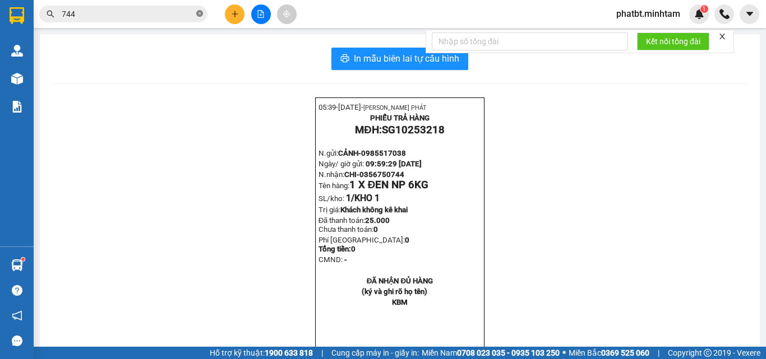
click at [198, 11] on icon "close-circle" at bounding box center [199, 13] width 7 height 7
click at [169, 18] on input "text" at bounding box center [128, 14] width 132 height 12
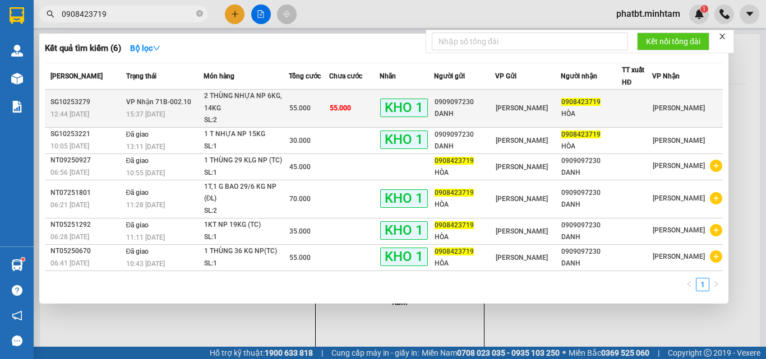
type input "0908423719"
click at [198, 114] on div "15:37 [DATE]" at bounding box center [164, 114] width 77 height 12
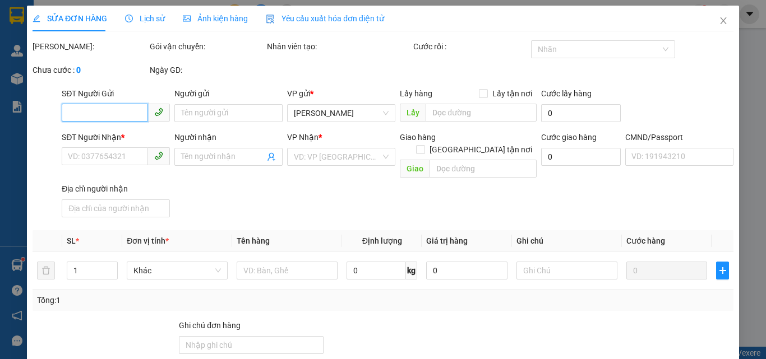
type input "0909097230"
type input "DANH"
type input "0908423719"
type input "HÒA"
type input "DG"
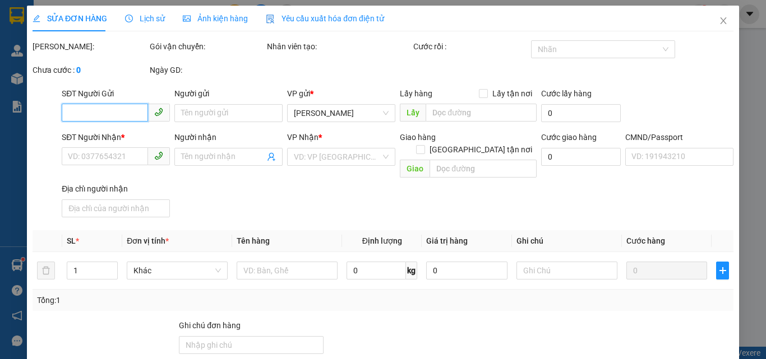
type input "55.000"
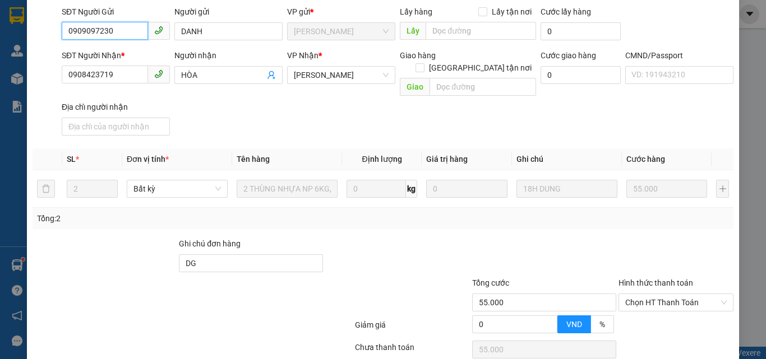
scroll to position [156, 0]
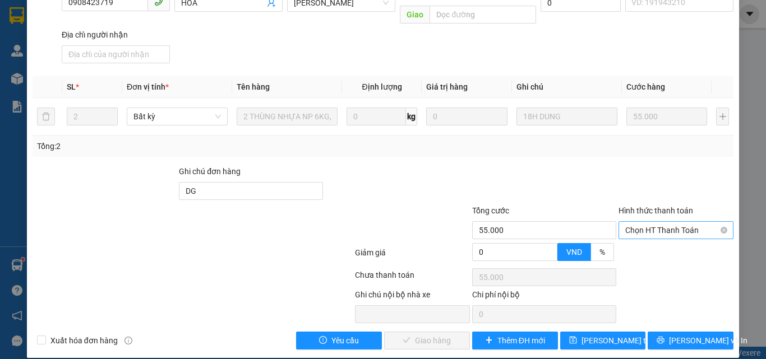
click at [639, 223] on span "Chọn HT Thanh Toán" at bounding box center [675, 230] width 101 height 17
click at [617, 237] on div "Tại văn phòng" at bounding box center [669, 241] width 114 height 18
type input "0"
click at [415, 335] on span "Lưu và Giao hàng" at bounding box center [459, 341] width 108 height 12
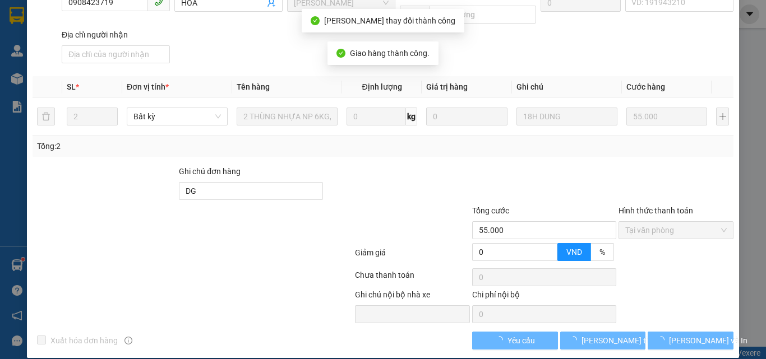
scroll to position [167, 0]
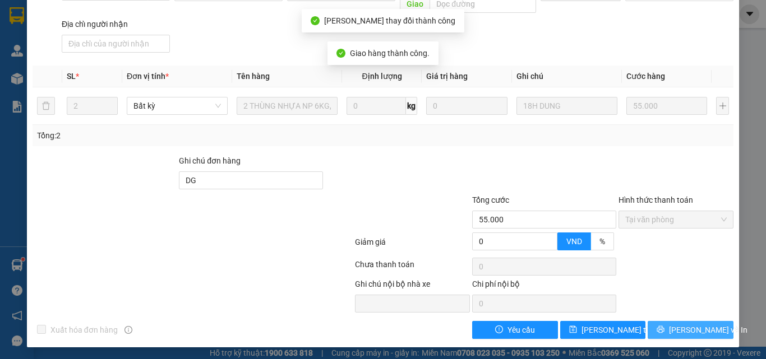
click at [675, 326] on span "Lưu và In" at bounding box center [708, 330] width 78 height 12
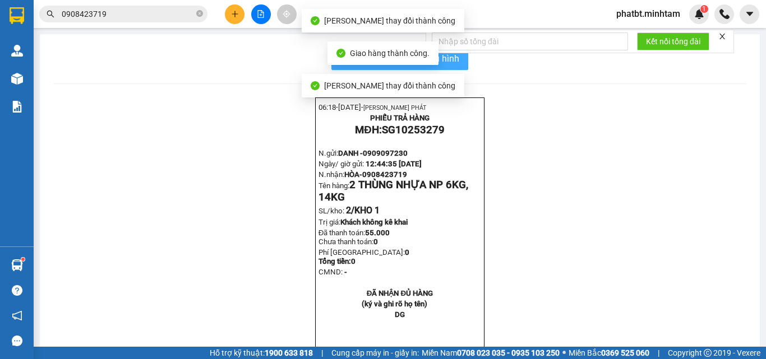
click at [455, 62] on span "In mẫu biên lai tự cấu hình" at bounding box center [406, 59] width 105 height 14
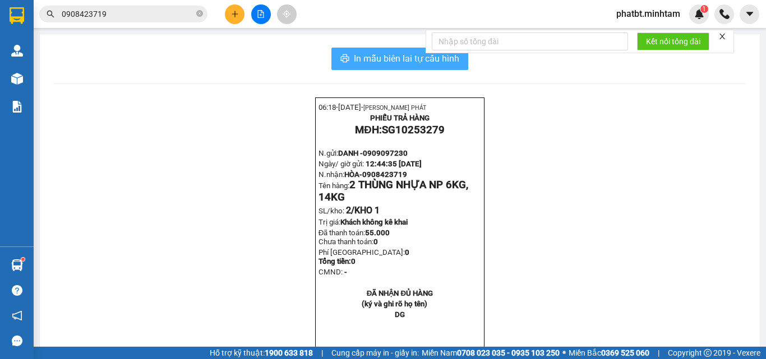
click at [354, 56] on span "In mẫu biên lai tự cấu hình" at bounding box center [406, 59] width 105 height 14
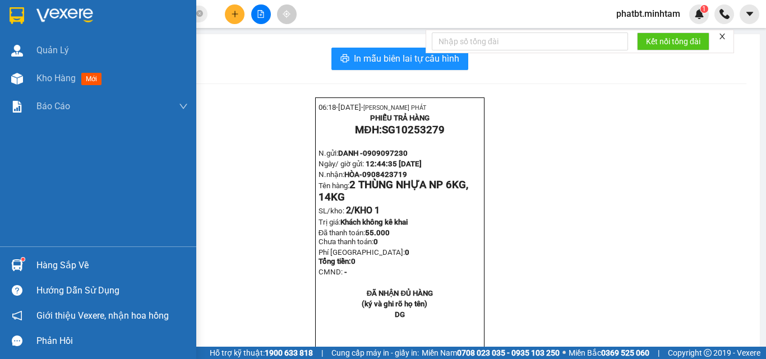
click at [57, 260] on div "Hàng sắp về" at bounding box center [111, 265] width 151 height 17
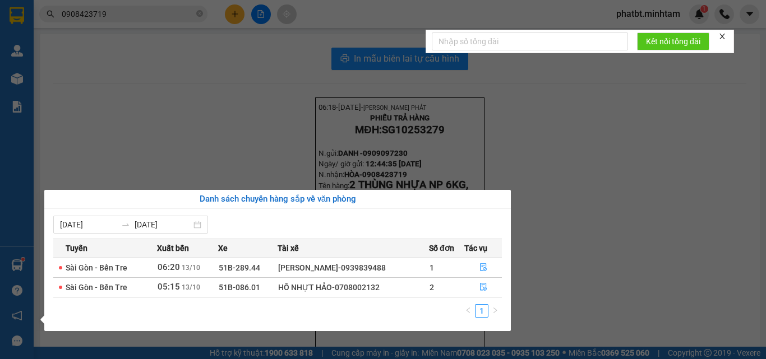
click at [277, 154] on section "Kết quả tìm kiếm ( 6 ) Bộ lọc Mã ĐH Trạng thái Món hàng Tổng cước Chưa cước Nhã…" at bounding box center [383, 179] width 766 height 359
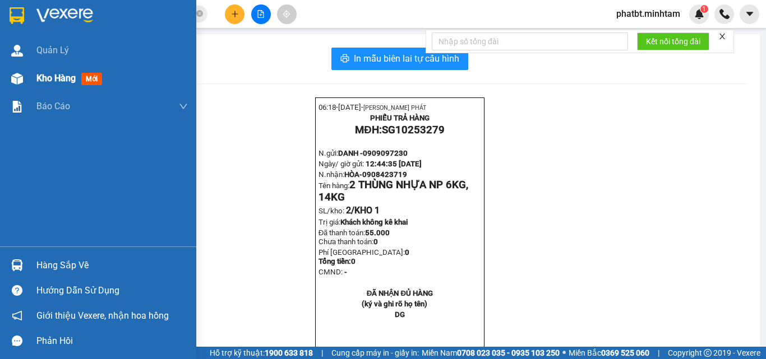
click at [45, 87] on div "Kho hàng mới" at bounding box center [111, 78] width 151 height 28
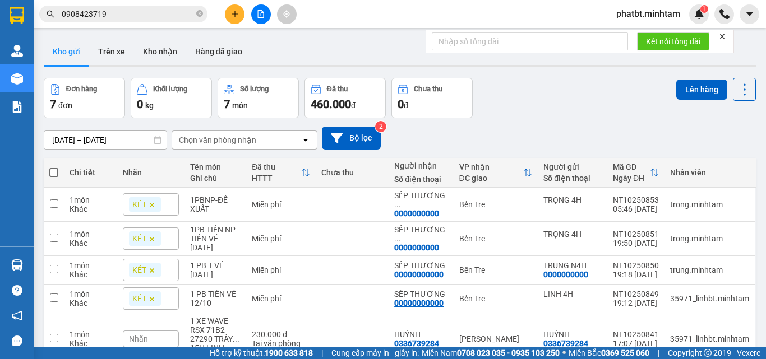
click at [54, 173] on span at bounding box center [53, 172] width 9 height 9
click at [54, 167] on input "checkbox" at bounding box center [54, 167] width 0 height 0
checkbox input "true"
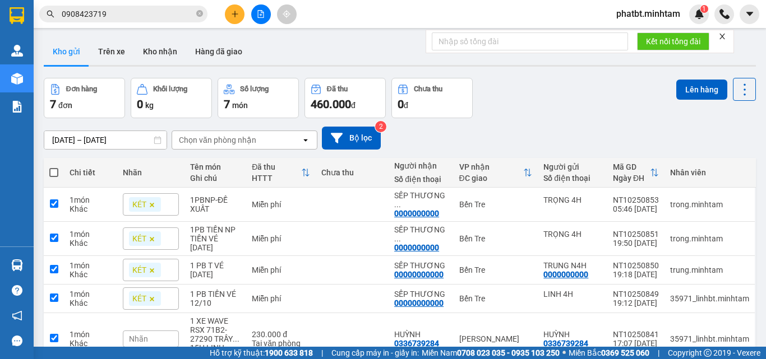
checkbox input "true"
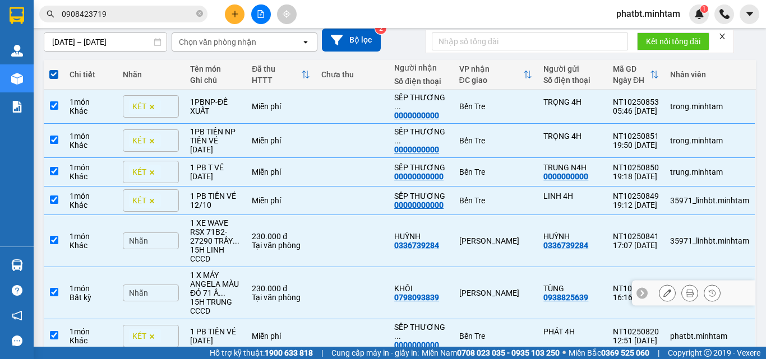
scroll to position [140, 0]
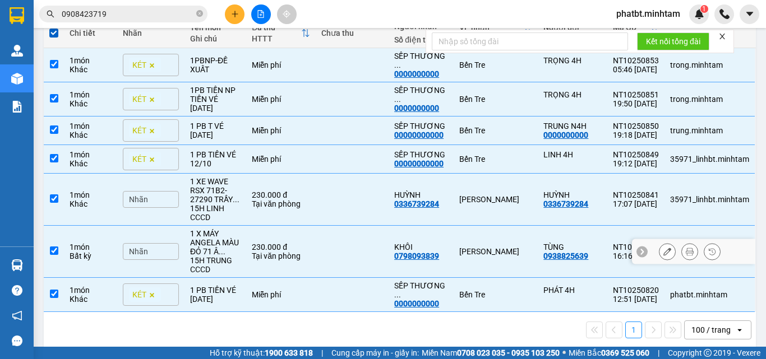
click at [225, 256] on div "15H TRUNG CCCD" at bounding box center [215, 265] width 50 height 18
checkbox input "false"
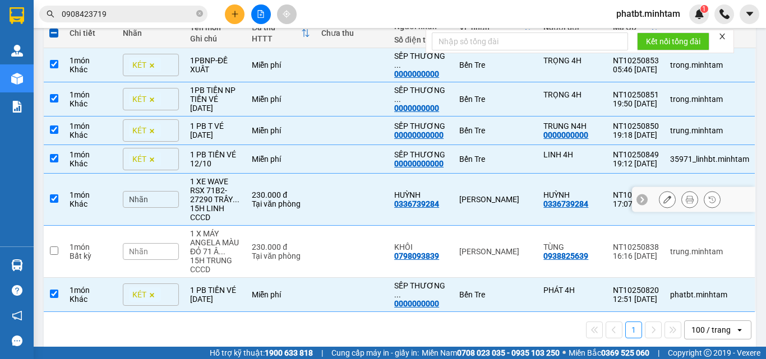
click at [225, 204] on div "15H LINH CCCD" at bounding box center [215, 213] width 50 height 18
checkbox input "false"
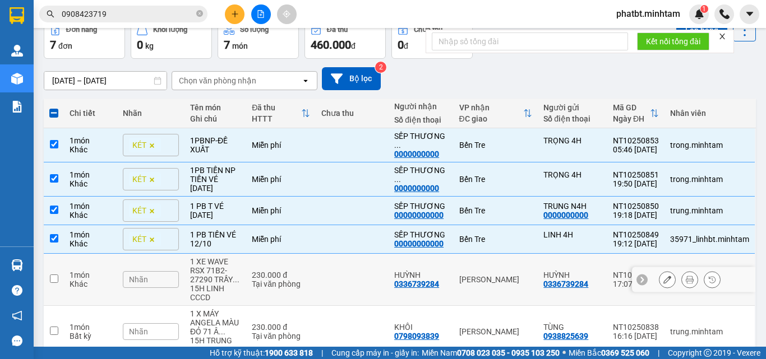
scroll to position [0, 0]
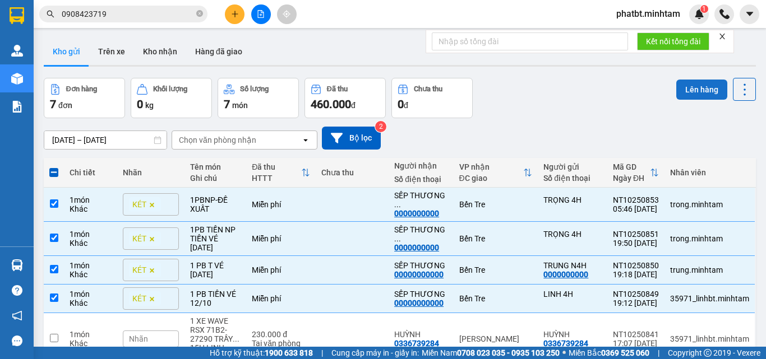
click at [694, 88] on button "Lên hàng" at bounding box center [701, 90] width 51 height 20
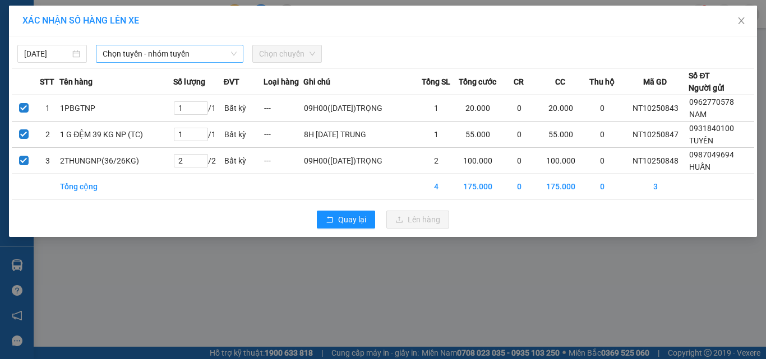
click at [159, 50] on span "Chọn tuyến - nhóm tuyến" at bounding box center [170, 53] width 134 height 17
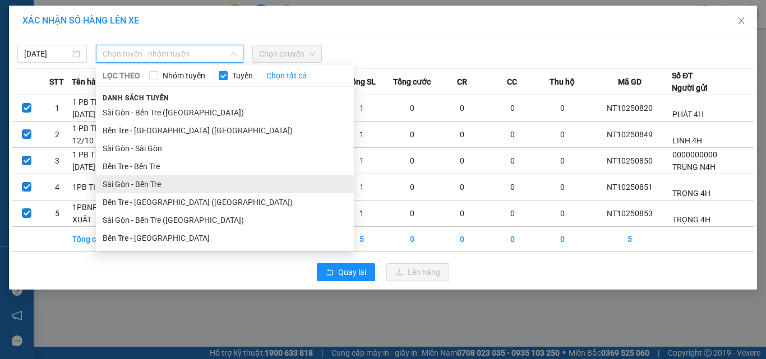
click at [154, 186] on li "Sài Gòn - Bến Tre" at bounding box center [225, 185] width 258 height 18
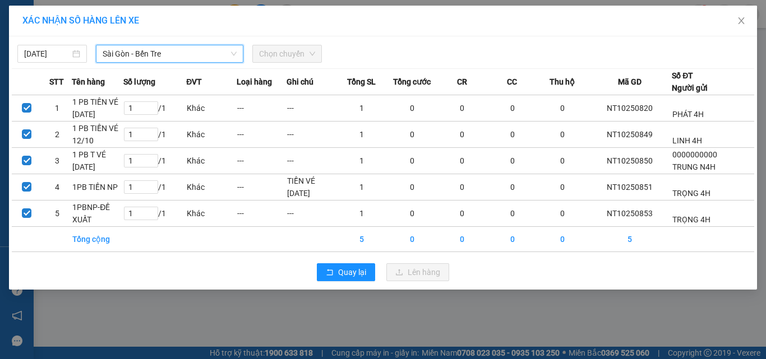
click at [268, 50] on span "Chọn chuyến" at bounding box center [287, 53] width 56 height 17
click at [270, 56] on span "Chọn chuyến" at bounding box center [287, 53] width 56 height 17
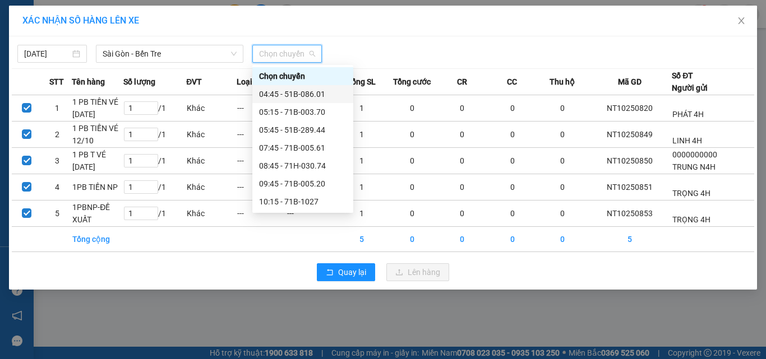
click at [291, 91] on div "04:45 - 51B-086.01" at bounding box center [302, 94] width 87 height 12
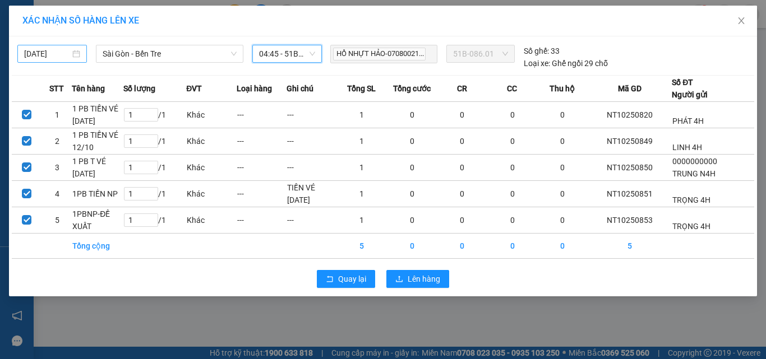
click at [59, 52] on input "12/10/2025" at bounding box center [47, 54] width 46 height 12
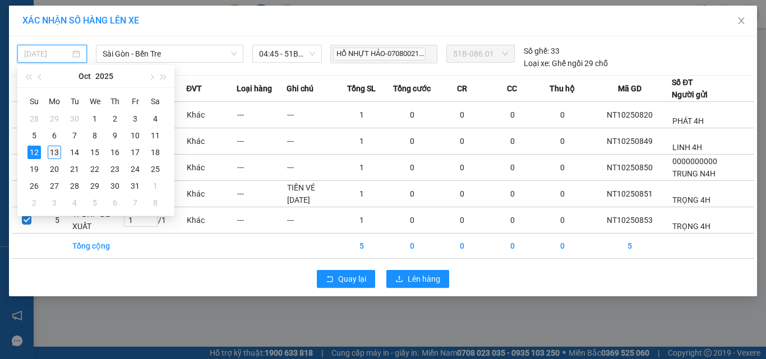
click at [53, 153] on div "13" at bounding box center [54, 152] width 13 height 13
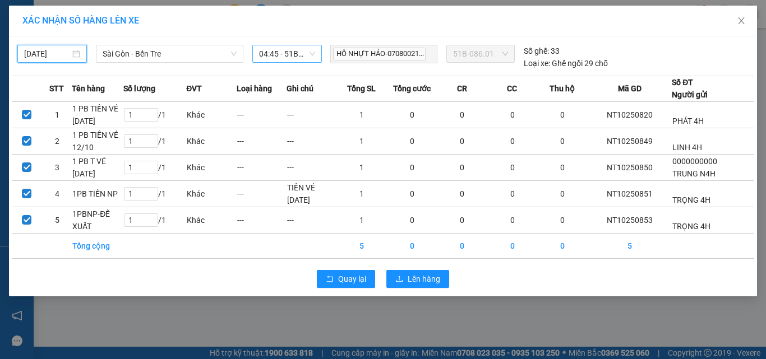
click at [292, 57] on span "04:45 - 51B-086.01" at bounding box center [287, 53] width 56 height 17
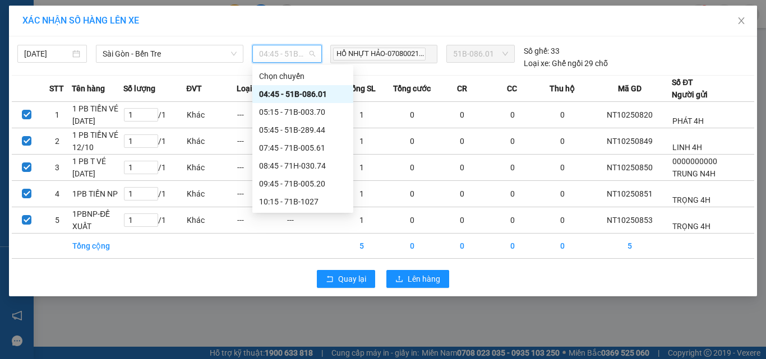
type input "13/10/2025"
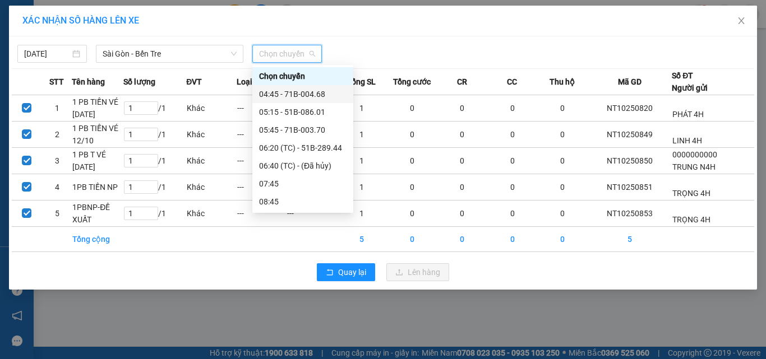
click at [289, 93] on div "04:45 - 71B-004.68" at bounding box center [302, 94] width 87 height 12
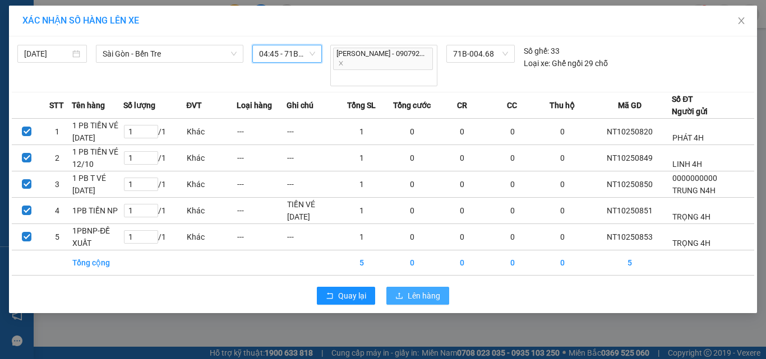
click at [394, 287] on button "Lên hàng" at bounding box center [417, 296] width 63 height 18
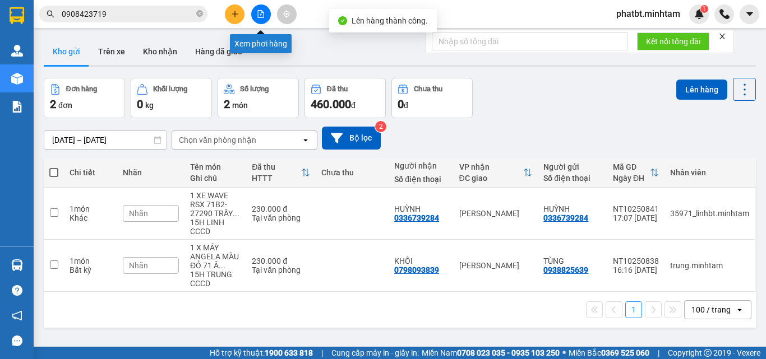
click at [258, 17] on icon "file-add" at bounding box center [261, 14] width 8 height 8
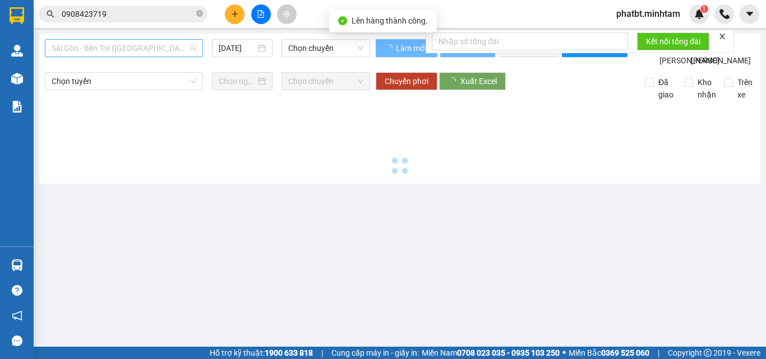
click at [128, 52] on span "Sài Gòn - Bến Tre (CN)" at bounding box center [124, 48] width 145 height 17
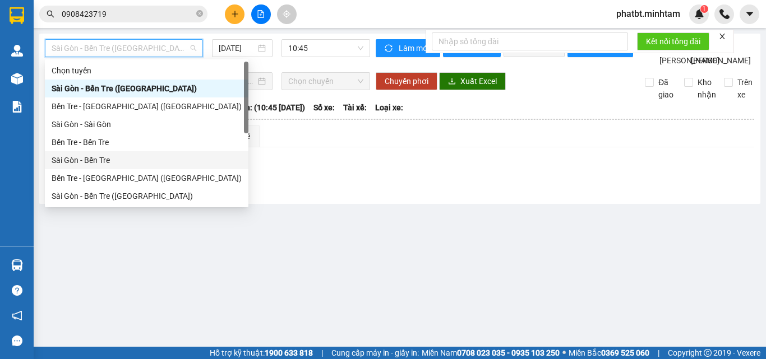
click at [94, 158] on div "Sài Gòn - Bến Tre" at bounding box center [147, 160] width 190 height 12
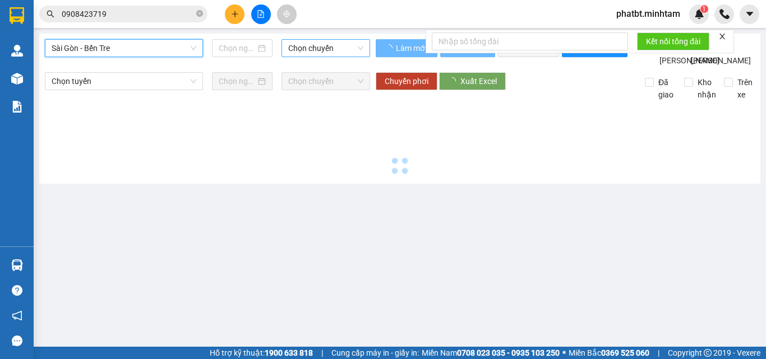
click at [309, 48] on span "Chọn chuyến" at bounding box center [325, 48] width 75 height 17
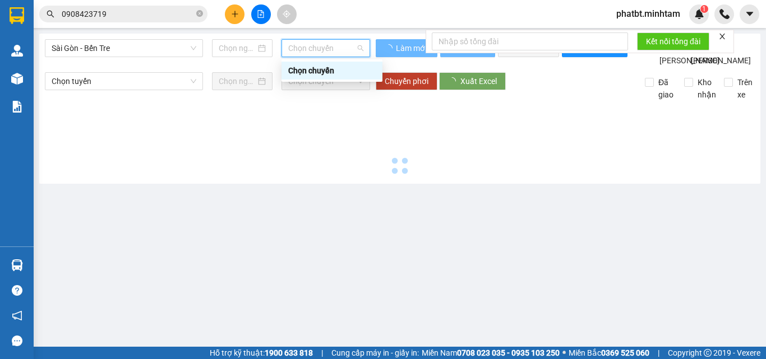
type input "13/10/2025"
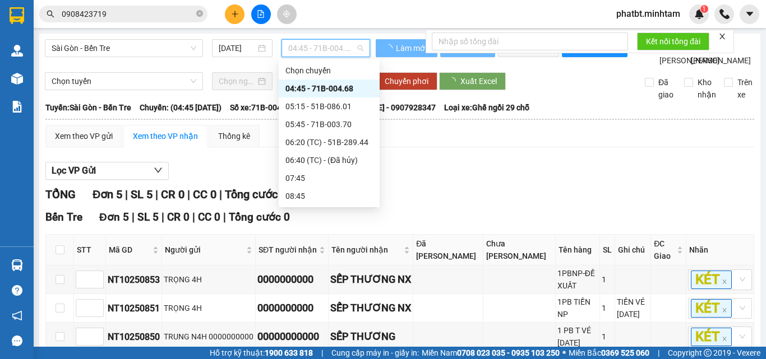
click at [332, 90] on div "04:45 - 71B-004.68" at bounding box center [328, 88] width 87 height 12
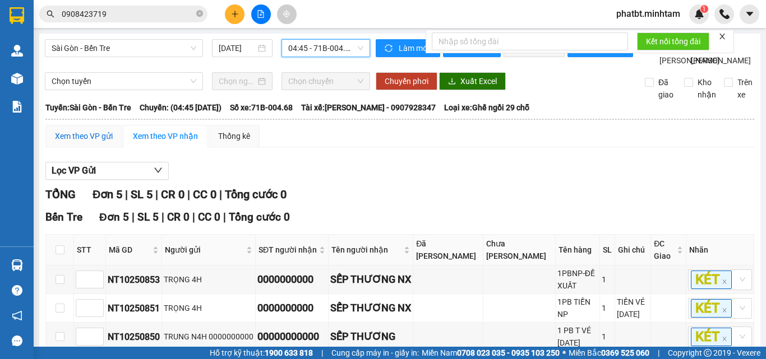
click at [80, 142] on div "Xem theo VP gửi" at bounding box center [84, 136] width 58 height 12
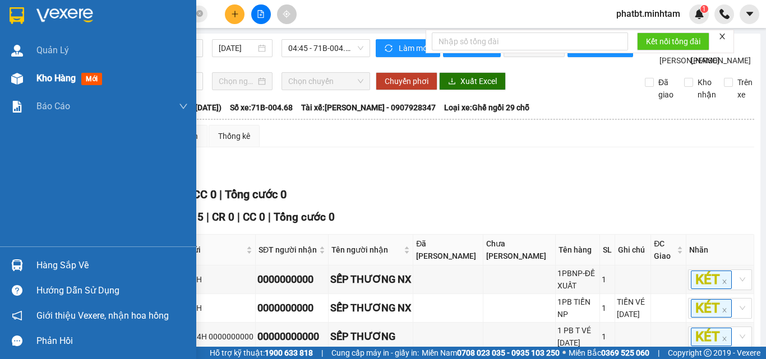
click at [48, 88] on div "Kho hàng mới" at bounding box center [111, 78] width 151 height 28
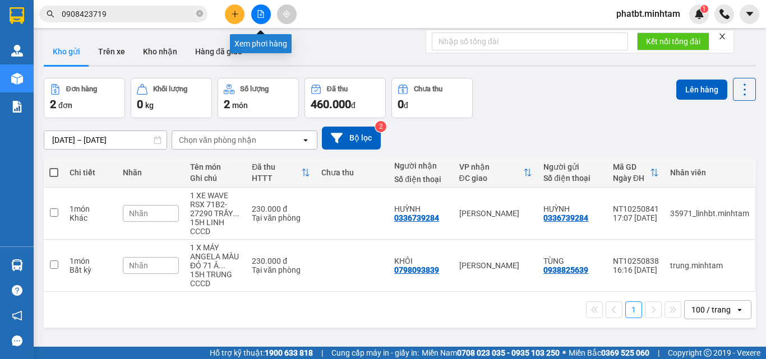
click at [258, 17] on icon "file-add" at bounding box center [261, 14] width 6 height 8
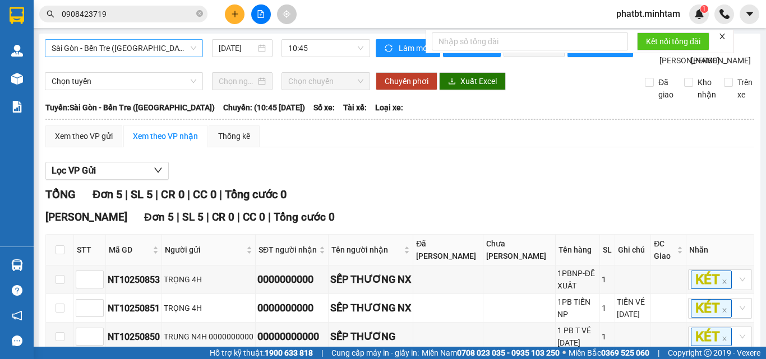
click at [135, 52] on span "Sài Gòn - Bến Tre (CN)" at bounding box center [124, 48] width 145 height 17
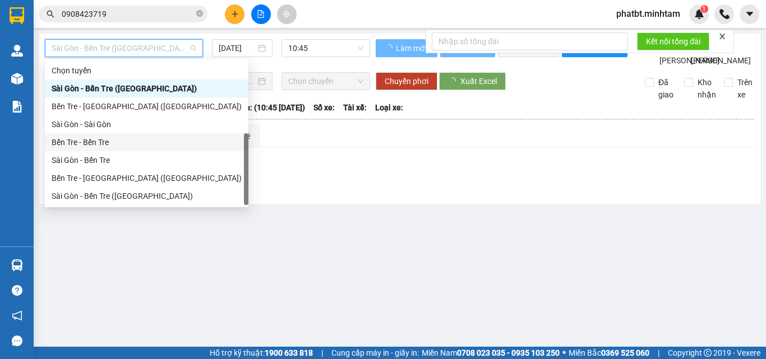
scroll to position [18, 0]
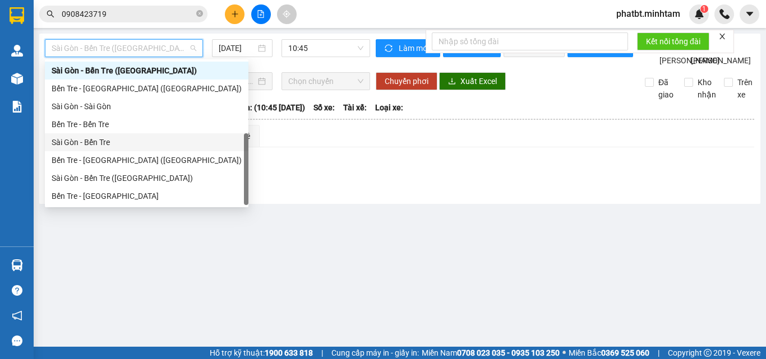
click at [109, 142] on div "Sài Gòn - Bến Tre" at bounding box center [147, 142] width 190 height 12
type input "13/10/2025"
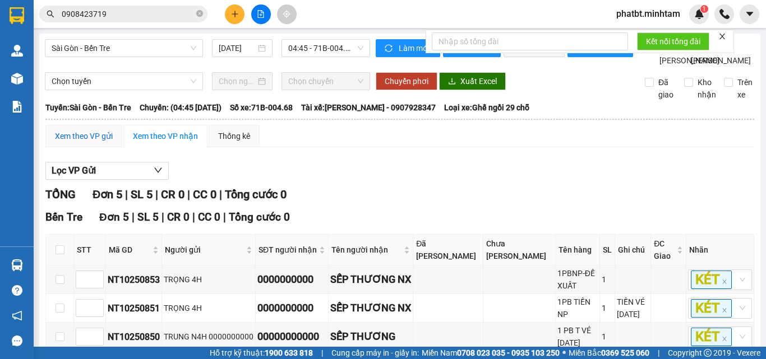
click at [101, 142] on div "Xem theo VP gửi" at bounding box center [84, 136] width 58 height 12
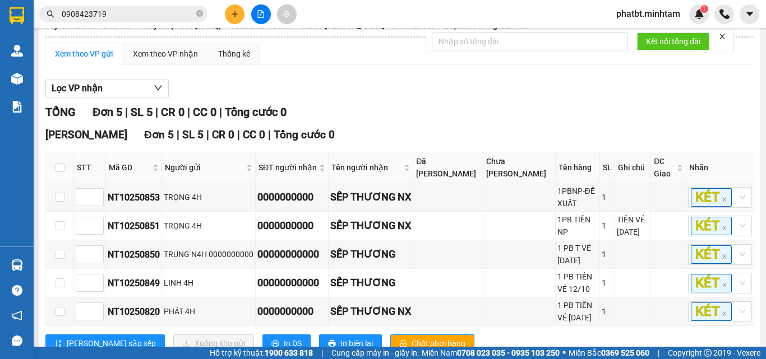
scroll to position [156, 0]
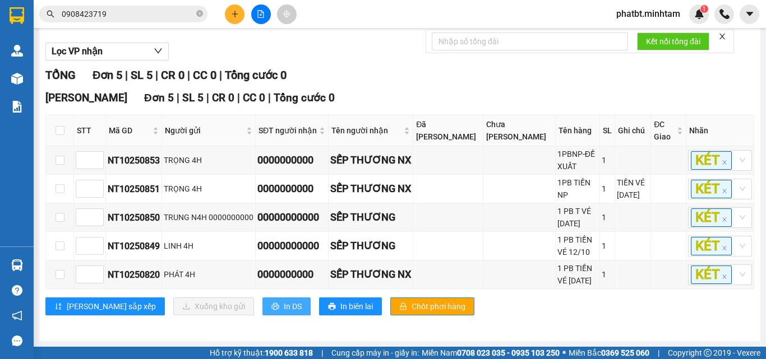
click at [284, 304] on span "In DS" at bounding box center [293, 307] width 18 height 12
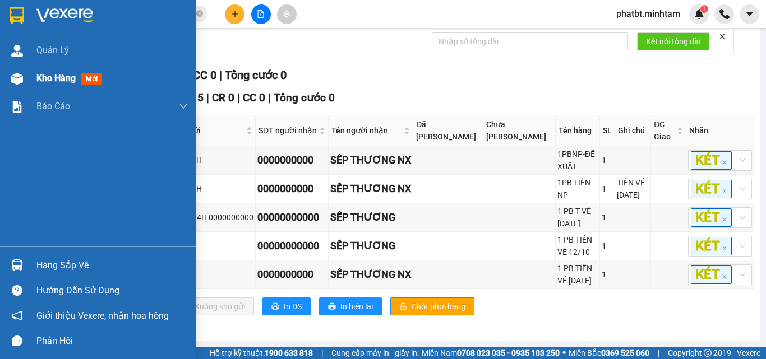
click at [27, 76] on div "Kho hàng mới" at bounding box center [98, 78] width 196 height 28
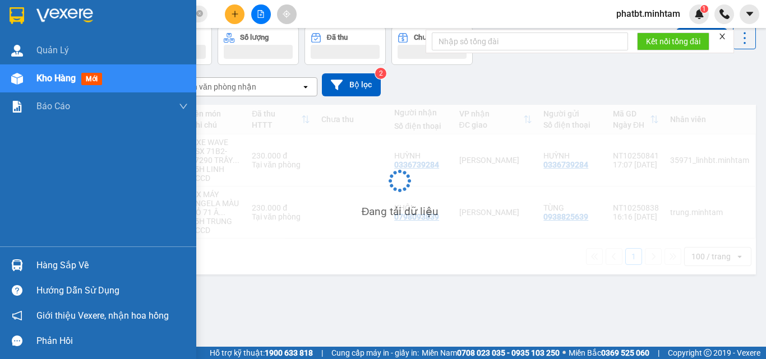
scroll to position [52, 0]
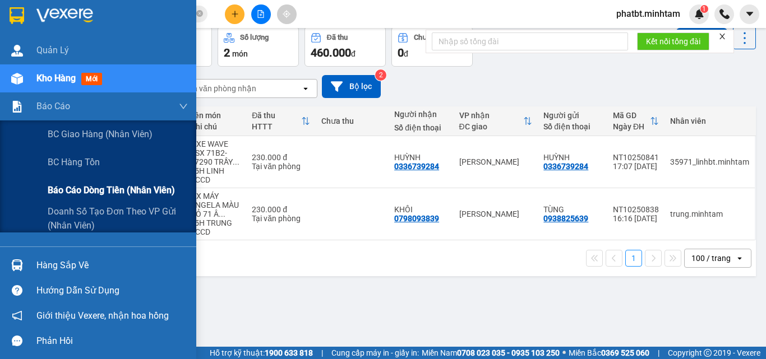
click at [72, 185] on span "Báo cáo dòng tiền (nhân viên)" at bounding box center [111, 190] width 127 height 14
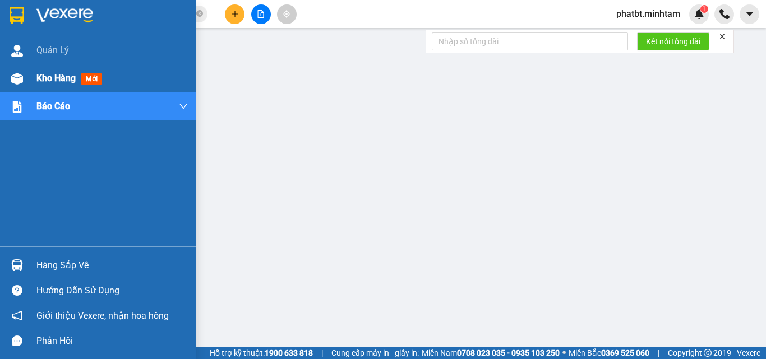
click at [43, 70] on div "Kho hàng mới" at bounding box center [111, 78] width 151 height 28
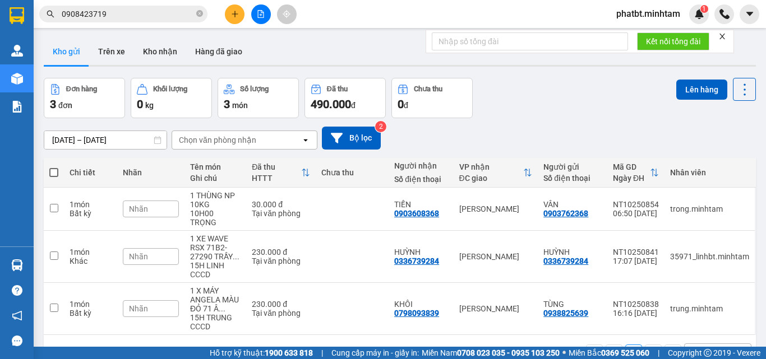
click at [71, 52] on button "Kho gửi" at bounding box center [66, 51] width 45 height 27
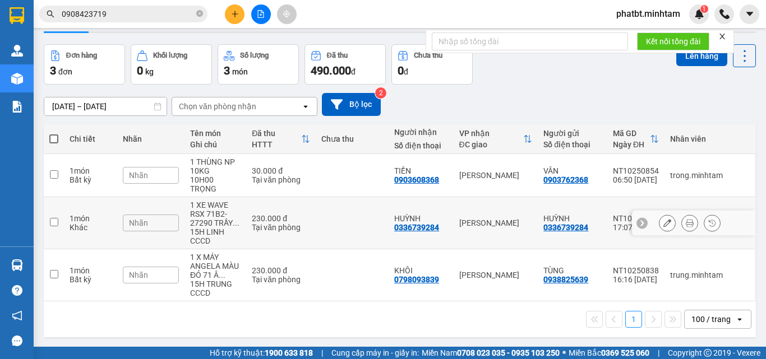
scroll to position [52, 0]
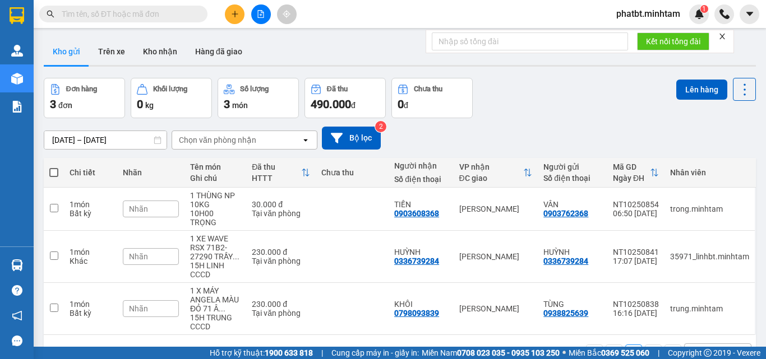
click at [232, 10] on icon "plus" at bounding box center [235, 14] width 8 height 8
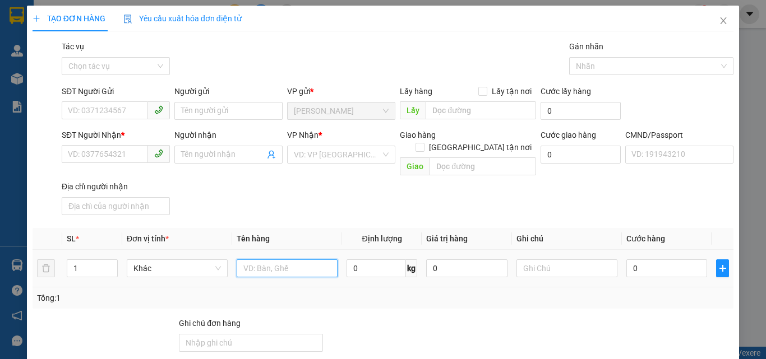
click at [272, 260] on input "text" at bounding box center [287, 269] width 101 height 18
type input "1 KT NP 11KG (ĐA)"
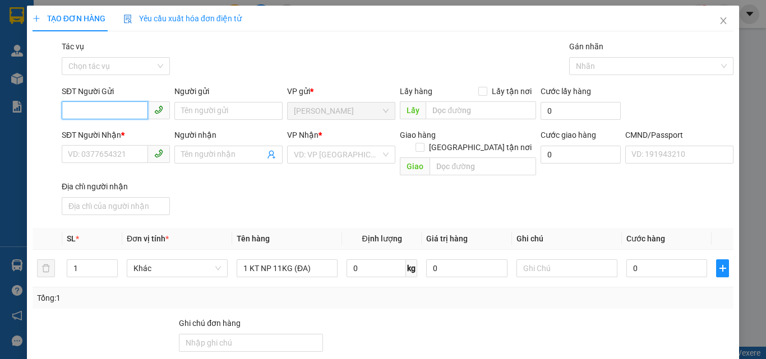
click at [118, 108] on input "SĐT Người Gửi" at bounding box center [105, 110] width 86 height 18
type input "0986220334"
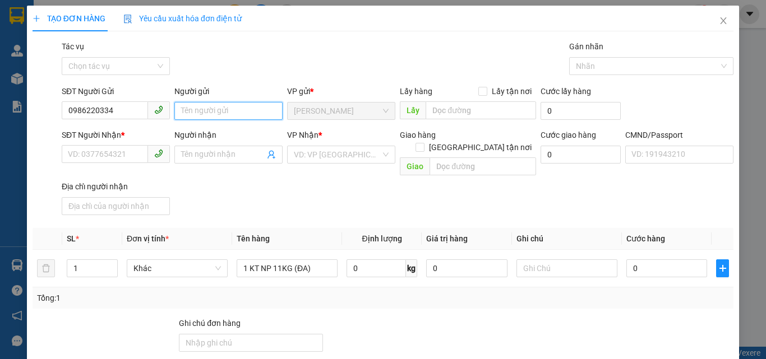
click at [181, 112] on input "Người gửi" at bounding box center [228, 111] width 108 height 18
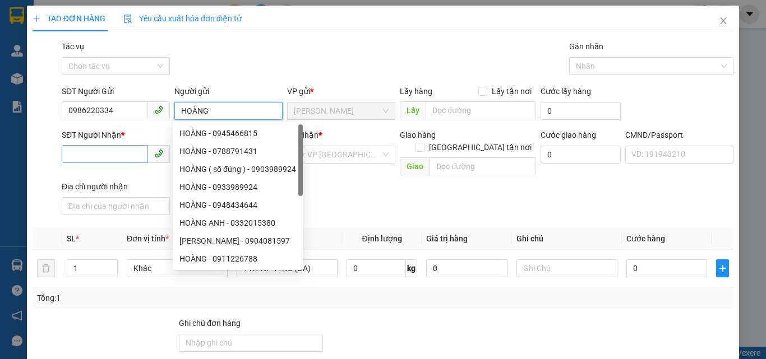
type input "HOÀNG"
click at [110, 156] on input "SĐT Người Nhận *" at bounding box center [105, 154] width 86 height 18
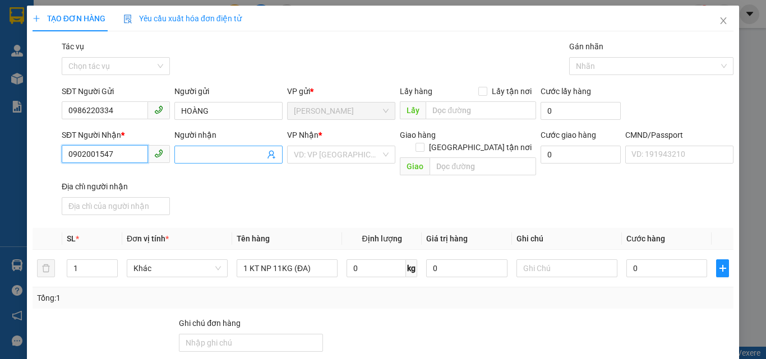
type input "0902001547"
click at [200, 154] on input "Người nhận" at bounding box center [223, 155] width 84 height 12
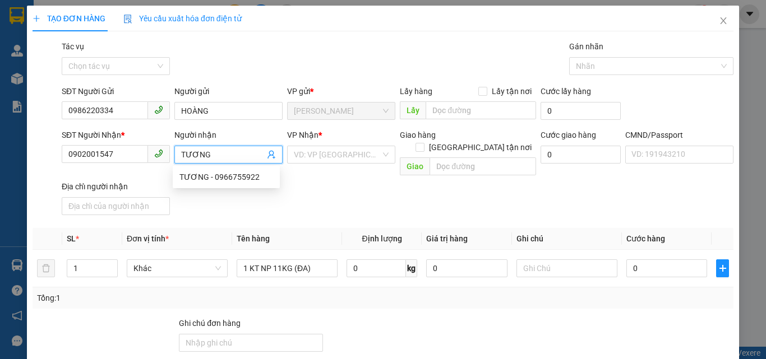
type input "TƯƠNG"
click at [250, 50] on div "Gói vận chuyển * Tiêu chuẩn Tác vụ Chọn tác vụ Gán nhãn Nhãn" at bounding box center [397, 59] width 676 height 39
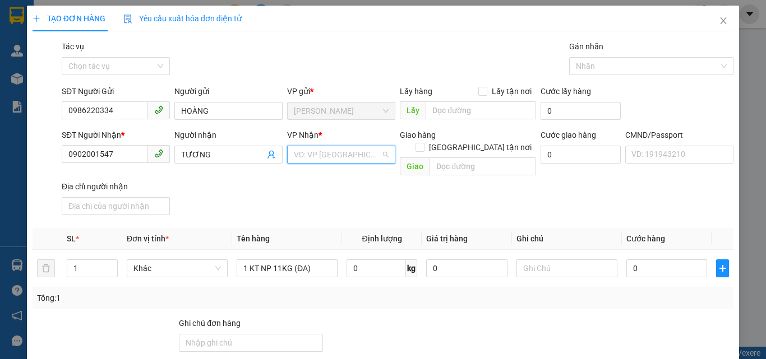
click at [301, 156] on input "search" at bounding box center [337, 154] width 87 height 17
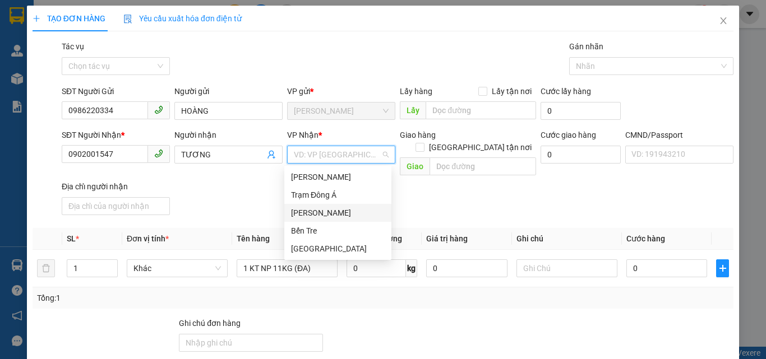
click at [313, 214] on div "[PERSON_NAME]" at bounding box center [338, 213] width 94 height 12
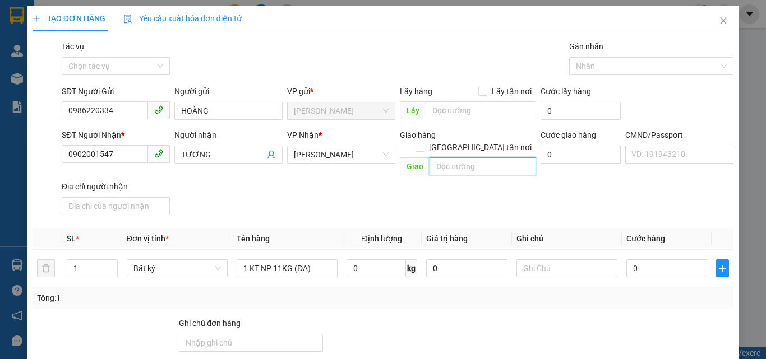
click at [463, 160] on input "text" at bounding box center [483, 167] width 107 height 18
click at [490, 158] on input "231/89 ĐƯỜNG BÌNH TIÊN F BINHG TIÊN Q 6" at bounding box center [483, 167] width 107 height 18
type input "231/89 ĐƯỜNG BÌNH TIÊN F BÌNH TIÊN Q 6"
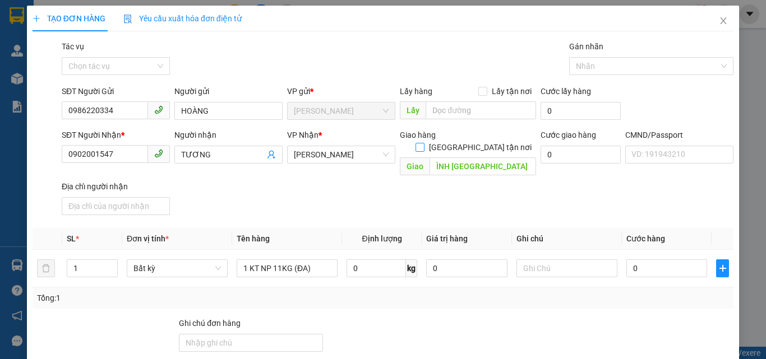
click at [423, 143] on input "Giao tận nơi" at bounding box center [419, 147] width 8 height 8
checkbox input "true"
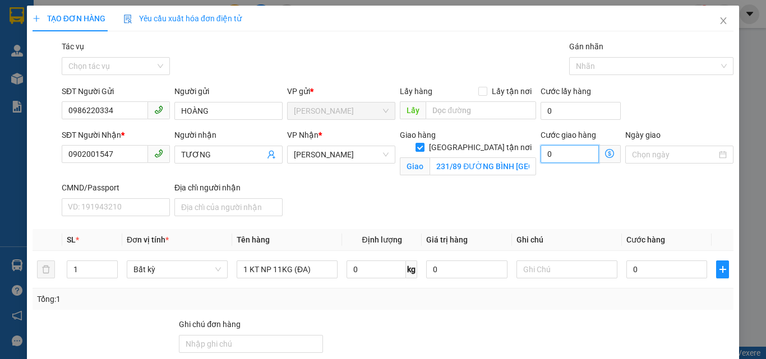
click at [561, 158] on input "0" at bounding box center [570, 154] width 58 height 18
type input "7"
type input "70"
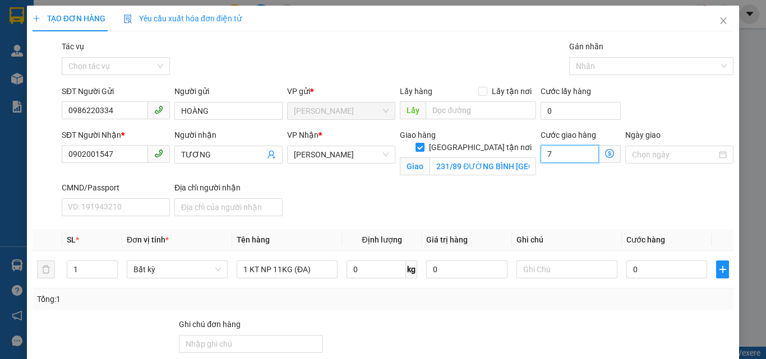
type input "70"
type input "70.000"
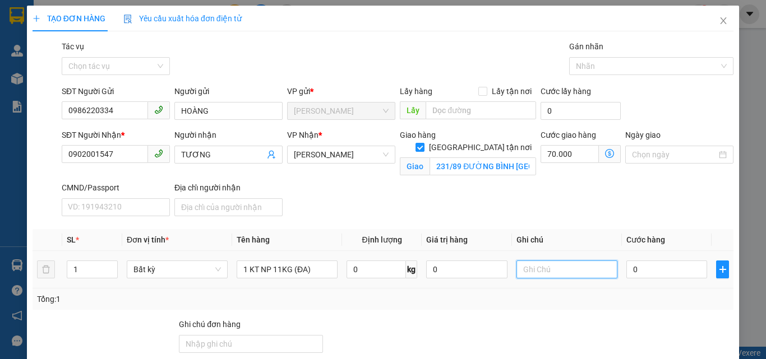
click at [553, 268] on input "text" at bounding box center [566, 270] width 101 height 18
type input "GTN PHÁT A ĐEN XO"
click at [649, 268] on input "0" at bounding box center [666, 270] width 81 height 18
type input "3"
type input "70.003"
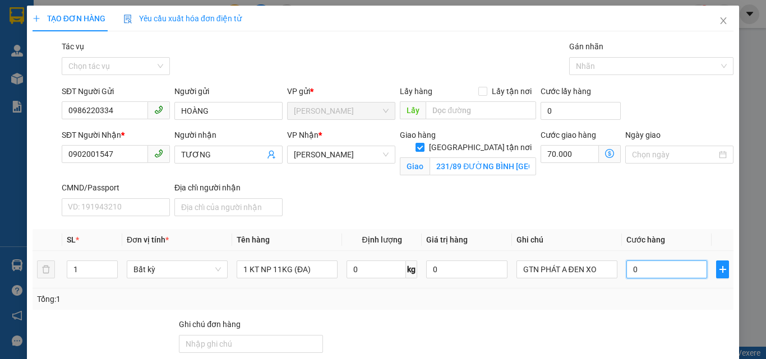
type input "70.003"
type input "30"
type input "70.030"
type input "30.000"
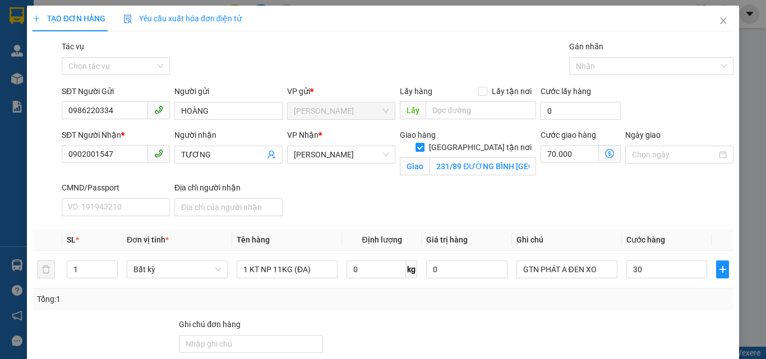
type input "100.000"
click at [594, 207] on div "SĐT Người Nhận * 0902001547 Người nhận TƯƠNG VP Nhận * Hồ Chí Minh Giao hàng Gi…" at bounding box center [397, 175] width 676 height 92
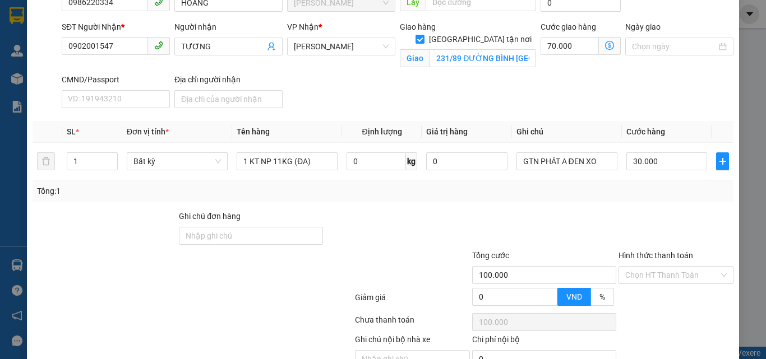
scroll to position [165, 0]
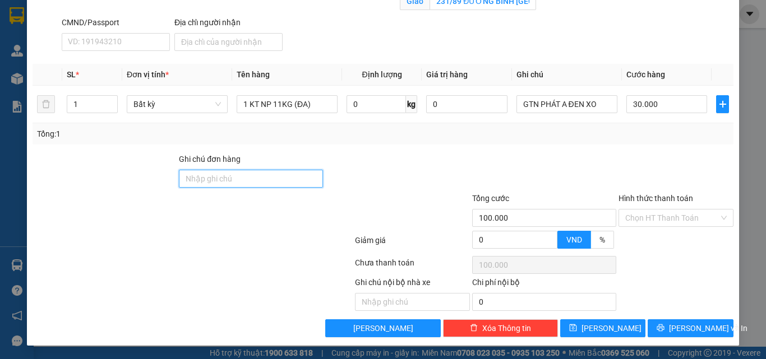
click at [244, 184] on input "Ghi chú đơn hàng" at bounding box center [251, 179] width 144 height 18
type input "PHÍ GTN ĐÃ THU 70K"
click at [399, 164] on div at bounding box center [397, 172] width 146 height 39
click at [640, 218] on input "Hình thức thanh toán" at bounding box center [672, 218] width 94 height 17
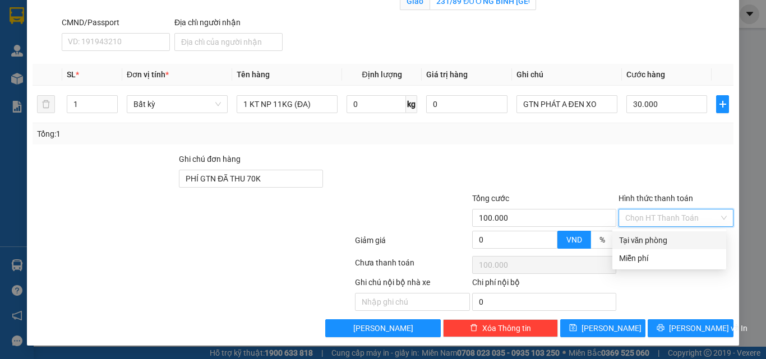
click at [645, 232] on div "Tại văn phòng" at bounding box center [669, 241] width 114 height 18
type input "0"
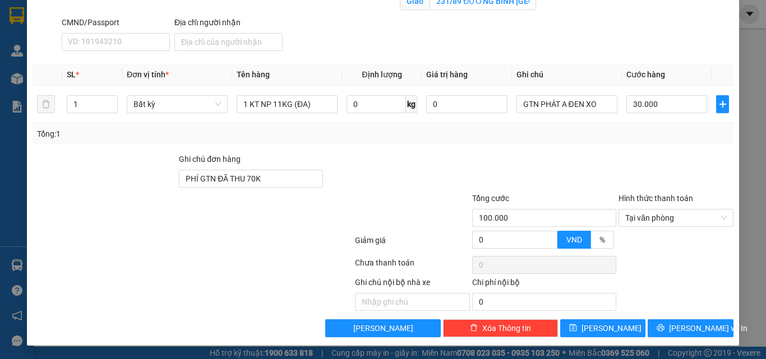
drag, startPoint x: 631, startPoint y: 169, endPoint x: 649, endPoint y: 264, distance: 96.6
click at [631, 169] on div at bounding box center [675, 172] width 117 height 39
click at [672, 327] on button "Lưu và In" at bounding box center [691, 329] width 86 height 18
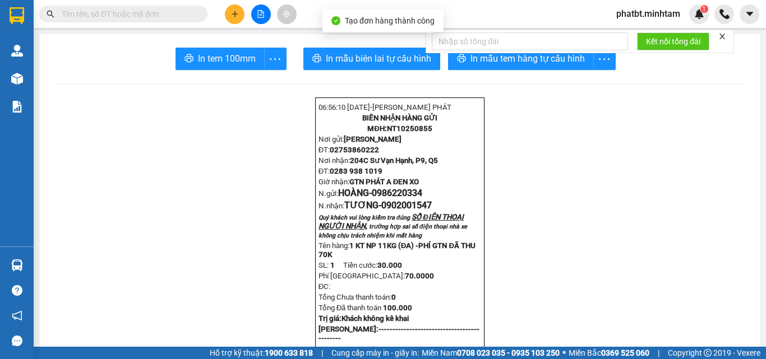
click at [493, 53] on div "Kết nối tổng đài" at bounding box center [580, 42] width 308 height 24
click at [492, 57] on span "In mẫu tem hàng tự cấu hình" at bounding box center [527, 59] width 114 height 14
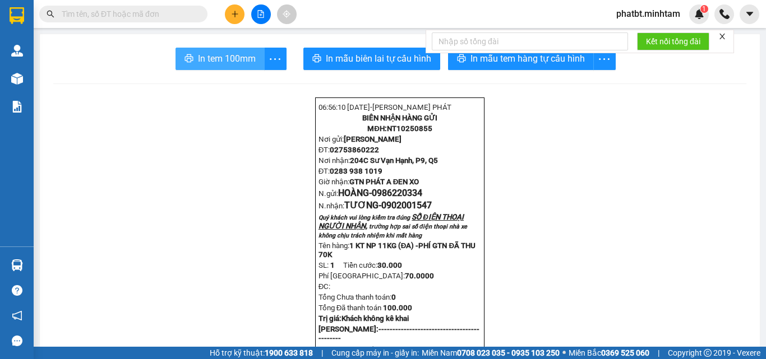
click at [214, 53] on span "In tem 100mm" at bounding box center [227, 59] width 58 height 14
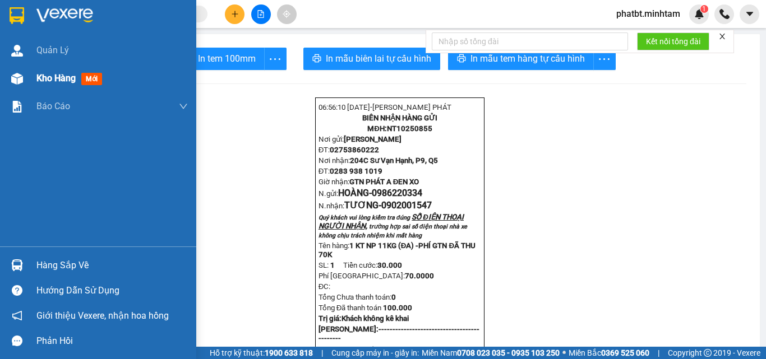
click at [33, 74] on div "Kho hàng mới" at bounding box center [98, 78] width 196 height 28
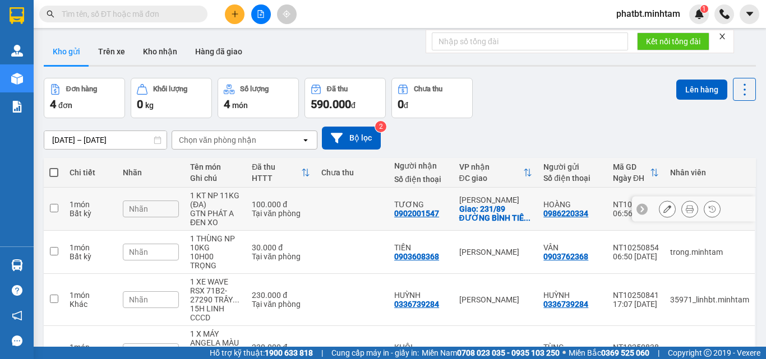
click at [156, 206] on div "Nhãn" at bounding box center [151, 209] width 56 height 17
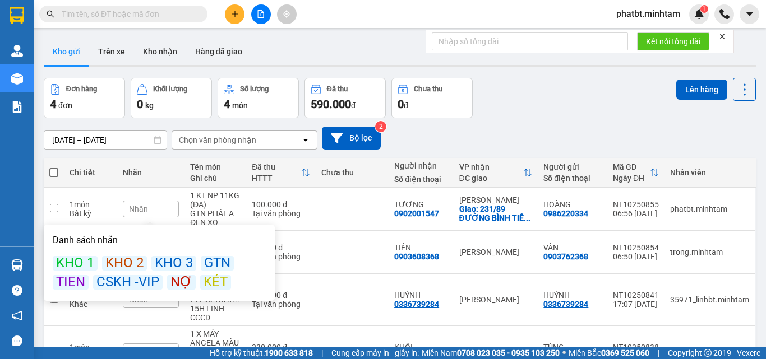
click at [212, 265] on div "GTN" at bounding box center [217, 263] width 33 height 15
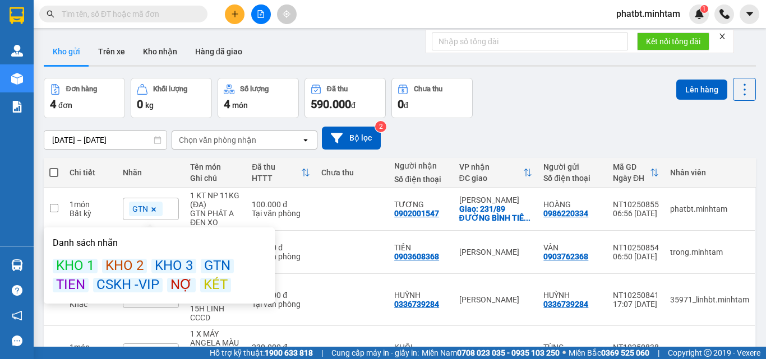
click at [536, 113] on div "Đơn hàng 4 đơn Khối lượng 0 kg Số lượng 4 món Đã thu 590.000 đ Chưa thu 0 đ Lên…" at bounding box center [400, 98] width 712 height 40
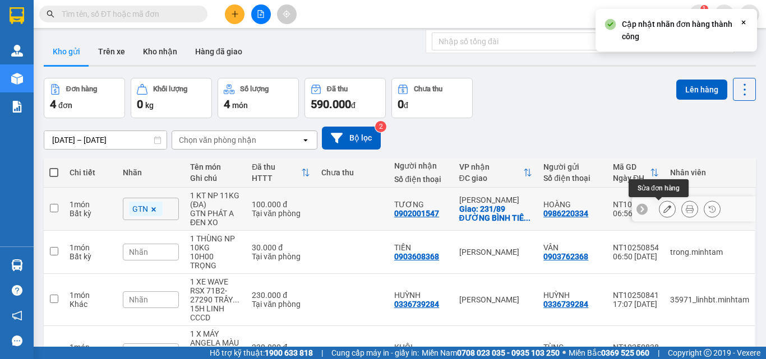
click at [663, 206] on icon at bounding box center [667, 209] width 8 height 8
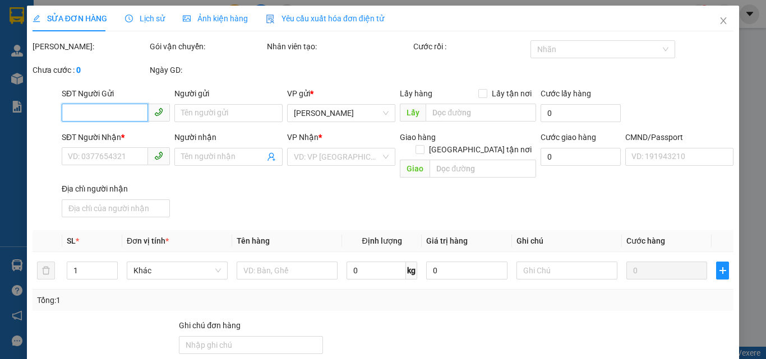
type input "0986220334"
type input "HOÀNG"
type input "0902001547"
type input "TƯƠNG"
checkbox input "true"
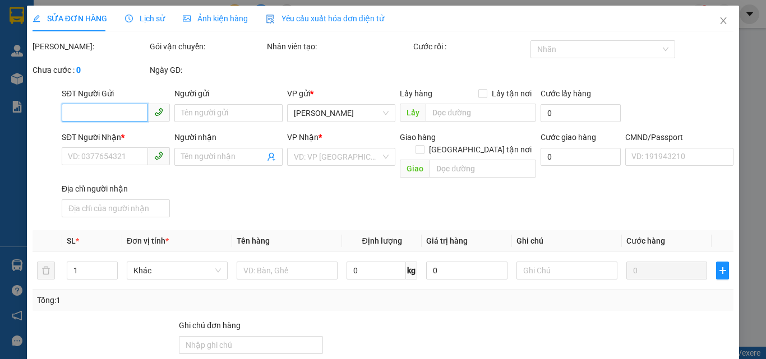
type input "231/89 ĐƯỜNG BÌNH TIÊN F BÌNH TIÊN Q 6"
type input "PHÍ GTN ĐÃ THU 70K"
type input "100.000"
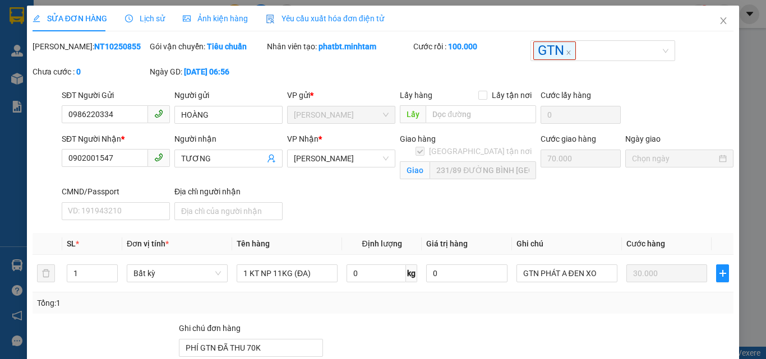
drag, startPoint x: 59, startPoint y: 48, endPoint x: 110, endPoint y: 46, distance: 50.5
click at [110, 46] on div "Mã ĐH: NT10250855" at bounding box center [90, 46] width 115 height 12
copy b "NT10250855"
click at [721, 22] on icon "close" at bounding box center [724, 20] width 6 height 7
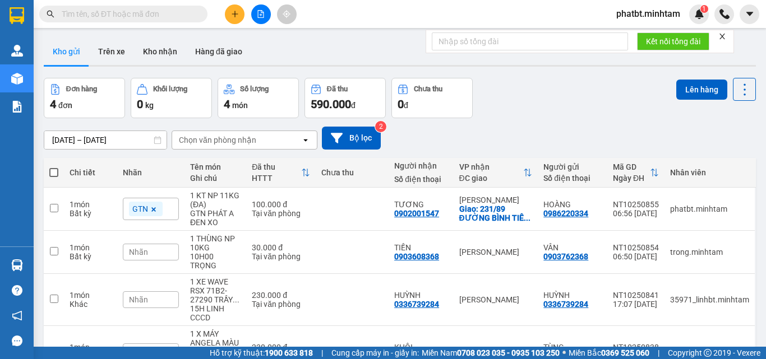
click at [235, 13] on icon "plus" at bounding box center [234, 14] width 1 height 6
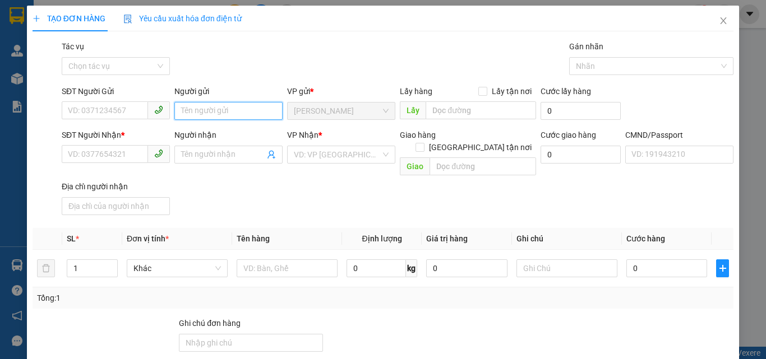
click at [217, 113] on input "Người gửi" at bounding box center [228, 111] width 108 height 18
type input "PHÁT 4H"
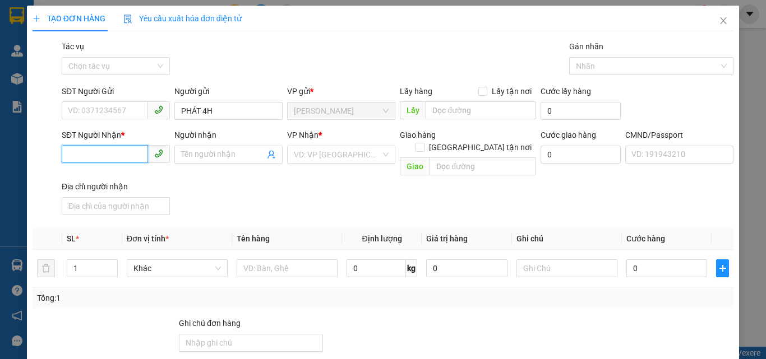
click at [98, 152] on input "SĐT Người Nhận *" at bounding box center [105, 154] width 86 height 18
type input "0000000000"
click at [189, 153] on input "Người nhận" at bounding box center [223, 155] width 84 height 12
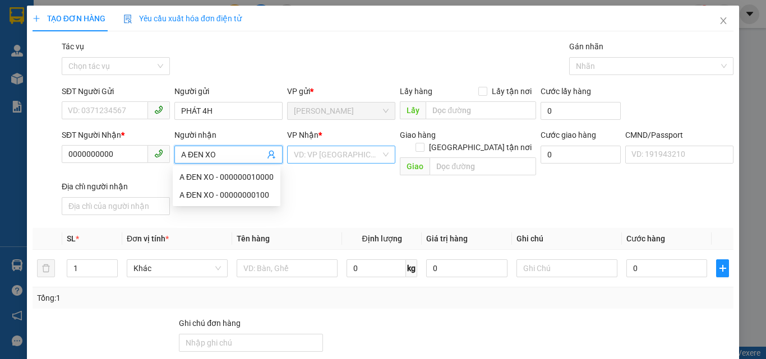
type input "A ĐEN XO"
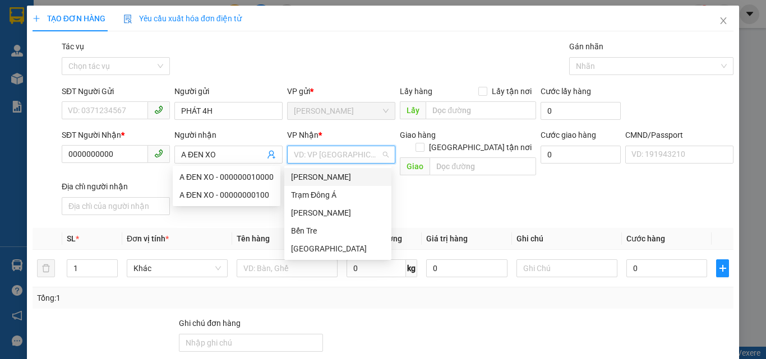
click at [324, 151] on input "search" at bounding box center [337, 154] width 87 height 17
click at [325, 179] on div "[PERSON_NAME]" at bounding box center [338, 177] width 94 height 12
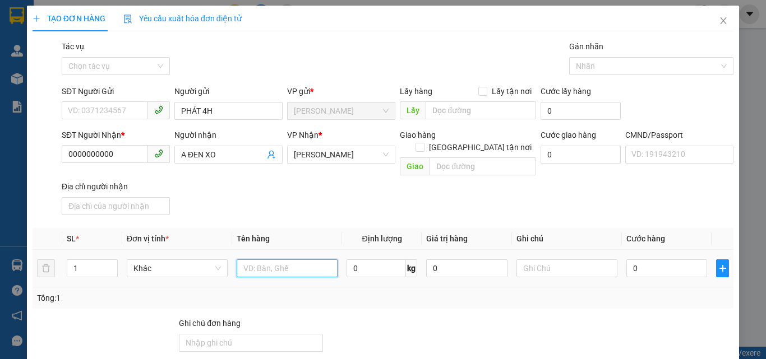
click at [284, 261] on input "text" at bounding box center [287, 269] width 101 height 18
paste input "NT10250855"
type input "1 PB PHÍ GTN MÃ NT10250855"
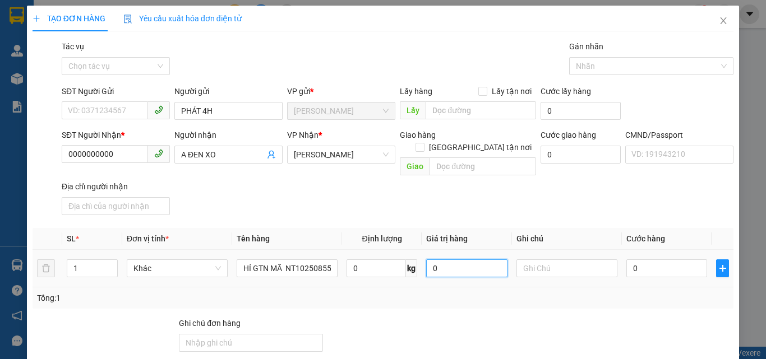
click at [436, 261] on input "0" at bounding box center [466, 269] width 81 height 18
type input "70.000"
click at [443, 187] on div "SĐT Người Nhận * 0000000000 Người nhận A ĐEN XO VP Nhận * Ngã Tư Huyện Giao h…" at bounding box center [397, 174] width 676 height 91
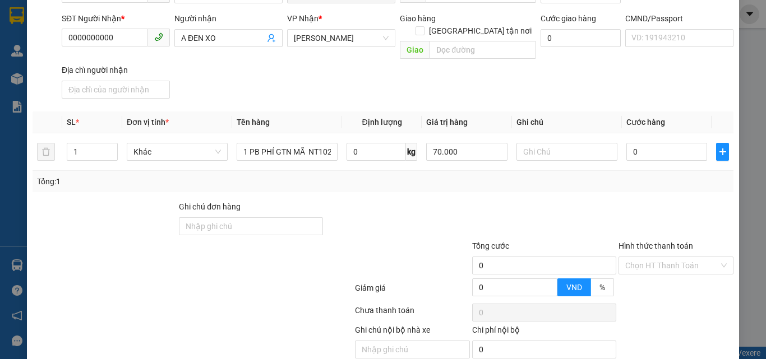
scroll to position [152, 0]
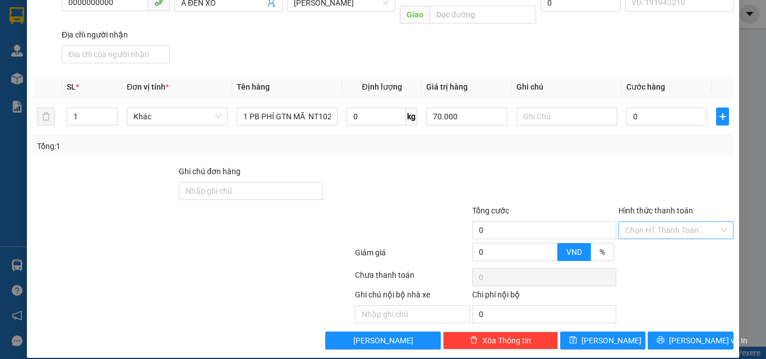
click at [644, 222] on input "Hình thức thanh toán" at bounding box center [672, 230] width 94 height 17
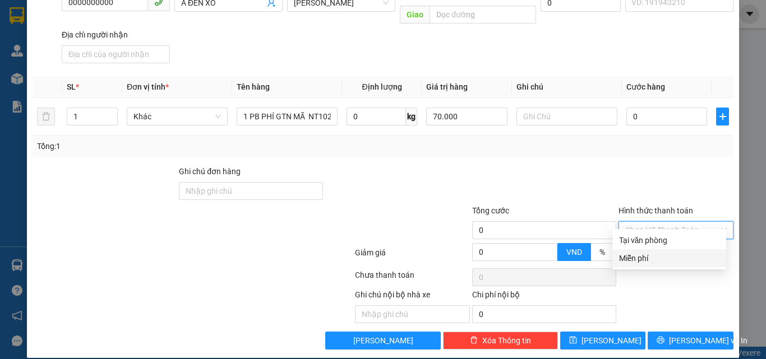
click at [637, 256] on div "Miễn phí" at bounding box center [669, 258] width 100 height 12
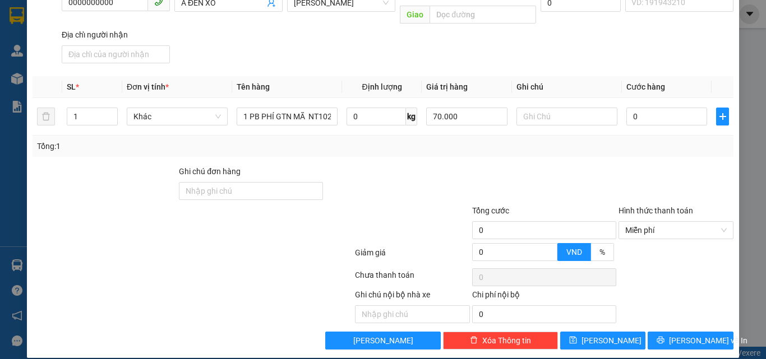
click at [624, 165] on div at bounding box center [675, 184] width 117 height 39
click at [672, 332] on button "Lưu và In" at bounding box center [691, 341] width 86 height 18
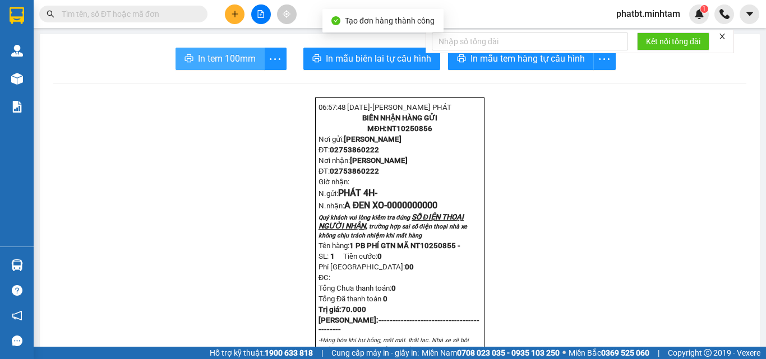
click at [219, 53] on span "In tem 100mm" at bounding box center [227, 59] width 58 height 14
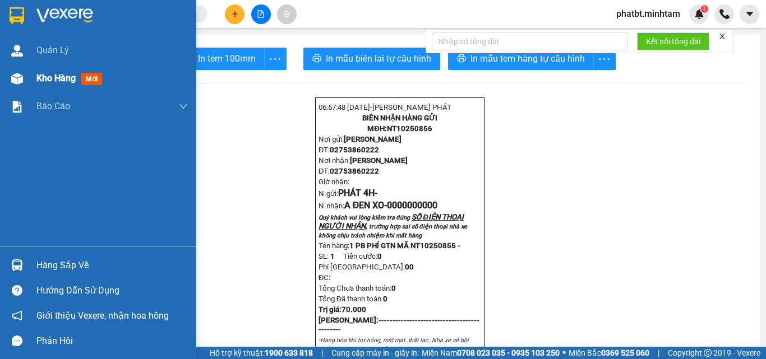
click at [43, 79] on span "Kho hàng" at bounding box center [55, 78] width 39 height 11
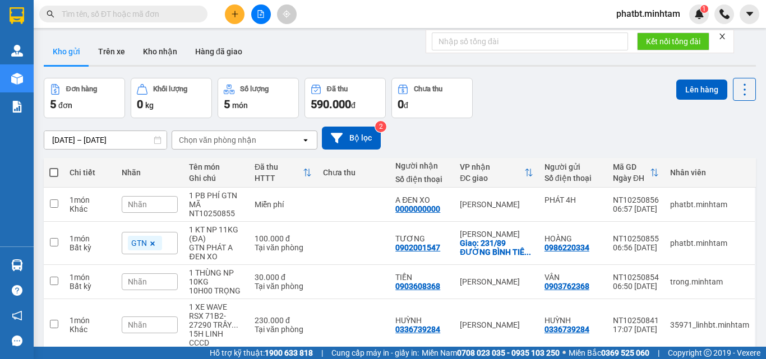
click at [146, 208] on span "Nhãn" at bounding box center [137, 204] width 19 height 9
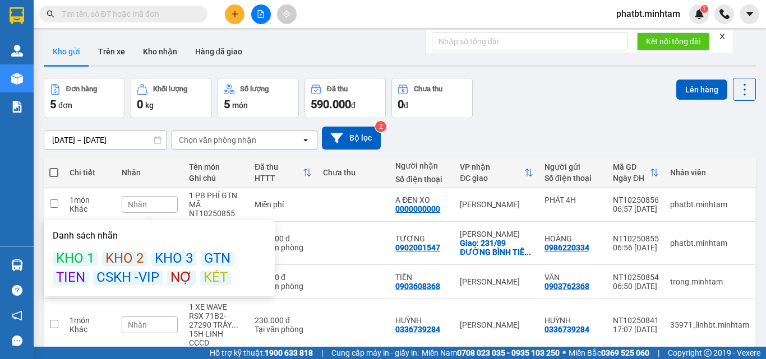
click at [206, 274] on div "KÉT" at bounding box center [215, 278] width 31 height 15
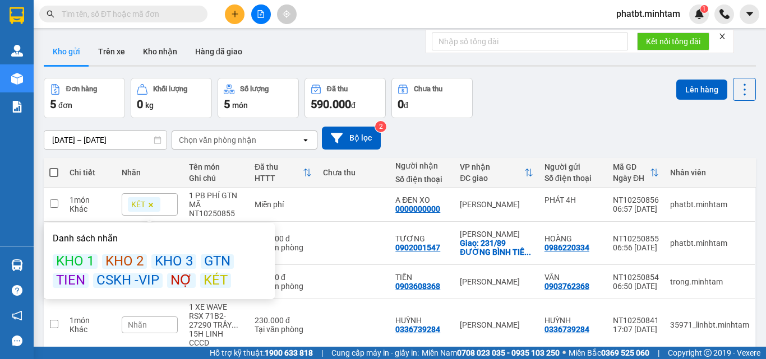
click at [483, 102] on div "Đơn hàng 5 đơn Khối lượng 0 kg Số lượng 5 món Đã thu 590.000 đ Chưa thu 0 đ Lên…" at bounding box center [400, 98] width 712 height 40
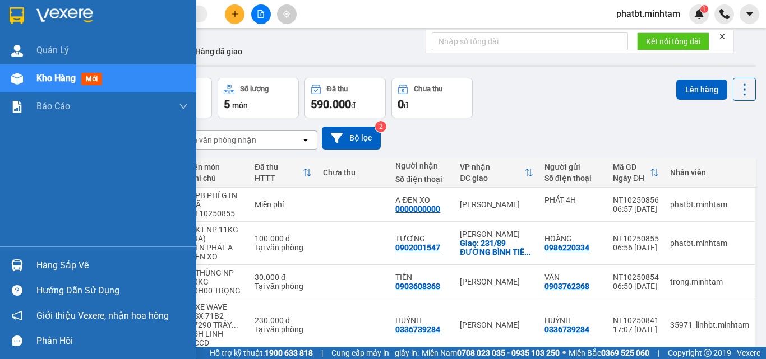
click at [62, 263] on div "Hàng sắp về" at bounding box center [111, 265] width 151 height 17
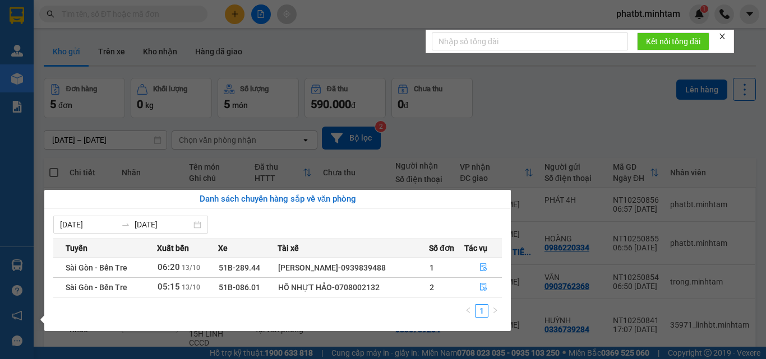
click at [534, 99] on section "Kết quả tìm kiếm ( 0 ) Bộ lọc No Data phatbt.minhtam 1 Quản Lý Kho hàng mới Báo…" at bounding box center [383, 179] width 766 height 359
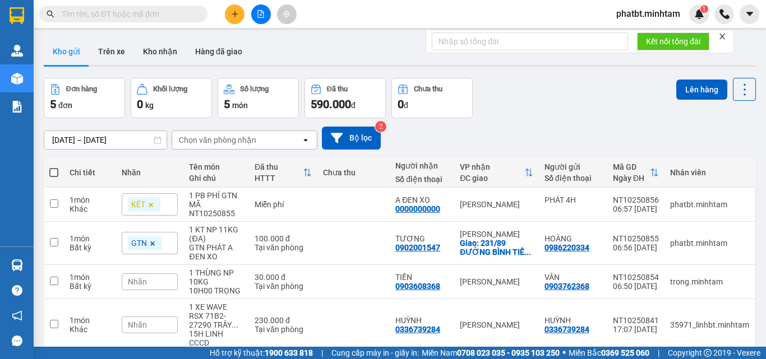
click at [236, 9] on button at bounding box center [235, 14] width 20 height 20
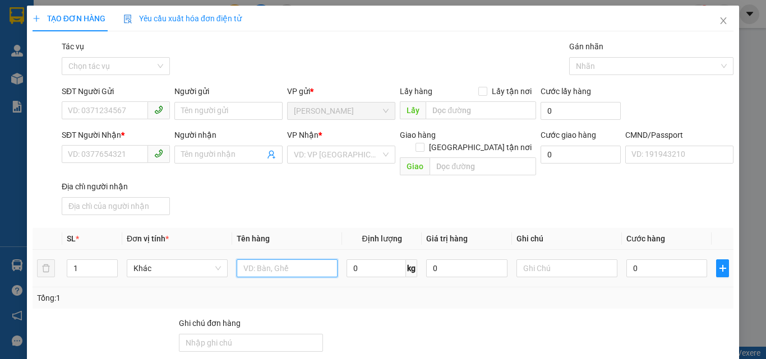
click at [257, 260] on input "text" at bounding box center [287, 269] width 101 height 18
type input "1 T MÚT NP 59KG (ĐL)"
drag, startPoint x: 122, startPoint y: 98, endPoint x: 122, endPoint y: 105, distance: 6.7
click at [122, 99] on div "SĐT Người Gửi" at bounding box center [116, 93] width 108 height 17
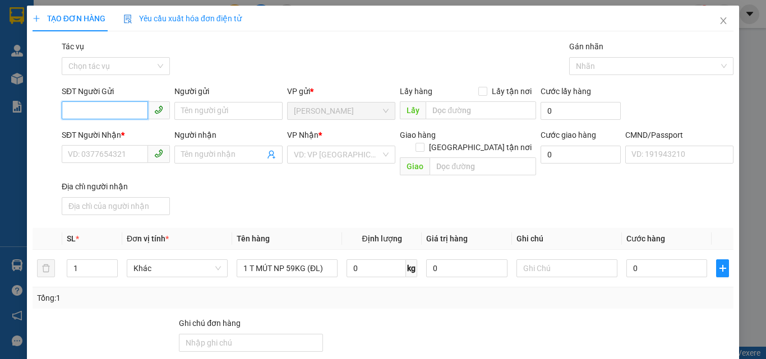
click at [122, 105] on input "SĐT Người Gửi" at bounding box center [105, 110] width 86 height 18
click at [122, 110] on input "SĐT Người Gửi" at bounding box center [105, 110] width 86 height 18
click at [122, 108] on input "SĐT Người Gửi" at bounding box center [105, 110] width 86 height 18
click at [119, 108] on input "SĐT Người Gửi" at bounding box center [105, 110] width 86 height 18
type input "4"
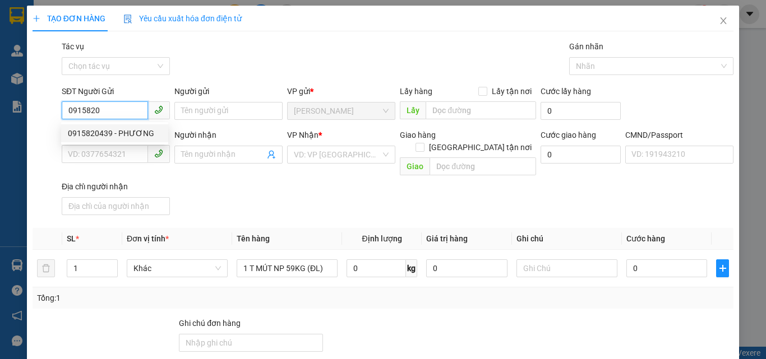
click at [123, 134] on div "0915820439 - PHƯƠNG" at bounding box center [115, 133] width 94 height 12
type input "0915820439"
type input "PHƯƠNG"
type input "0326409895"
type input "HOA"
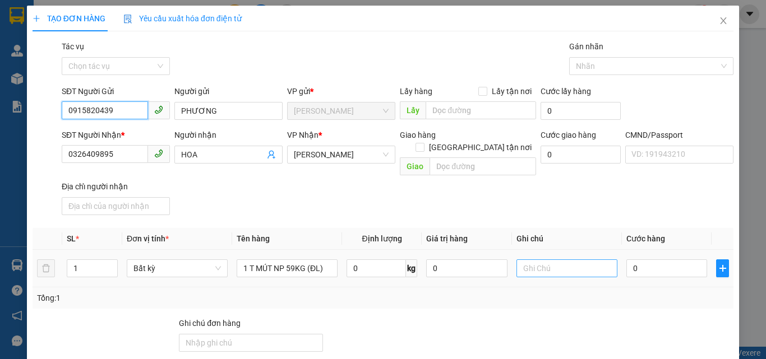
type input "0915820439"
click at [549, 261] on input "text" at bounding box center [566, 269] width 101 height 18
type input "13H PHÁT"
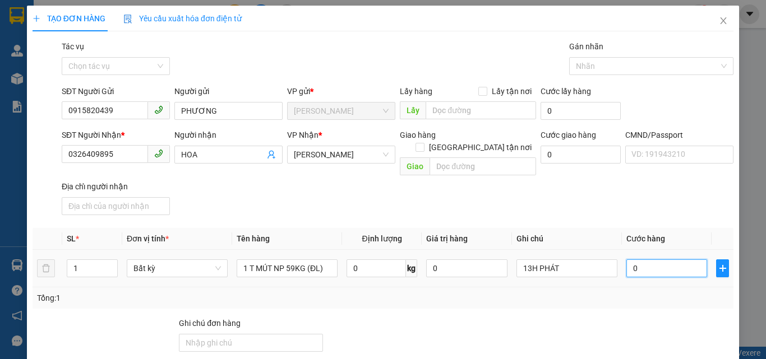
click at [649, 260] on input "0" at bounding box center [666, 269] width 81 height 18
type input "9"
type input "90"
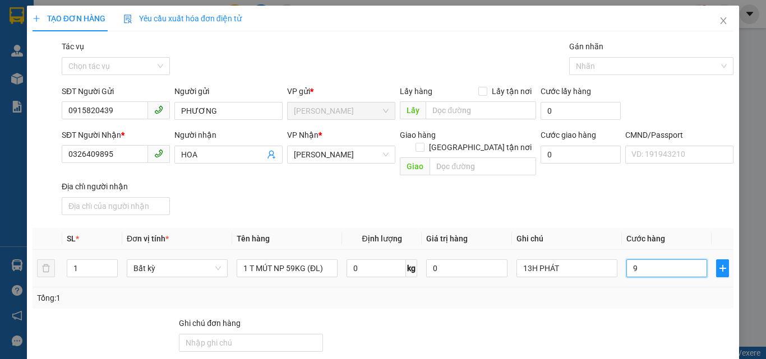
type input "90"
type input "90.000"
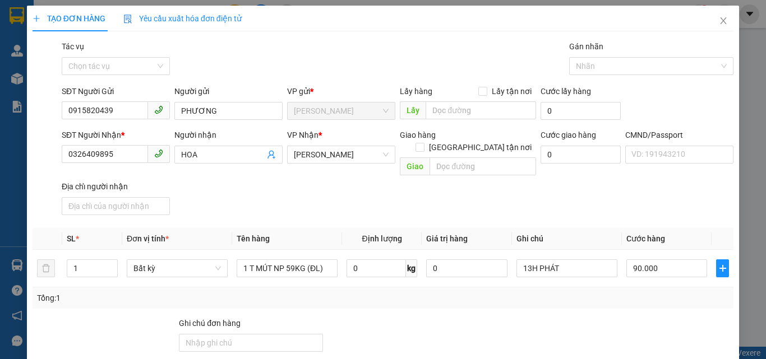
click at [583, 190] on div "SĐT Người Nhận * 0326409895 Người nhận HOA VP Nhận * Hồ Chí Minh Giao hàng Giao…" at bounding box center [397, 174] width 676 height 91
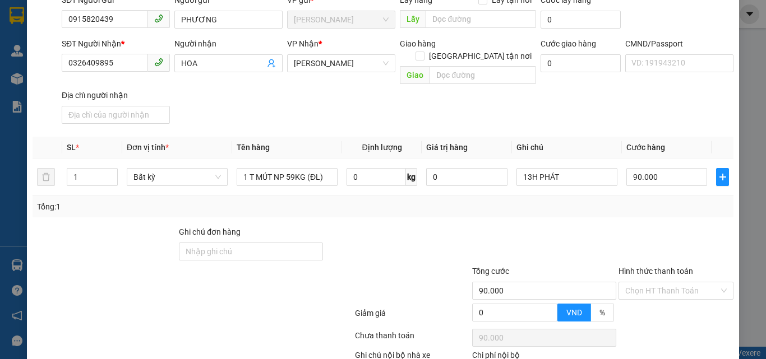
scroll to position [152, 0]
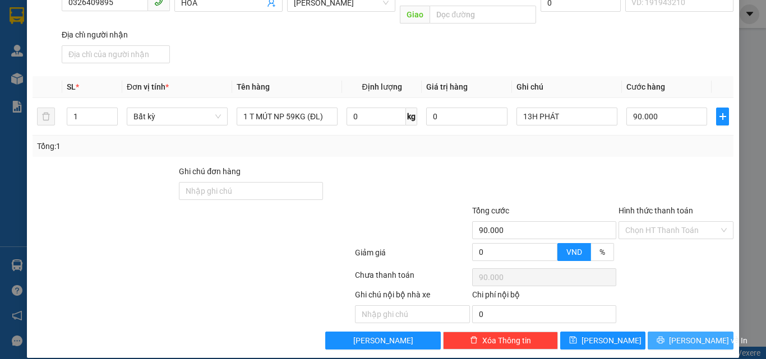
click at [663, 337] on icon "printer" at bounding box center [660, 340] width 7 height 7
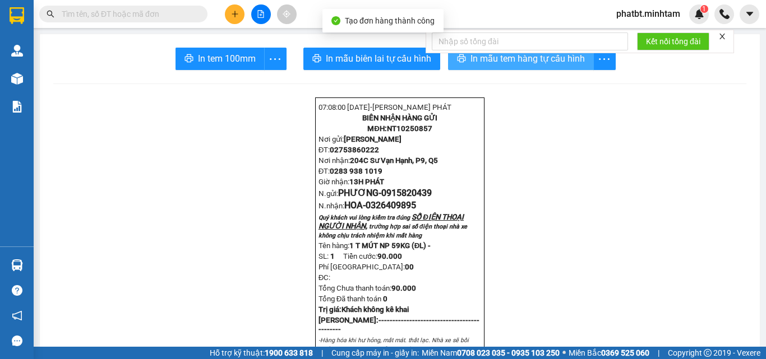
click at [470, 62] on span "In mẫu tem hàng tự cấu hình" at bounding box center [527, 59] width 114 height 14
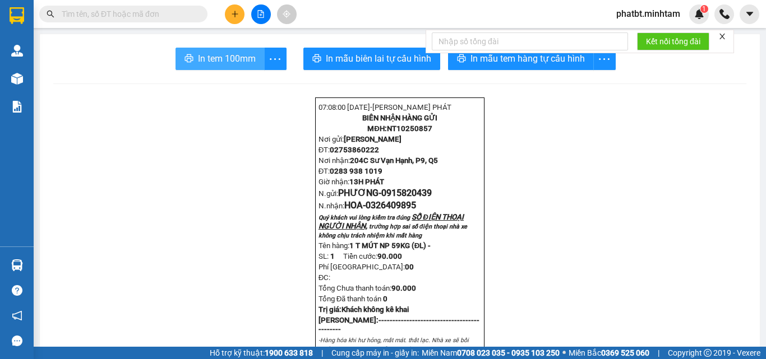
click at [246, 62] on span "In tem 100mm" at bounding box center [227, 59] width 58 height 14
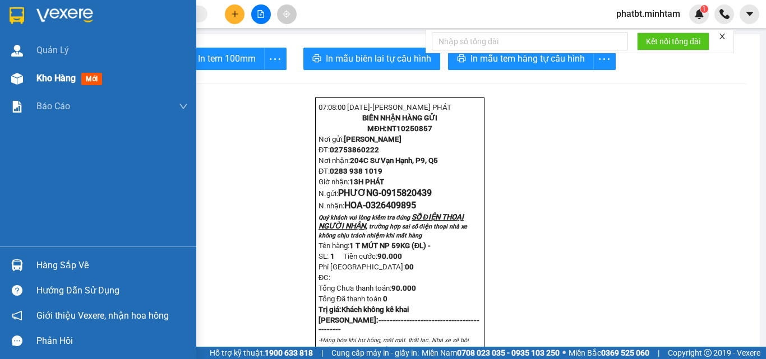
drag, startPoint x: 27, startPoint y: 81, endPoint x: 58, endPoint y: 78, distance: 30.5
click at [27, 81] on div "Kho hàng mới" at bounding box center [98, 78] width 196 height 28
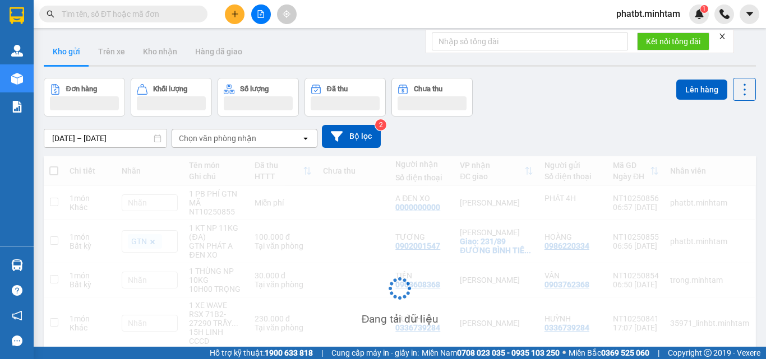
click at [53, 172] on div "Đang tải dữ liệu" at bounding box center [400, 296] width 712 height 281
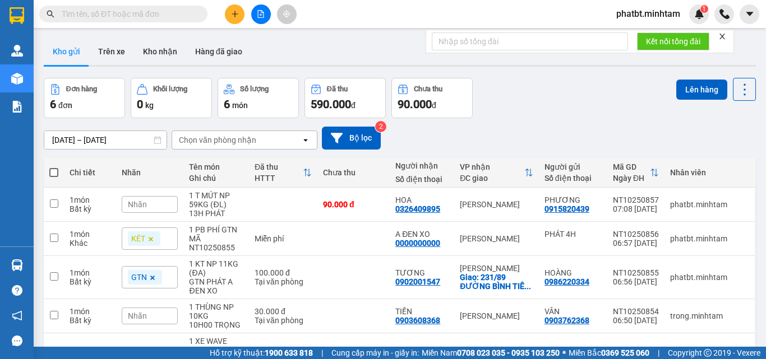
click at [53, 172] on span at bounding box center [53, 172] width 9 height 9
click at [54, 167] on input "checkbox" at bounding box center [54, 167] width 0 height 0
checkbox input "true"
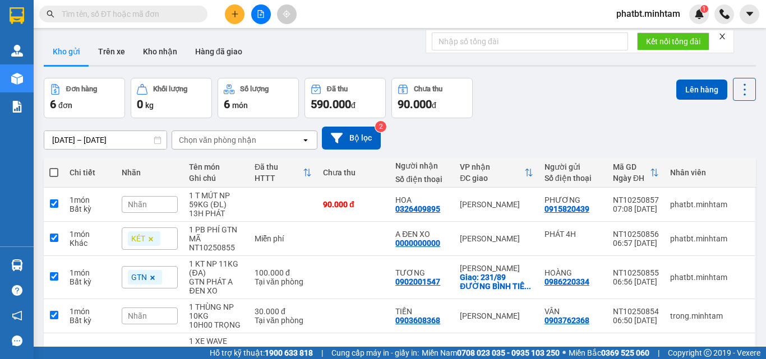
checkbox input "true"
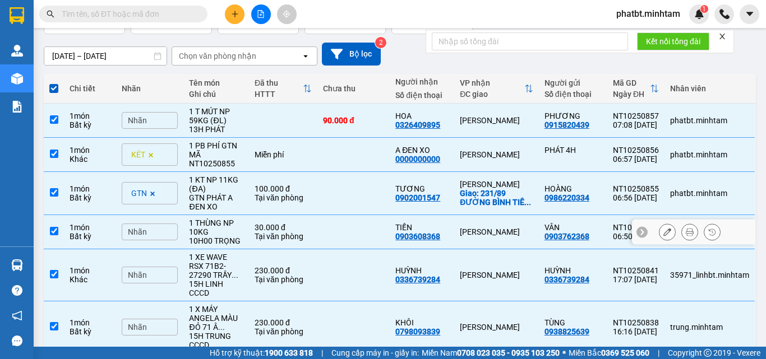
scroll to position [137, 0]
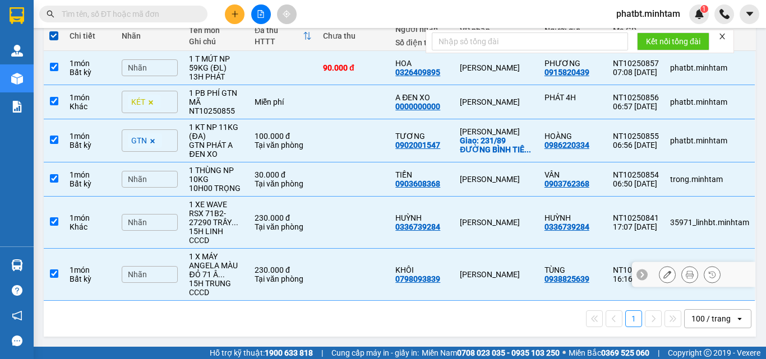
drag, startPoint x: 253, startPoint y: 282, endPoint x: 238, endPoint y: 253, distance: 32.1
click at [255, 281] on div "Tại văn phòng" at bounding box center [283, 279] width 57 height 9
checkbox input "false"
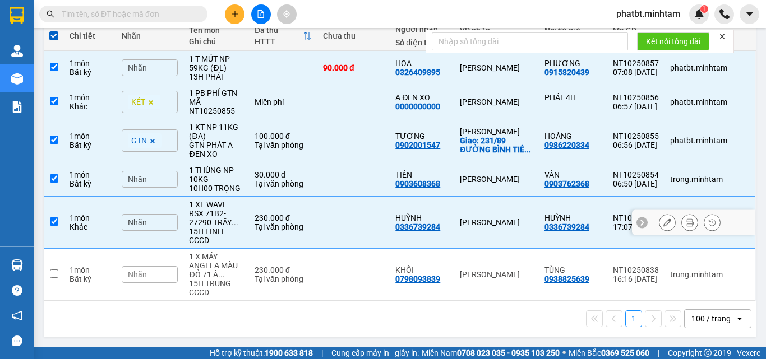
click at [234, 226] on span "..." at bounding box center [235, 222] width 7 height 9
checkbox input "false"
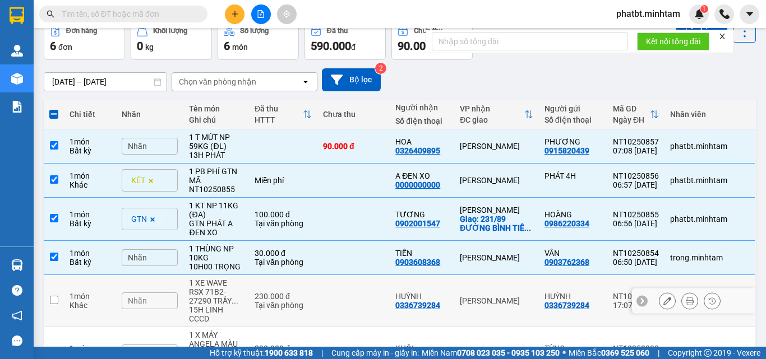
scroll to position [0, 0]
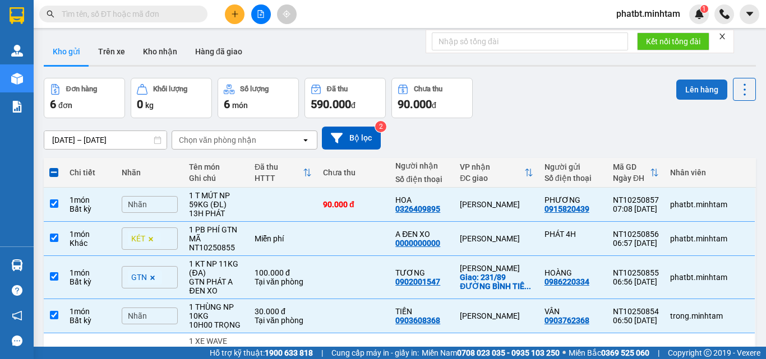
click at [678, 86] on button "Lên hàng" at bounding box center [701, 90] width 51 height 20
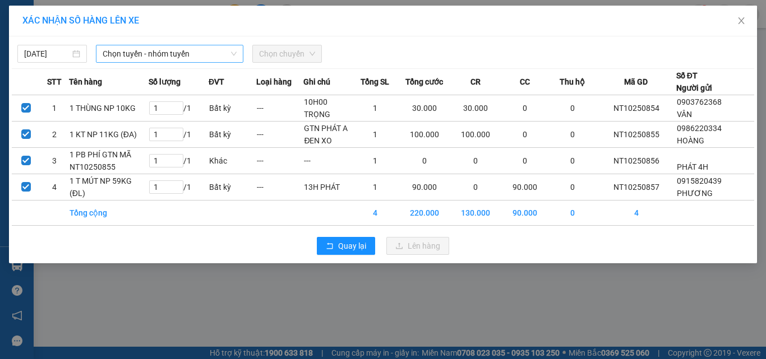
click at [152, 58] on span "Chọn tuyến - nhóm tuyến" at bounding box center [170, 53] width 134 height 17
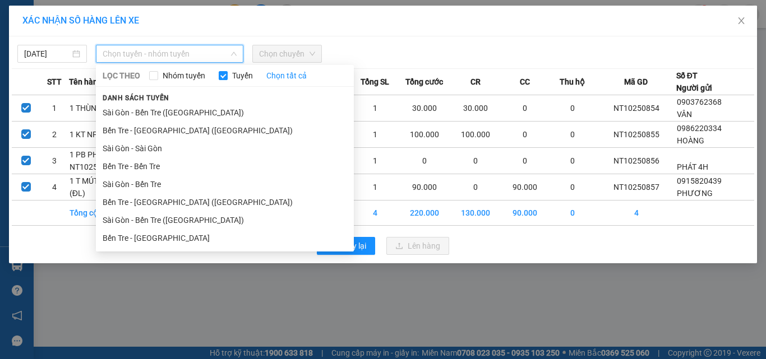
click at [149, 239] on li "Bến Tre - Sài Gòn" at bounding box center [225, 238] width 258 height 18
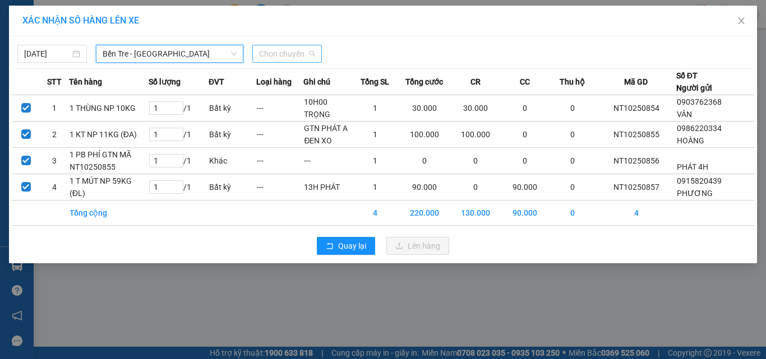
click at [281, 49] on span "Chọn chuyến" at bounding box center [287, 53] width 56 height 17
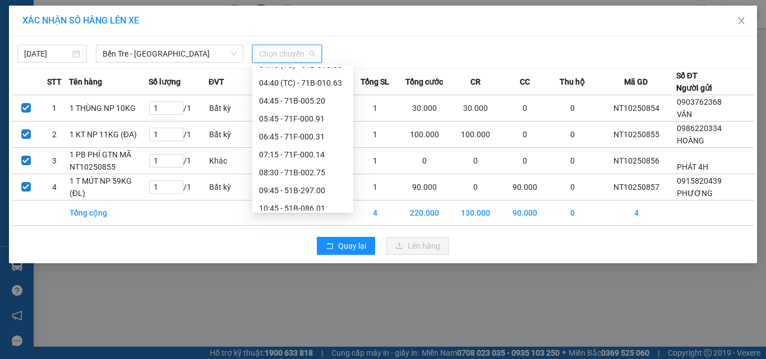
scroll to position [70, 0]
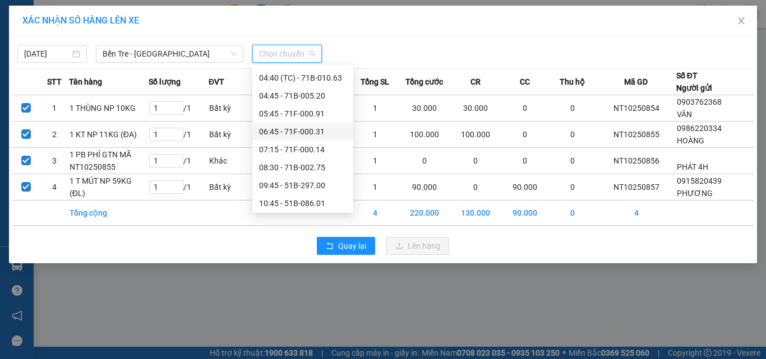
click at [313, 131] on div "06:45 - 71F-000.31" at bounding box center [302, 132] width 87 height 12
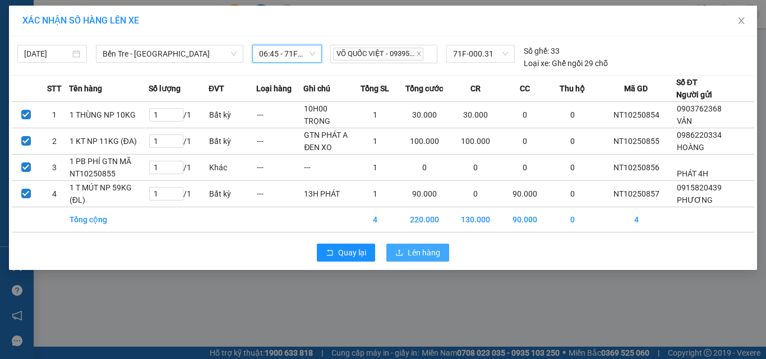
click at [424, 251] on span "Lên hàng" at bounding box center [424, 253] width 33 height 12
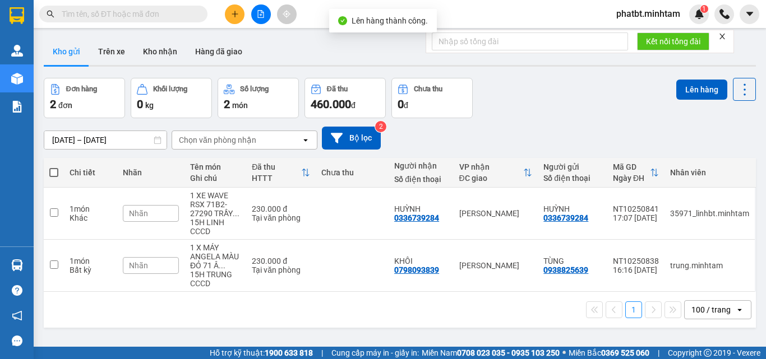
click at [264, 20] on button at bounding box center [261, 14] width 20 height 20
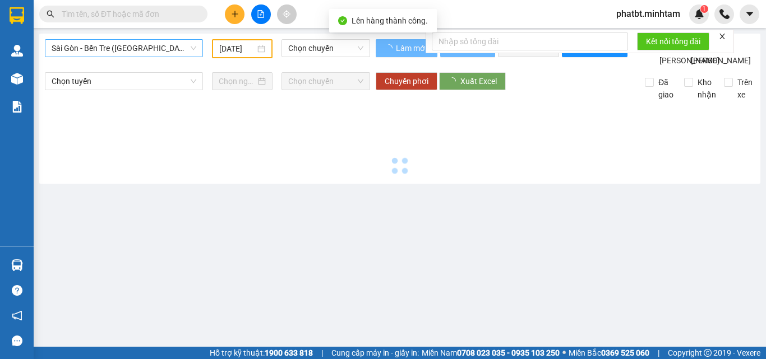
type input "13/10/2025"
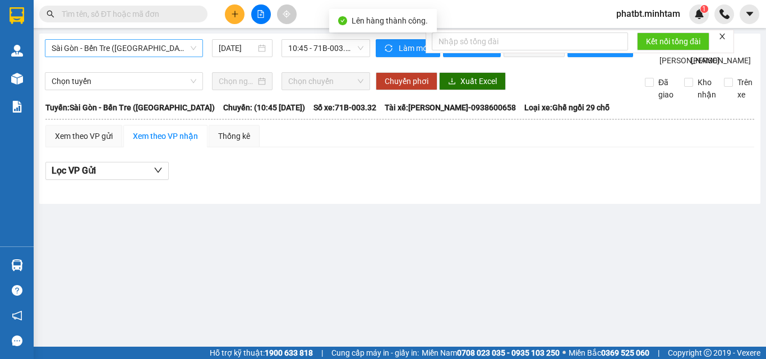
click at [147, 48] on span "Sài Gòn - Bến Tre (CN)" at bounding box center [124, 48] width 145 height 17
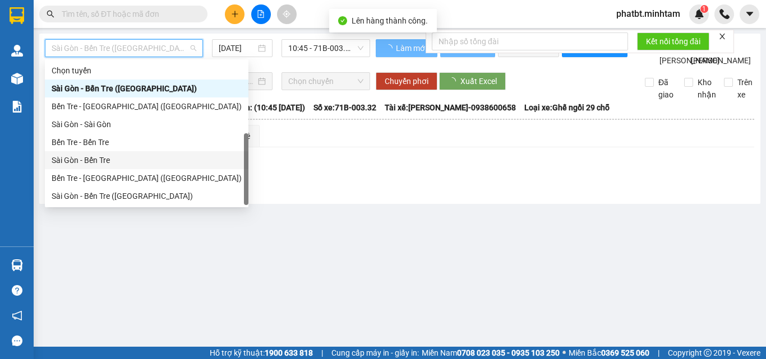
scroll to position [18, 0]
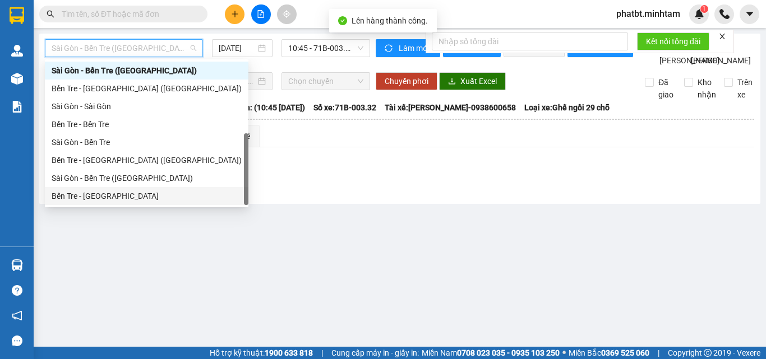
click at [95, 191] on div "Bến Tre - Sài Gòn" at bounding box center [147, 196] width 190 height 12
type input "13/10/2025"
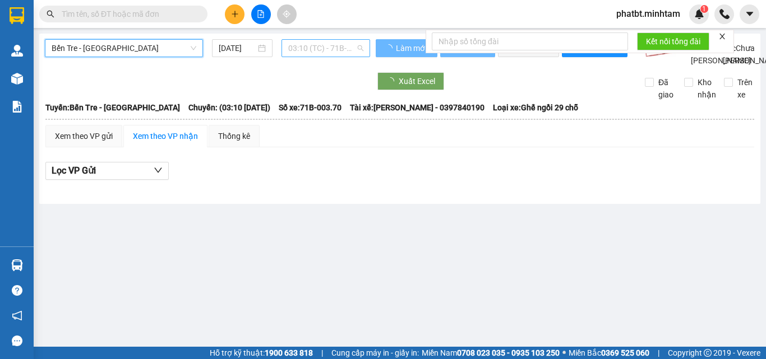
click at [306, 45] on span "03:10 (TC) - 71B-003.70" at bounding box center [325, 48] width 75 height 17
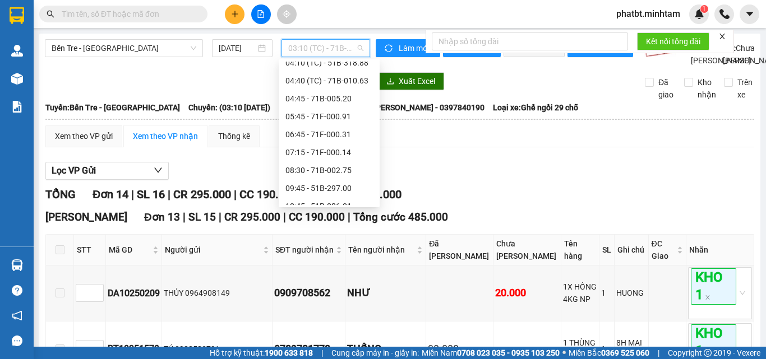
scroll to position [65, 0]
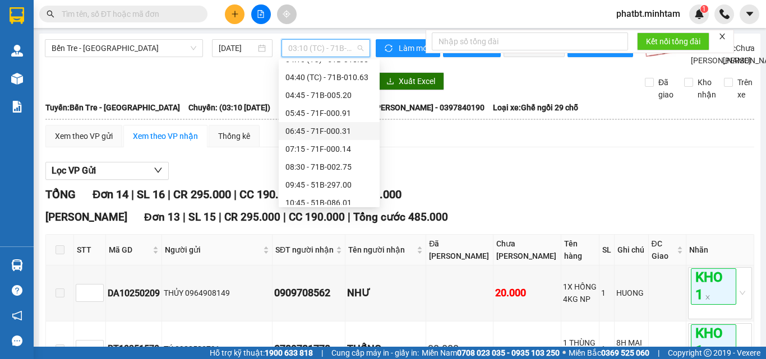
click at [345, 130] on div "06:45 - 71F-000.31" at bounding box center [328, 131] width 87 height 12
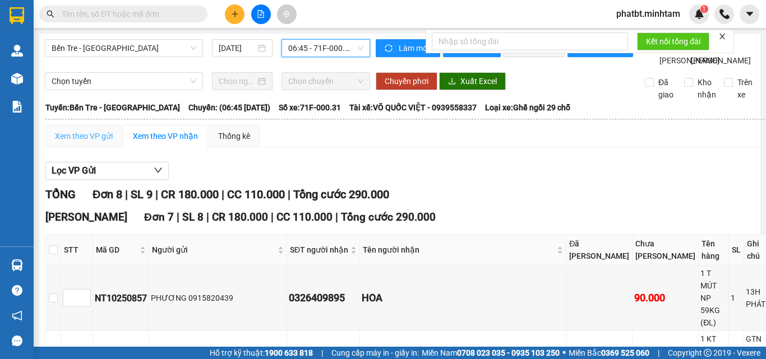
click at [72, 147] on div "Xem theo VP gửi" at bounding box center [83, 136] width 77 height 22
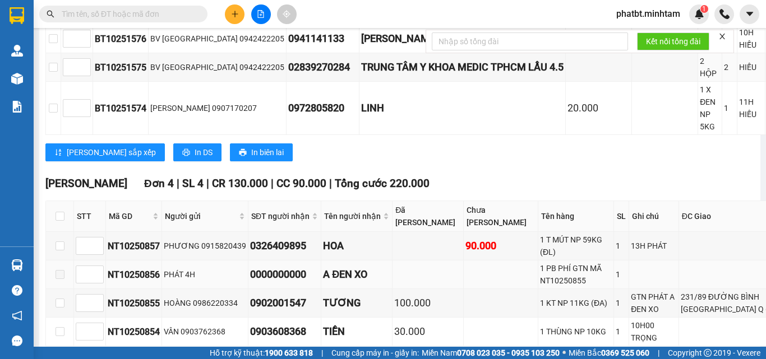
scroll to position [407, 0]
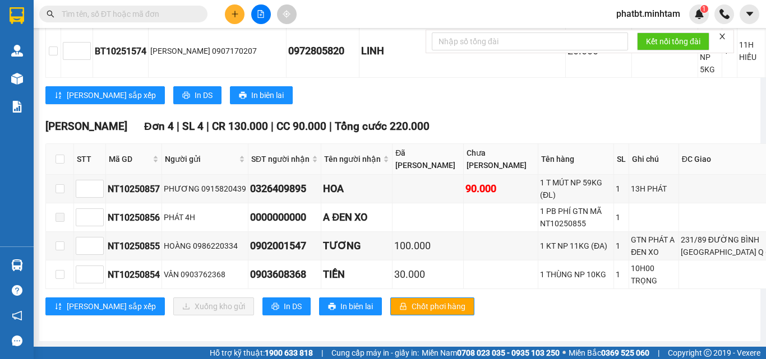
click at [231, 289] on div "Ngã Tư Huyện Đơn 4 | SL 4 | CR 130.000 | CC 90.000 | Tổng cước 220.000 STT Mã…" at bounding box center [454, 221] width 819 height 206
click at [284, 301] on span "In DS" at bounding box center [293, 307] width 18 height 12
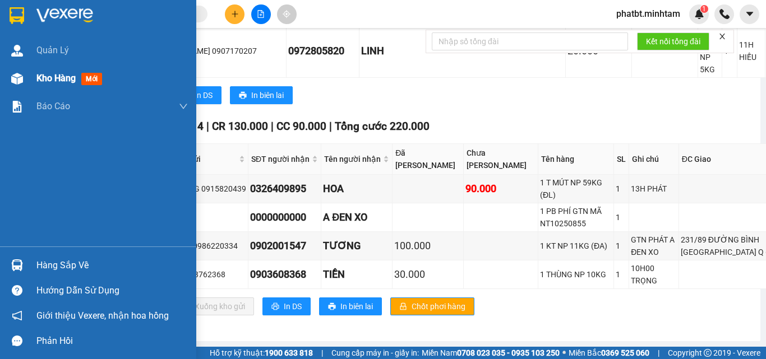
click at [60, 78] on span "Kho hàng" at bounding box center [55, 78] width 39 height 11
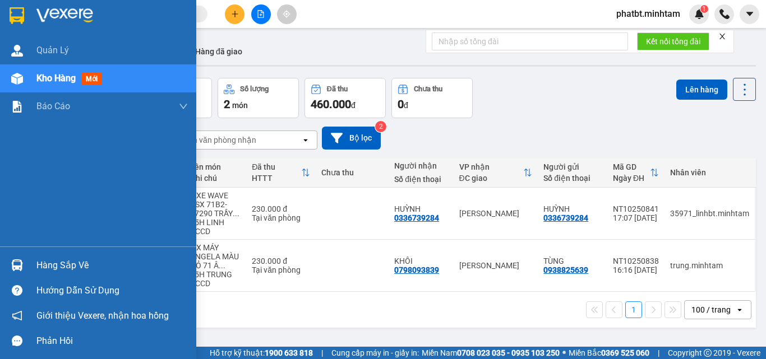
click at [39, 265] on div "Hàng sắp về" at bounding box center [111, 265] width 151 height 17
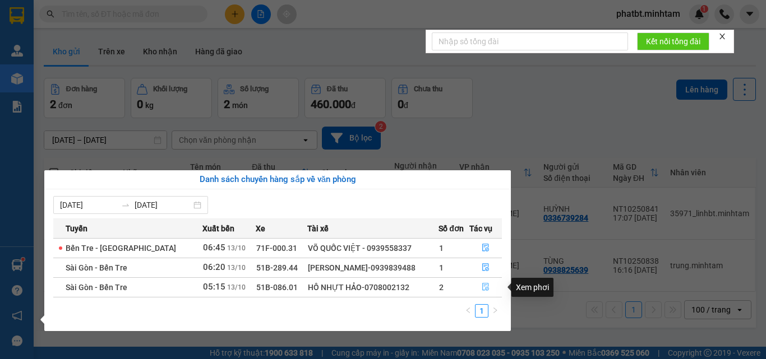
click at [482, 287] on icon "file-done" at bounding box center [486, 287] width 8 height 8
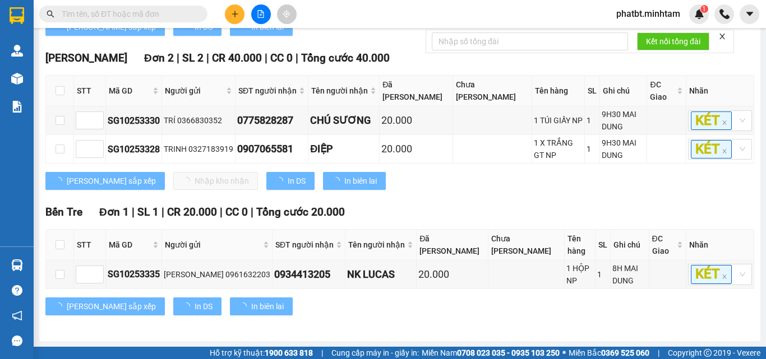
scroll to position [288, 0]
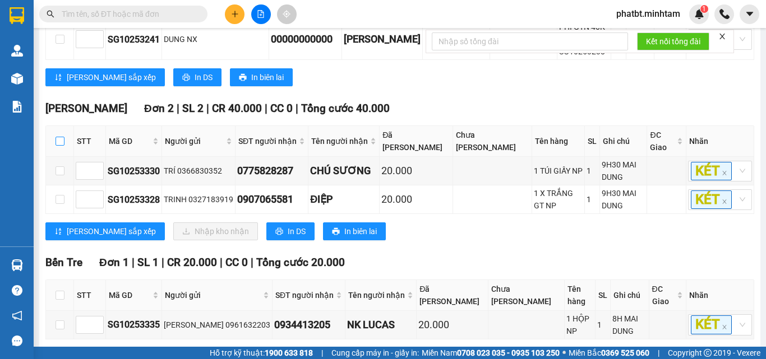
click at [59, 141] on input "checkbox" at bounding box center [60, 141] width 9 height 9
checkbox input "true"
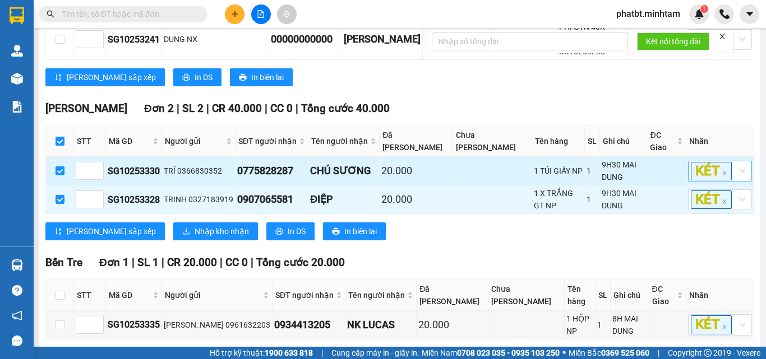
click at [736, 172] on div "KÉT" at bounding box center [720, 171] width 64 height 21
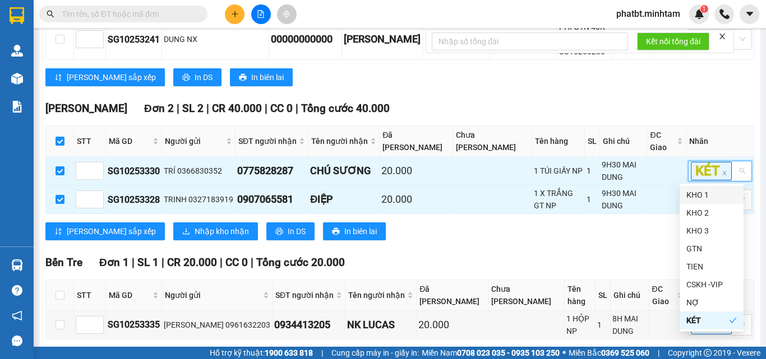
click at [712, 197] on div "KHO 1" at bounding box center [711, 195] width 50 height 12
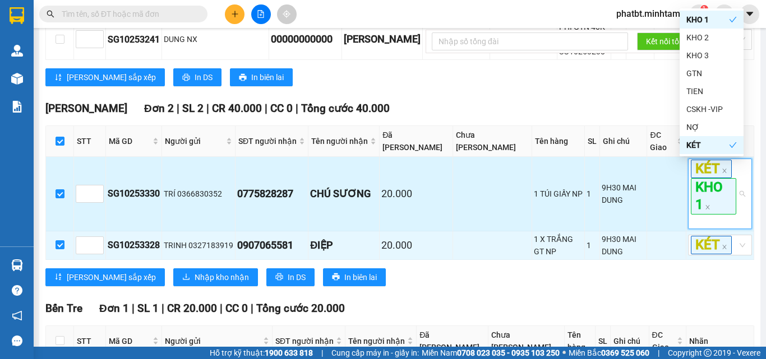
click at [627, 218] on td "9H30 MAI DUNG" at bounding box center [624, 194] width 48 height 75
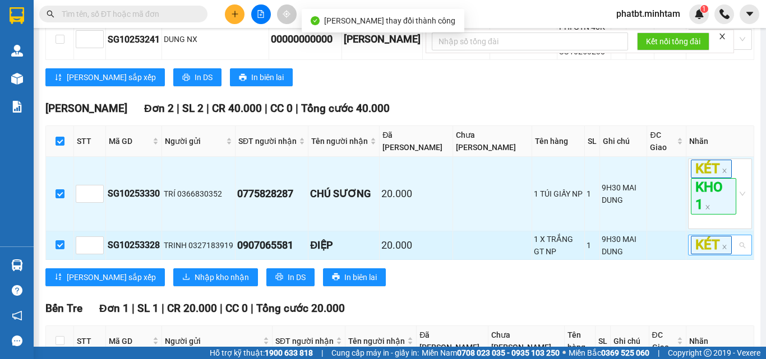
click at [733, 243] on input "search" at bounding box center [734, 245] width 2 height 13
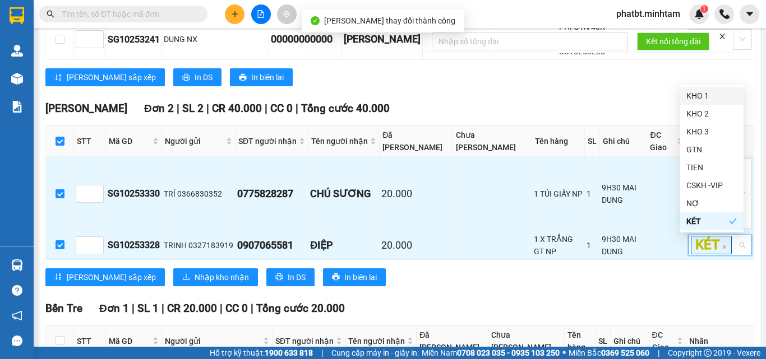
click at [705, 97] on div "KHO 1" at bounding box center [711, 96] width 50 height 12
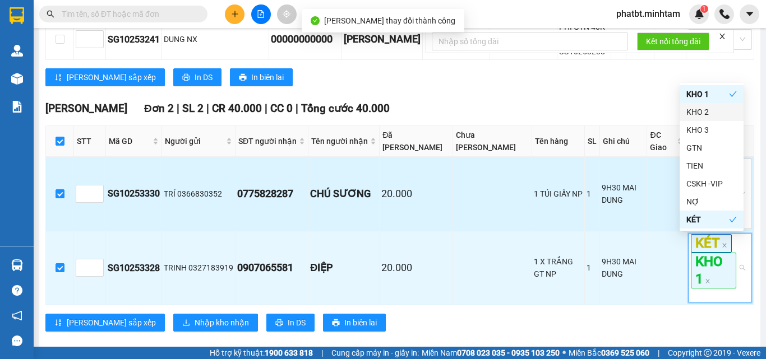
click at [417, 225] on td "20.000" at bounding box center [416, 194] width 73 height 75
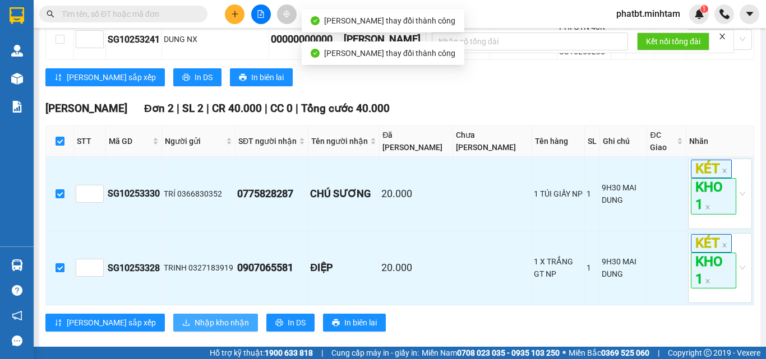
click at [195, 317] on span "Nhập kho nhận" at bounding box center [222, 323] width 54 height 12
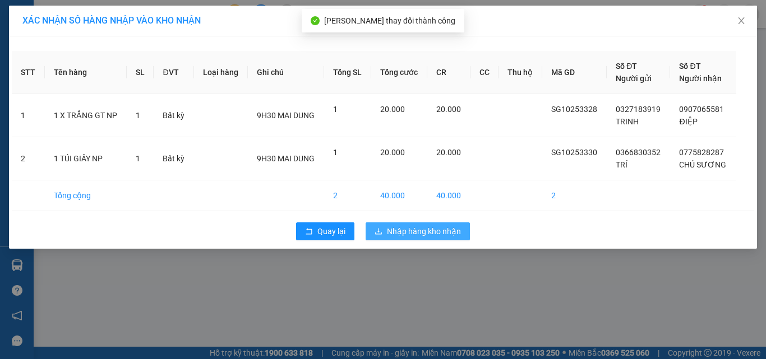
click at [395, 234] on span "Nhập hàng kho nhận" at bounding box center [424, 231] width 74 height 12
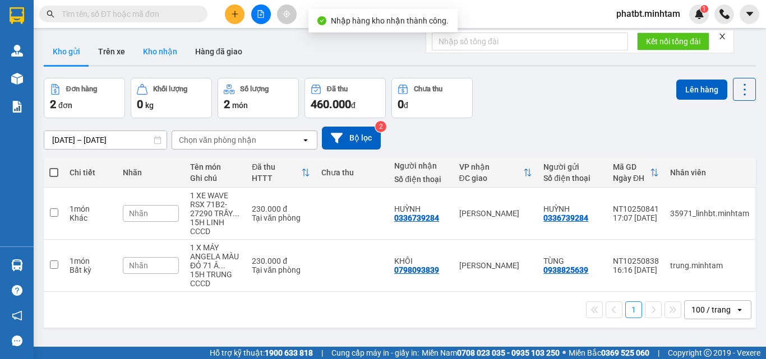
click at [152, 54] on button "Kho nhận" at bounding box center [160, 51] width 52 height 27
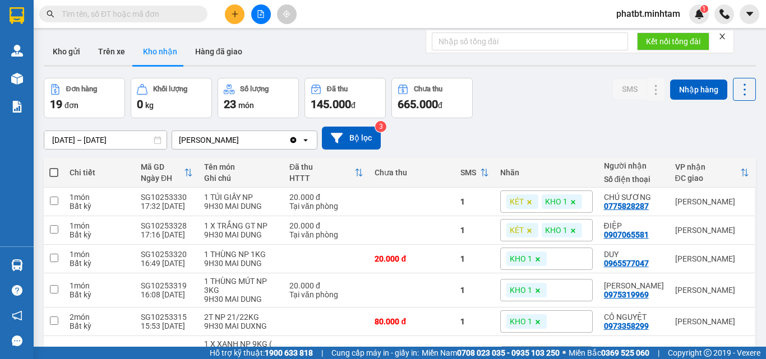
click at [547, 98] on div "Đơn hàng 19 đơn Khối lượng 0 kg Số lượng 23 món Đã thu 145.000 đ Chưa thu 665.0…" at bounding box center [400, 98] width 712 height 40
click at [629, 203] on button at bounding box center [634, 202] width 16 height 20
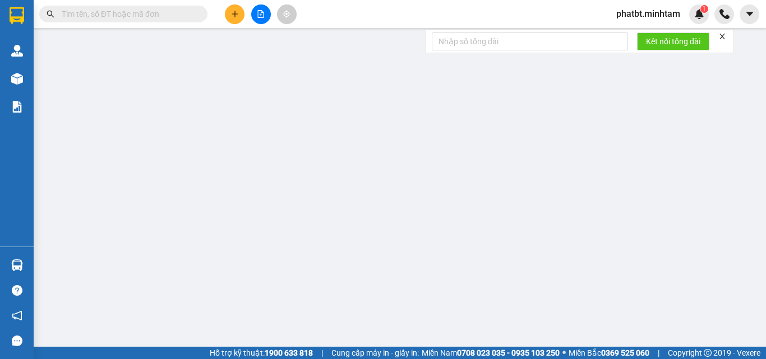
type input "0366830352"
type input "TRÍ"
type input "0775828287"
type input "CHÚ SƯƠNG"
type input "20.000"
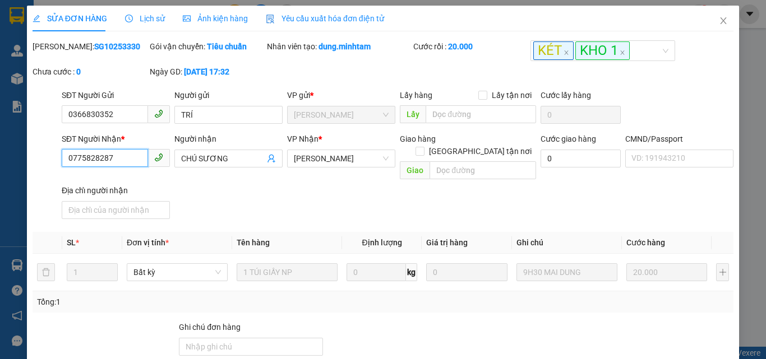
click at [118, 161] on input "0775828287" at bounding box center [105, 158] width 86 height 18
click at [719, 19] on icon "close" at bounding box center [723, 20] width 9 height 9
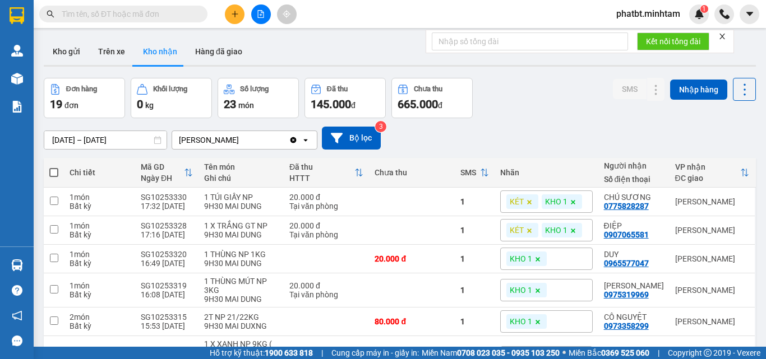
click at [157, 15] on input "text" at bounding box center [128, 14] width 132 height 12
paste input "0775828287"
type input "0775828287"
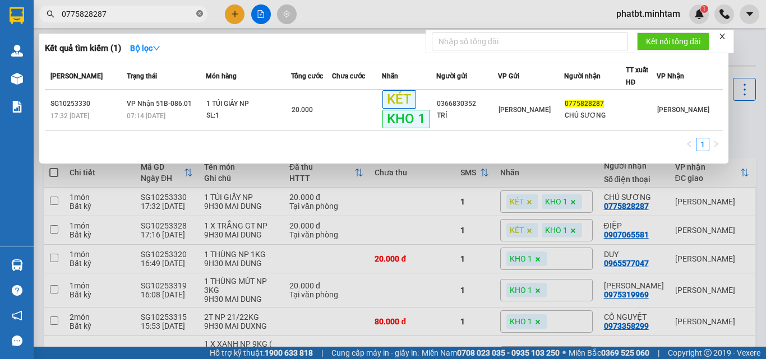
click at [200, 10] on span at bounding box center [199, 14] width 7 height 11
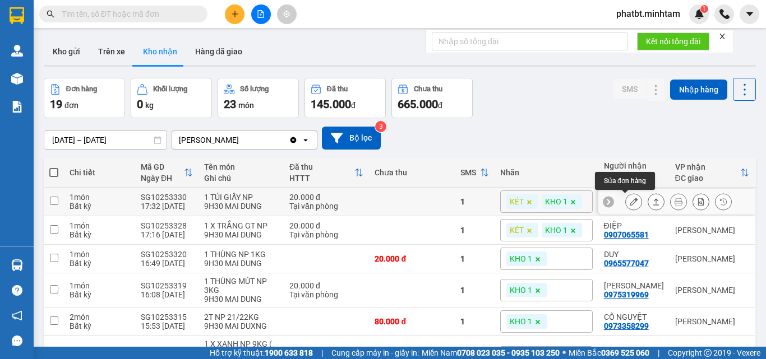
click at [631, 201] on button at bounding box center [634, 202] width 16 height 20
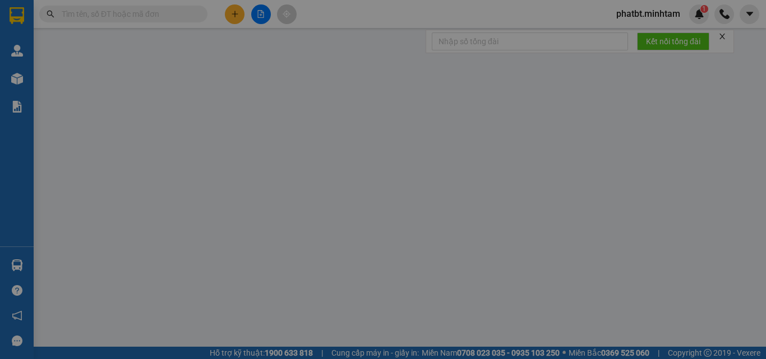
type input "0366830352"
type input "TRÍ"
type input "0775828287"
type input "CHÚ SƯƠNG"
type input "20.000"
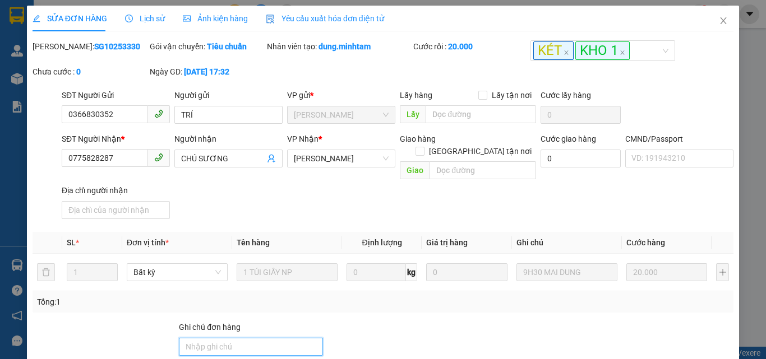
click at [238, 340] on input "Ghi chú đơn hàng" at bounding box center [251, 347] width 144 height 18
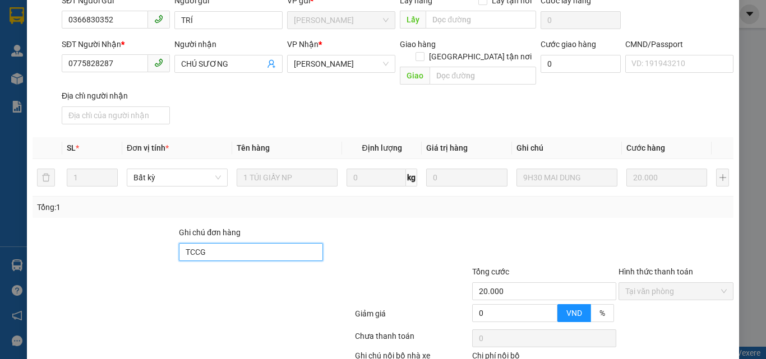
scroll to position [156, 0]
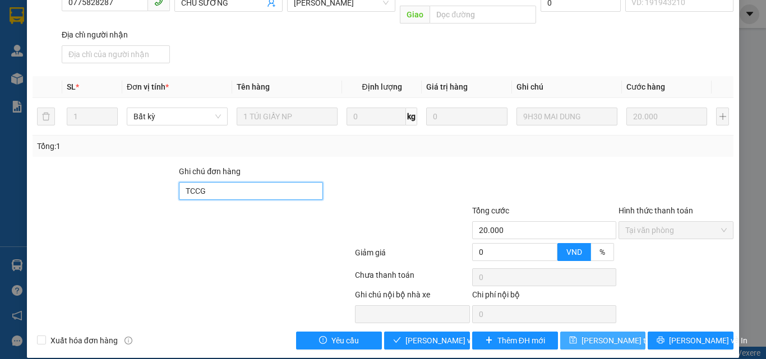
type input "TCCG"
click at [607, 335] on span "Lưu thay đổi" at bounding box center [626, 341] width 90 height 12
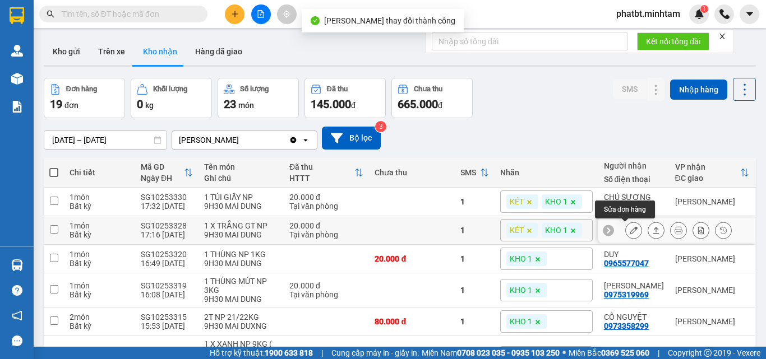
click at [630, 231] on icon at bounding box center [634, 231] width 8 height 8
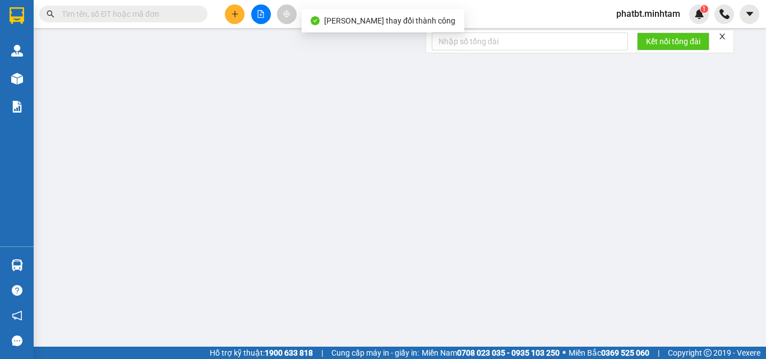
type input "0327183919"
type input "TRINH"
type input "0907065581"
type input "ĐIỆP"
type input "20.000"
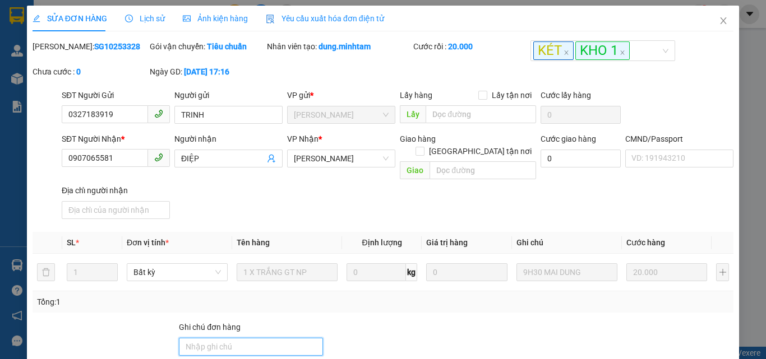
click at [206, 341] on input "Ghi chú đơn hàng" at bounding box center [251, 347] width 144 height 18
type input "KNM"
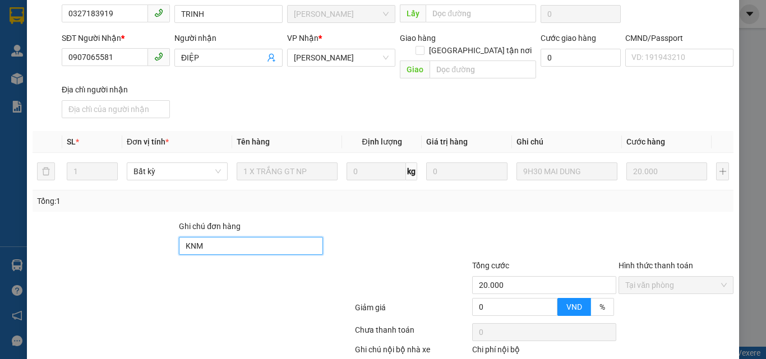
scroll to position [156, 0]
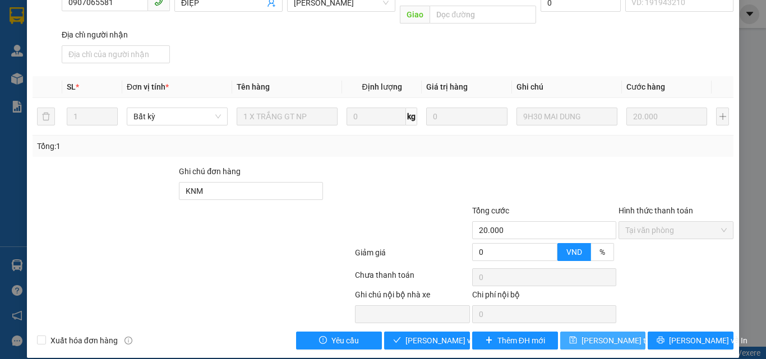
click at [599, 335] on span "Lưu thay đổi" at bounding box center [626, 341] width 90 height 12
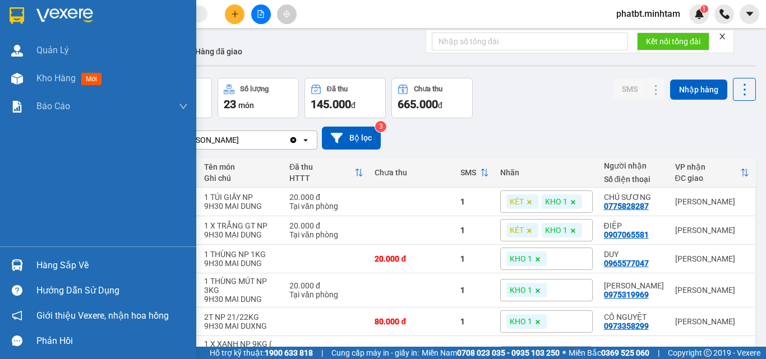
click at [36, 266] on div "Hàng sắp về" at bounding box center [98, 265] width 196 height 25
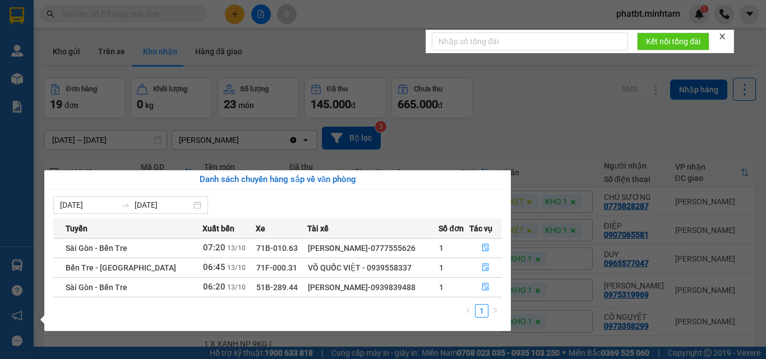
click at [521, 108] on section "Kết quả tìm kiếm ( 1 ) Bộ lọc Mã ĐH Trạng thái Món hàng Tổng cước Chưa cước Nhã…" at bounding box center [383, 179] width 766 height 359
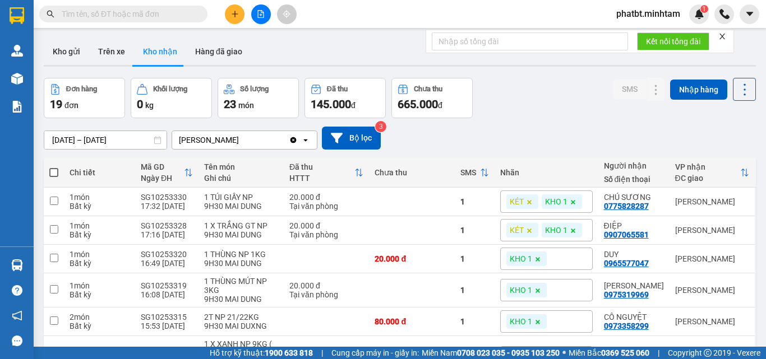
click at [242, 2] on div "Kết quả tìm kiếm ( 1 ) Bộ lọc Mã ĐH Trạng thái Món hàng Tổng cước Chưa cước Nhã…" at bounding box center [383, 14] width 766 height 28
click at [239, 10] on button at bounding box center [235, 14] width 20 height 20
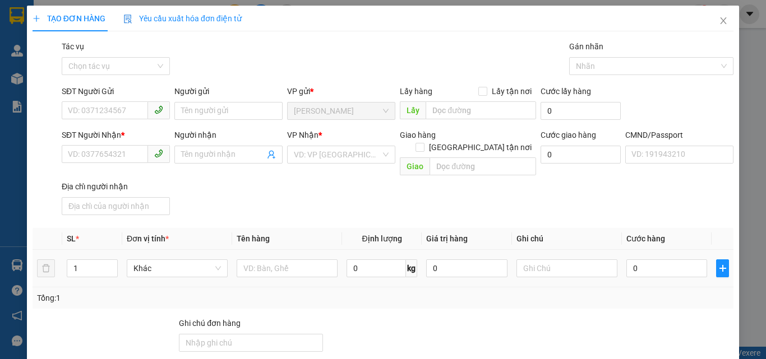
click at [266, 265] on div at bounding box center [287, 268] width 101 height 22
click at [259, 260] on input "text" at bounding box center [287, 269] width 101 height 18
type input "1 GIỎ ĐỆM NP 53KG (TC)"
click at [114, 114] on input "SĐT Người Gửi" at bounding box center [105, 110] width 86 height 18
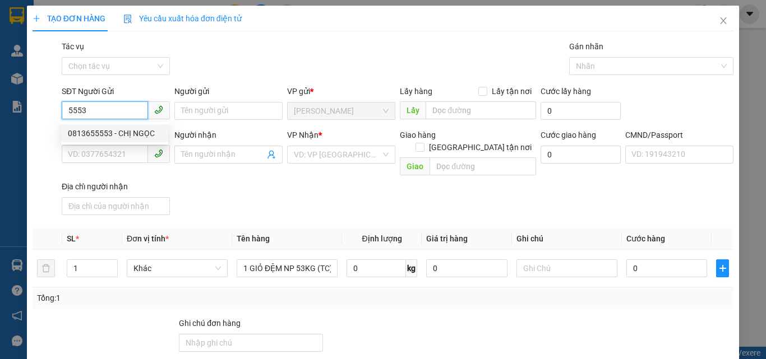
drag, startPoint x: 110, startPoint y: 131, endPoint x: 101, endPoint y: 134, distance: 10.1
click at [110, 131] on div "0813655553 - CHỊ NGỌC" at bounding box center [115, 133] width 94 height 12
type input "0813655553"
type input "CHỊ NGỌC"
type input "0706791438"
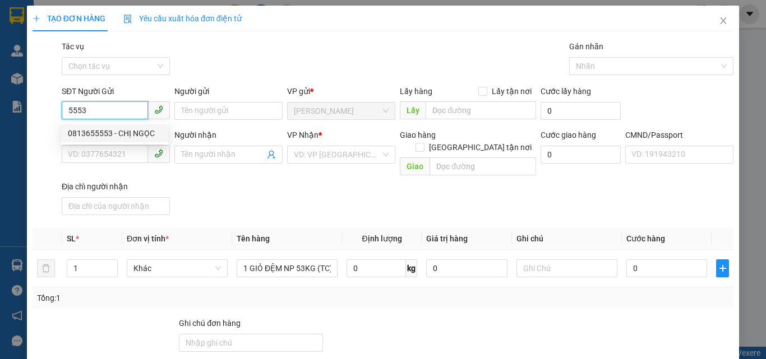
type input "TRANG"
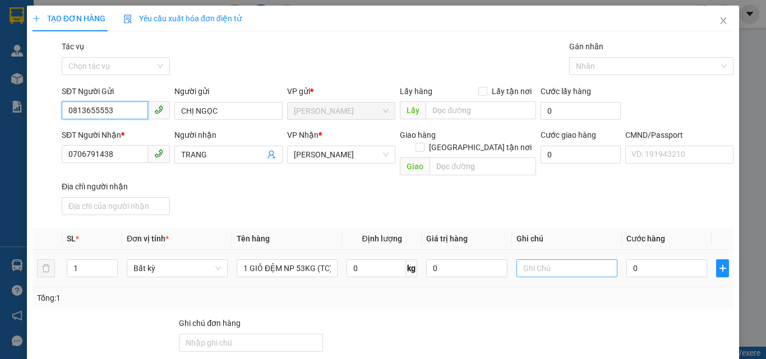
type input "0813655553"
click at [537, 260] on input "text" at bounding box center [566, 269] width 101 height 18
type input "13H PHÁT"
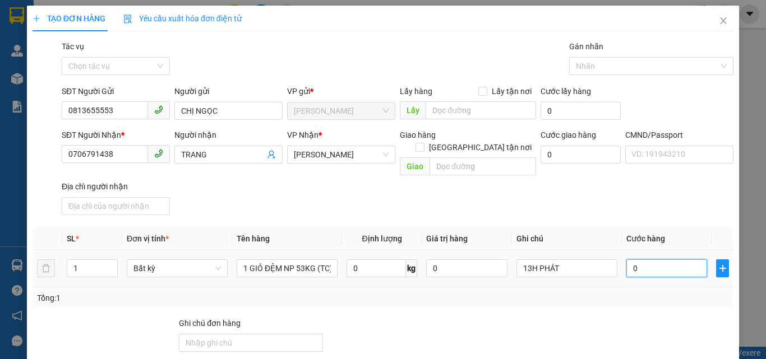
click at [645, 260] on input "0" at bounding box center [666, 269] width 81 height 18
type input "8"
type input "80"
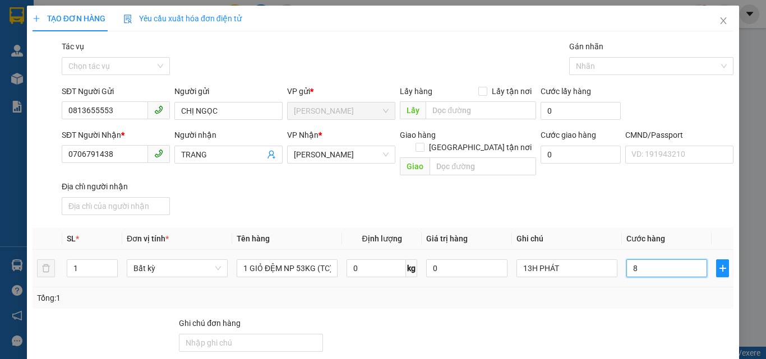
type input "80"
type input "80.000"
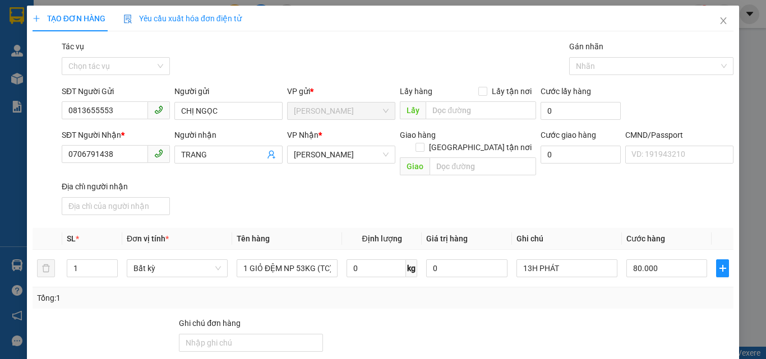
drag, startPoint x: 624, startPoint y: 210, endPoint x: 625, endPoint y: 191, distance: 19.1
click at [625, 194] on div "Transit Pickup Surcharge Ids Transit Deliver Surcharge Ids Transit Deliver Surc…" at bounding box center [383, 270] width 701 height 461
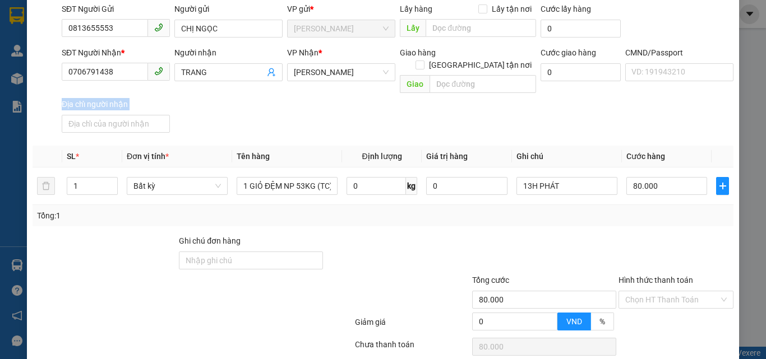
scroll to position [152, 0]
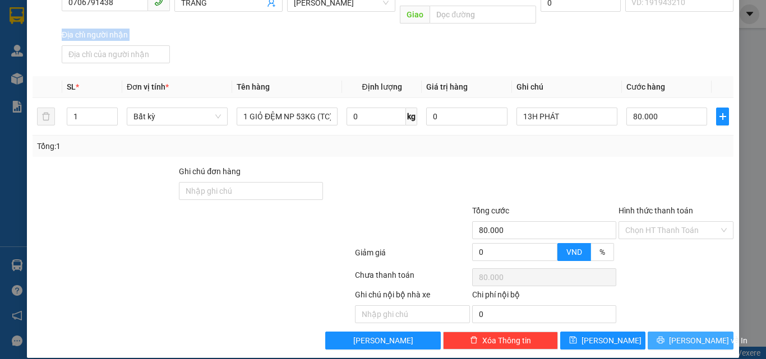
click at [664, 336] on icon "printer" at bounding box center [661, 340] width 8 height 8
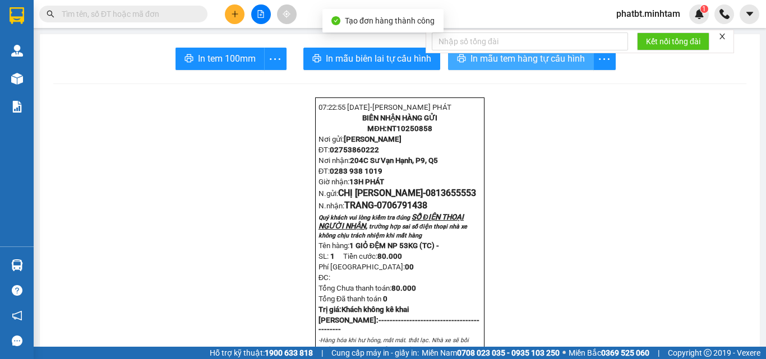
click at [516, 62] on span "In mẫu tem hàng tự cấu hình" at bounding box center [527, 59] width 114 height 14
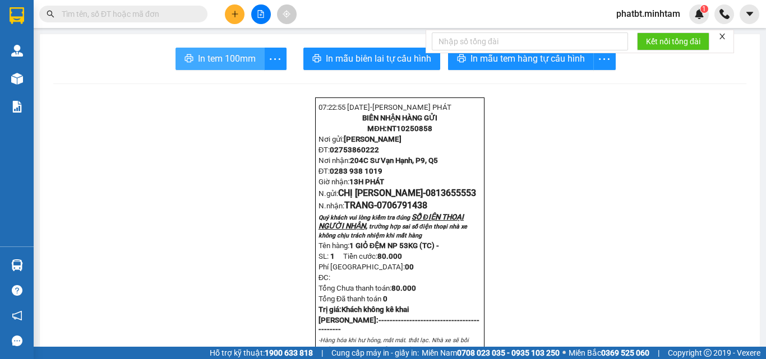
click at [246, 60] on span "In tem 100mm" at bounding box center [227, 59] width 58 height 14
click at [63, 19] on input "text" at bounding box center [128, 14] width 132 height 12
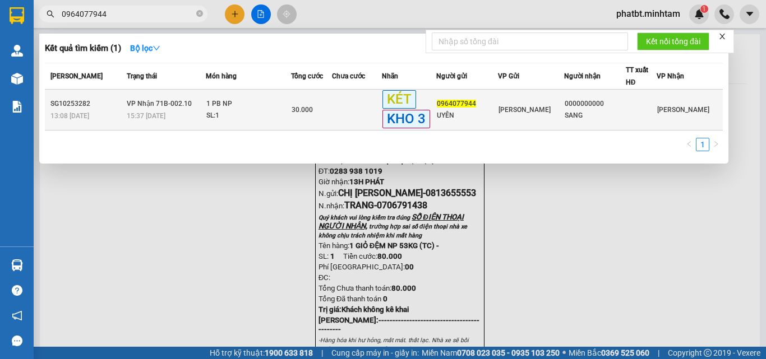
type input "0964077944"
click at [170, 115] on div "15:37 - 12/10" at bounding box center [166, 116] width 78 height 12
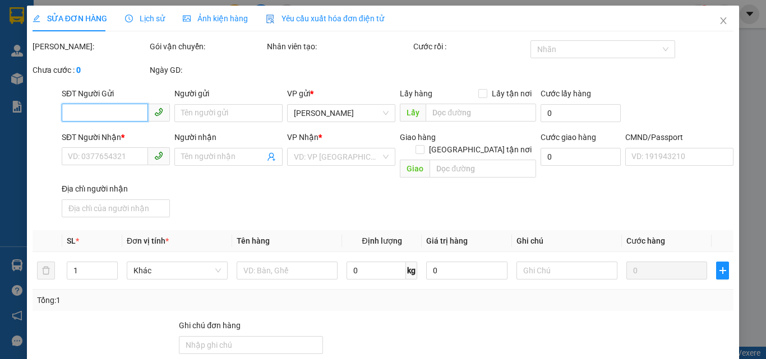
type input "0964077944"
type input "UYÊN"
type input "0000000000"
type input "SANG"
type input "0336251416"
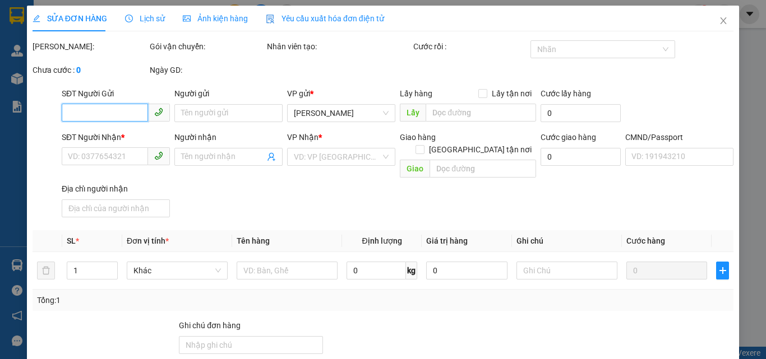
type input "30.000"
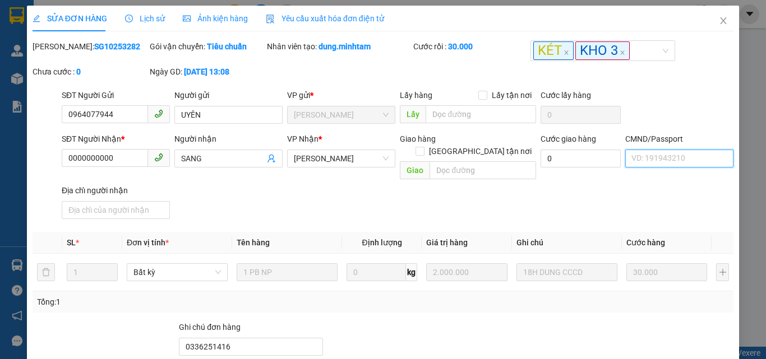
click at [643, 163] on input "CMND/Passport" at bounding box center [679, 159] width 108 height 18
type input "0"
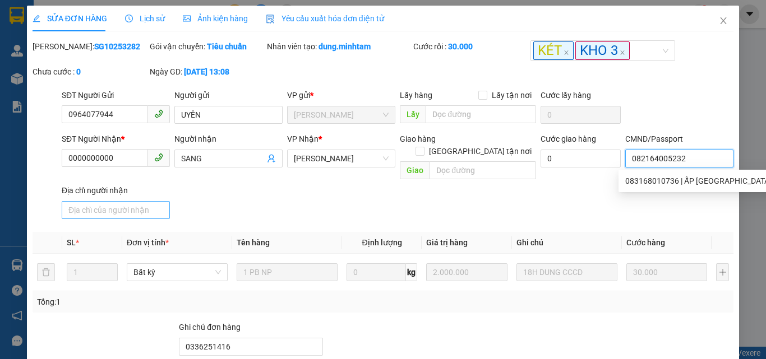
type input "082164005232"
click at [136, 205] on input "Địa chỉ người nhận" at bounding box center [116, 210] width 108 height 18
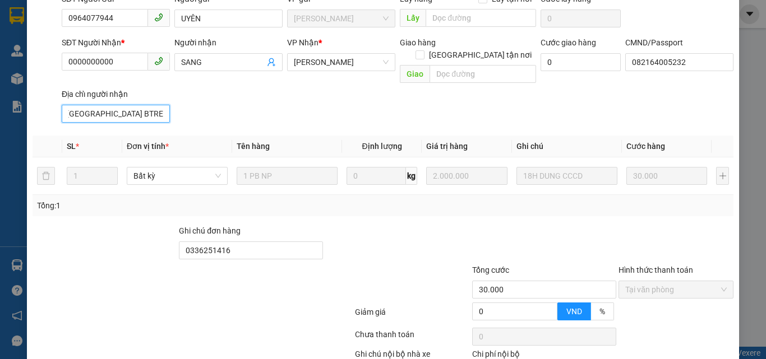
scroll to position [156, 0]
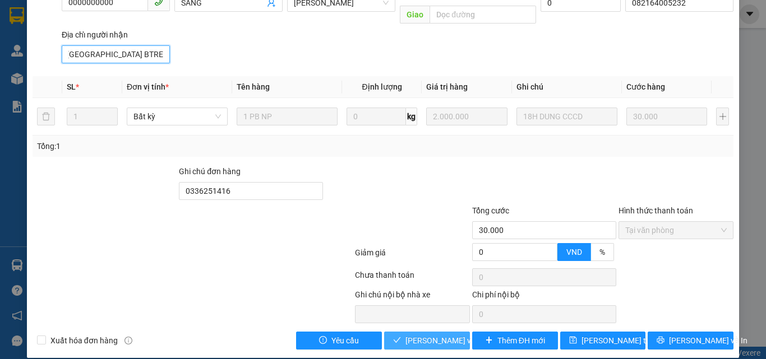
type input "NG THỊ HỒNG SANG 21/4/65 344,PHƯỚC THẠNH TAM PHƯỚC CT BTRE"
click at [440, 335] on span "Lưu và Giao hàng" at bounding box center [459, 341] width 108 height 12
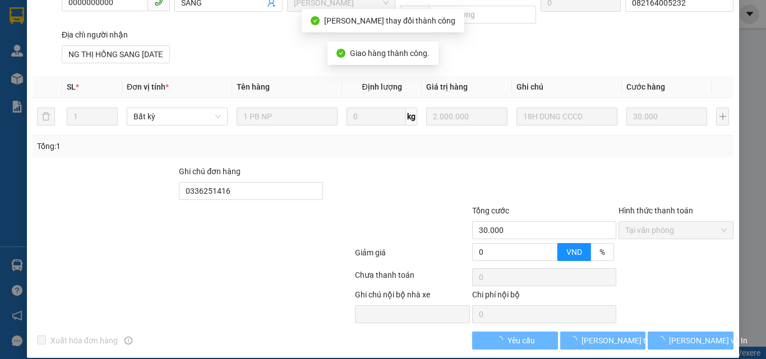
scroll to position [167, 0]
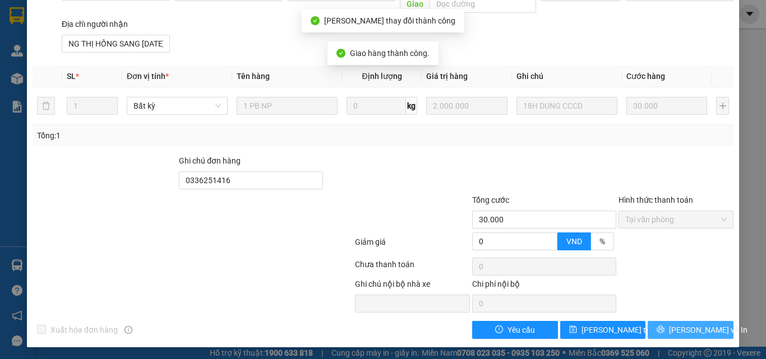
click at [664, 330] on icon "printer" at bounding box center [661, 330] width 8 height 8
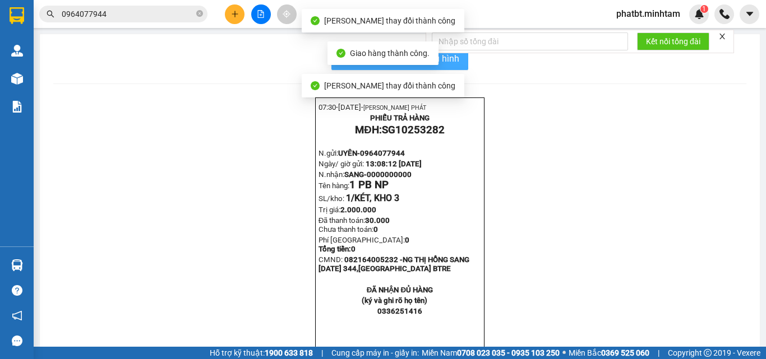
click at [450, 59] on span "In mẫu biên lai tự cấu hình" at bounding box center [406, 59] width 105 height 14
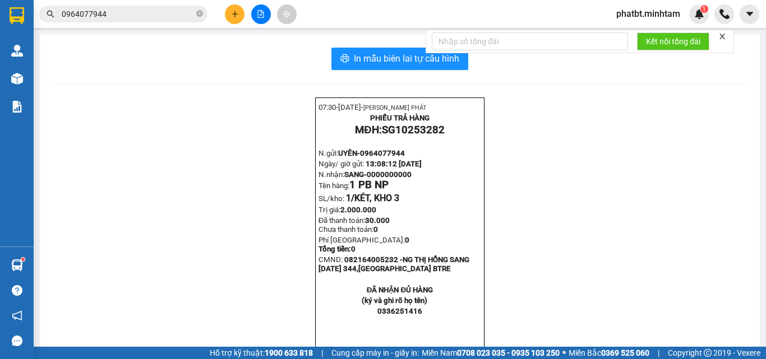
click at [225, 12] on button at bounding box center [235, 14] width 20 height 20
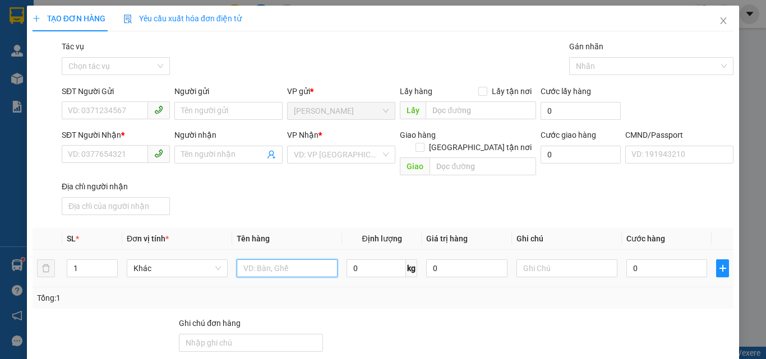
click at [265, 262] on input "text" at bounding box center [287, 269] width 101 height 18
type input "1 BAO 1 T NP 20/23KG (TC)"
type input "2"
click at [108, 262] on span "up" at bounding box center [111, 265] width 7 height 7
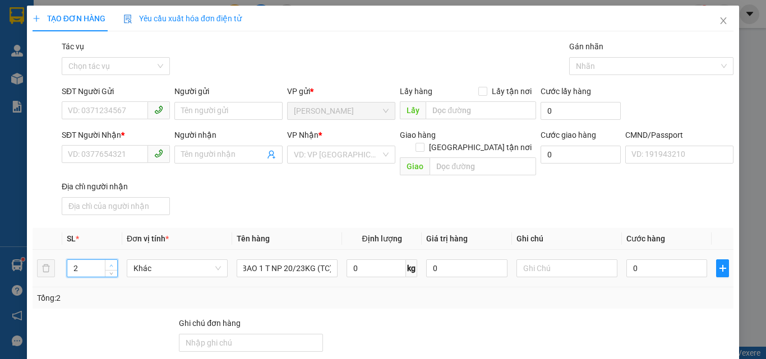
scroll to position [0, 0]
click at [106, 105] on input "SĐT Người Gửi" at bounding box center [105, 110] width 86 height 18
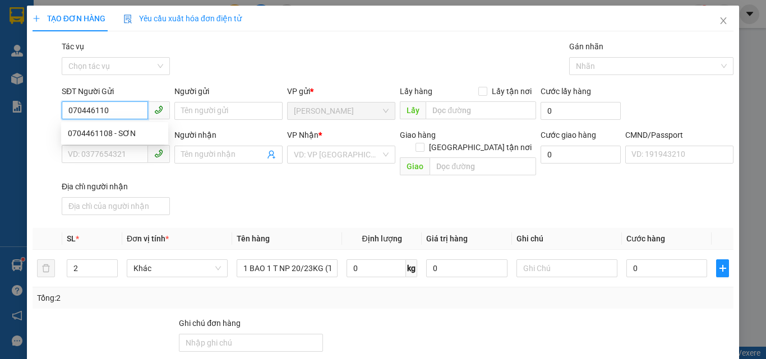
type input "0704461108"
click at [107, 132] on div "0704461108 - SƠN" at bounding box center [115, 133] width 94 height 12
type input "SƠN"
type input "0981606456"
type input "LỰC"
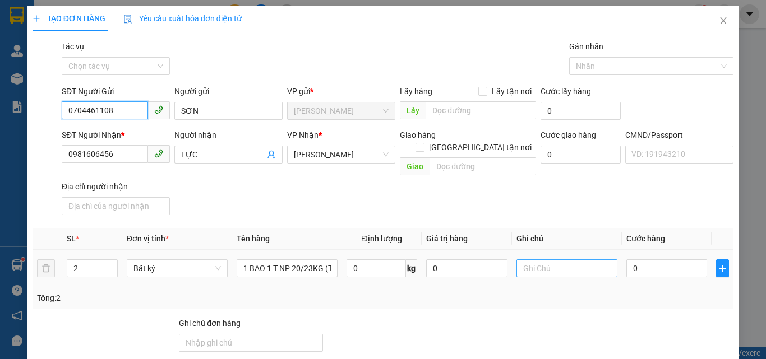
type input "0704461108"
click at [557, 260] on input "text" at bounding box center [566, 269] width 101 height 18
type input "13H PHÁT"
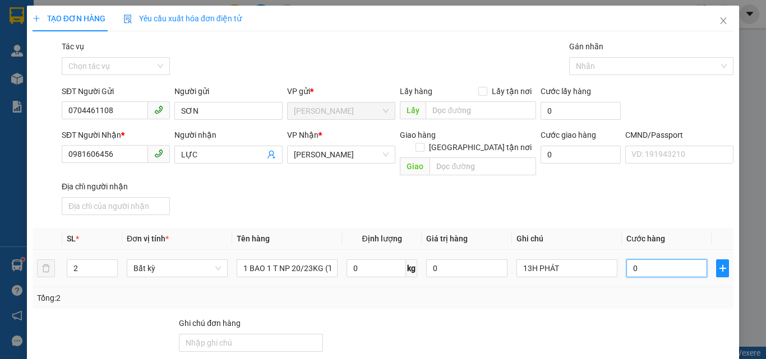
click at [632, 260] on input "0" at bounding box center [666, 269] width 81 height 18
click at [633, 260] on input "0" at bounding box center [666, 269] width 81 height 18
type input "7"
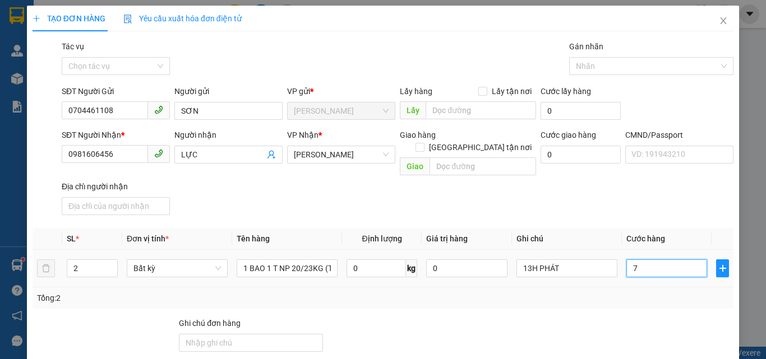
type input "75"
type input "75.000"
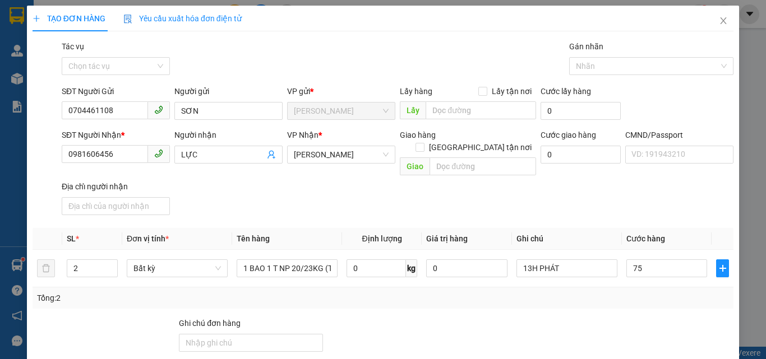
type input "75.000"
click at [557, 191] on div "SĐT Người Nhận * 0981606456 Người nhận LỰC VP Nhận * Hồ Chí Minh Giao hàng Giao…" at bounding box center [397, 174] width 676 height 91
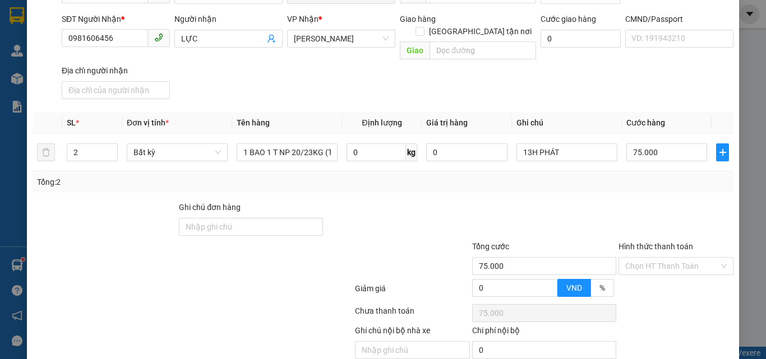
scroll to position [152, 0]
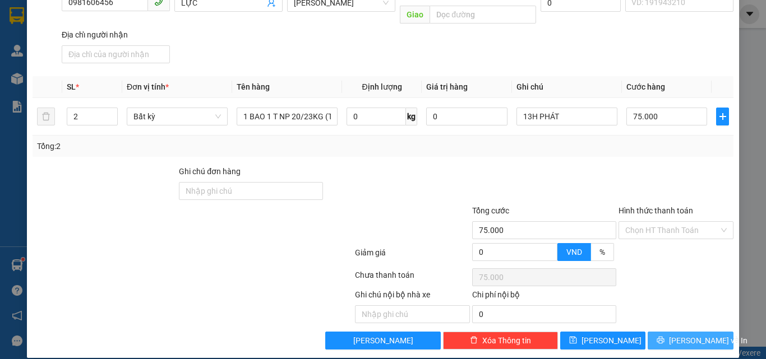
click at [664, 336] on span "printer" at bounding box center [661, 340] width 8 height 9
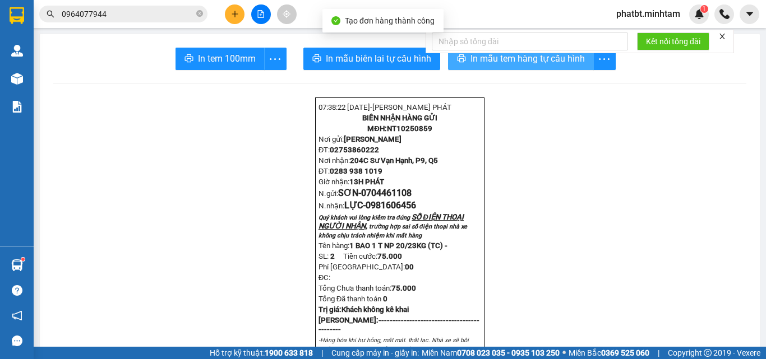
click at [506, 59] on span "In mẫu tem hàng tự cấu hình" at bounding box center [527, 59] width 114 height 14
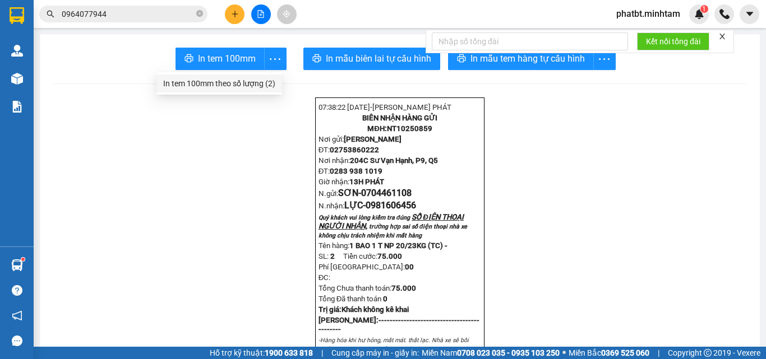
click at [263, 85] on div "In tem 100mm theo số lượng (2)" at bounding box center [219, 83] width 112 height 12
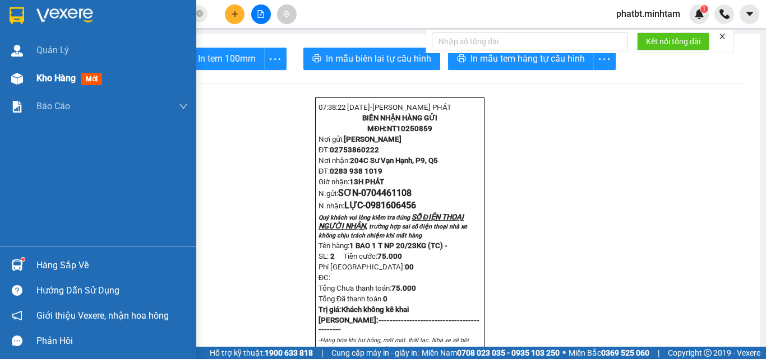
click at [53, 76] on span "Kho hàng" at bounding box center [55, 78] width 39 height 11
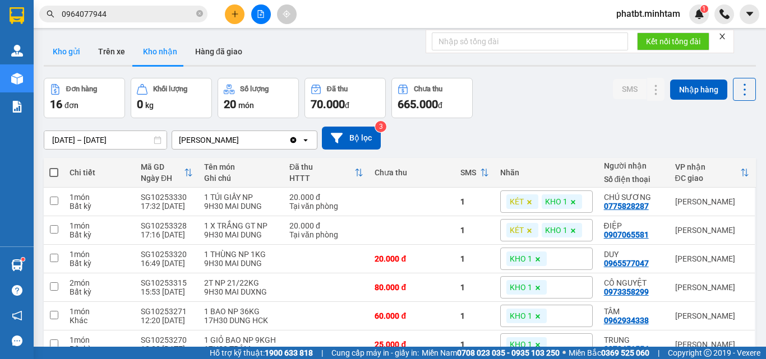
click at [72, 48] on button "Kho gửi" at bounding box center [66, 51] width 45 height 27
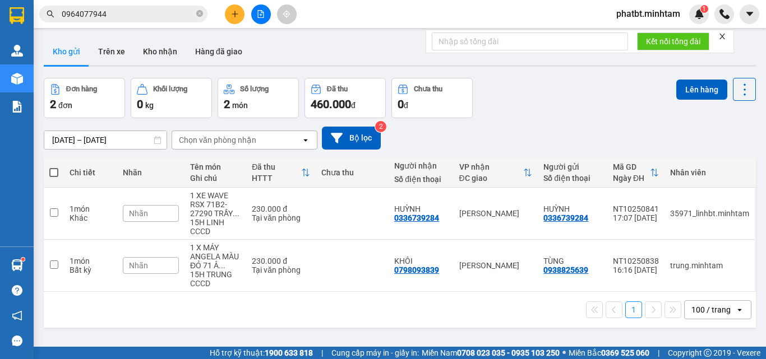
click at [58, 176] on span at bounding box center [53, 172] width 9 height 9
click at [54, 167] on input "checkbox" at bounding box center [54, 167] width 0 height 0
checkbox input "true"
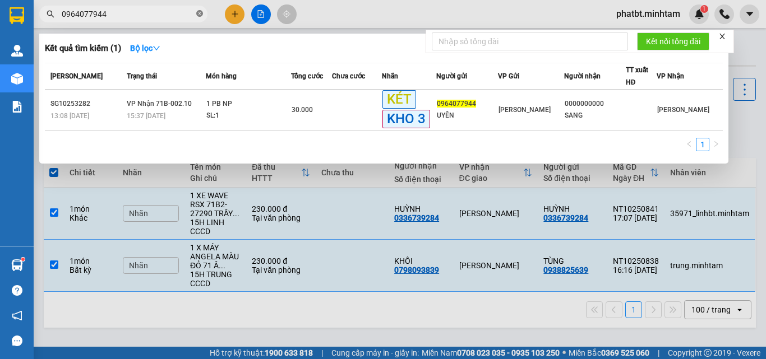
click at [198, 15] on icon "close-circle" at bounding box center [199, 13] width 7 height 7
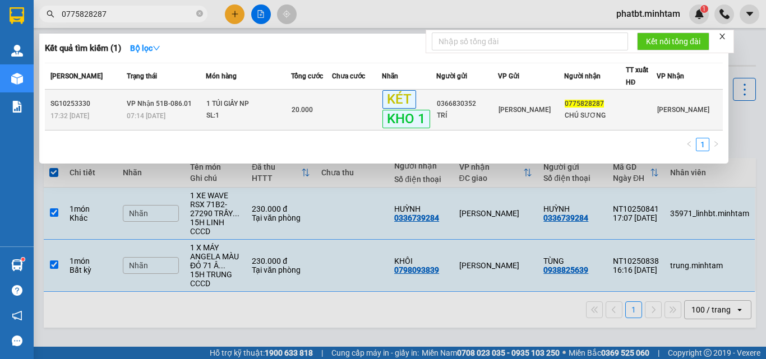
type input "0775828287"
click at [269, 103] on div "1 TÚI GIẤY NP" at bounding box center [248, 104] width 84 height 12
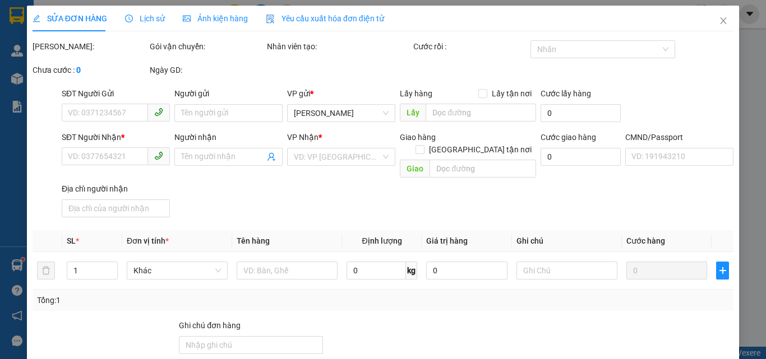
type input "0366830352"
type input "TRÍ"
type input "0775828287"
type input "CHÚ SƯƠNG"
type input "TCCG"
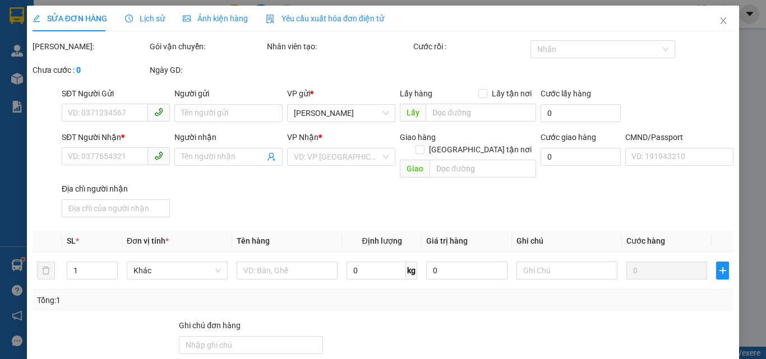
type input "20.000"
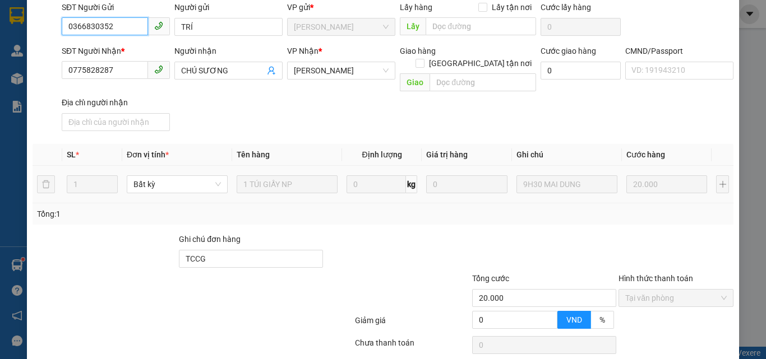
scroll to position [156, 0]
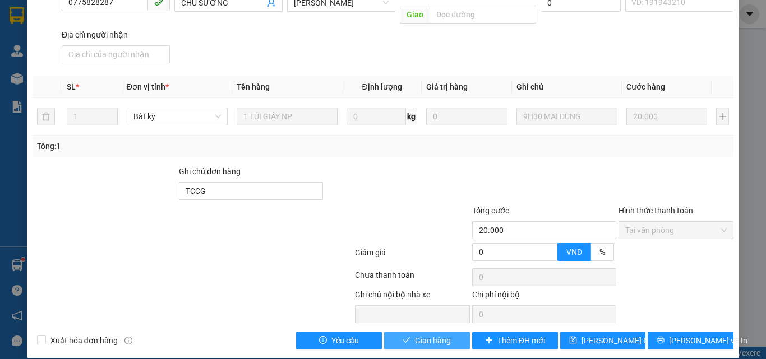
click at [451, 332] on button "Giao hàng" at bounding box center [427, 341] width 86 height 18
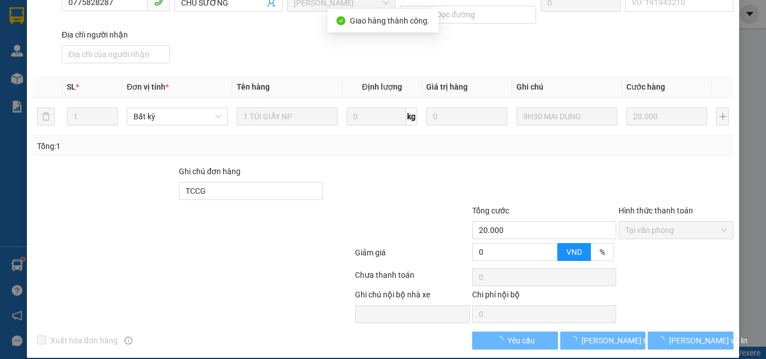
scroll to position [167, 0]
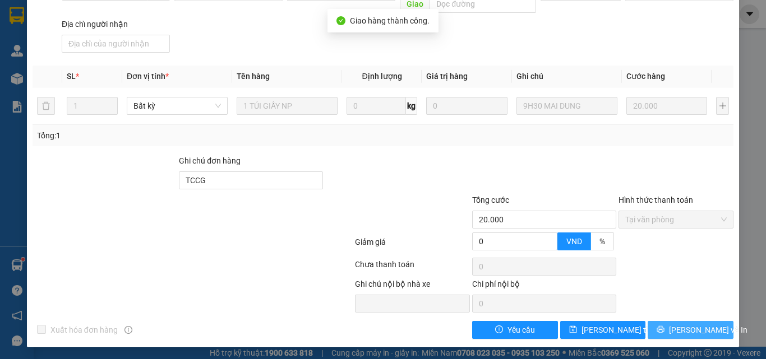
click at [699, 325] on span "Lưu và In" at bounding box center [708, 330] width 78 height 12
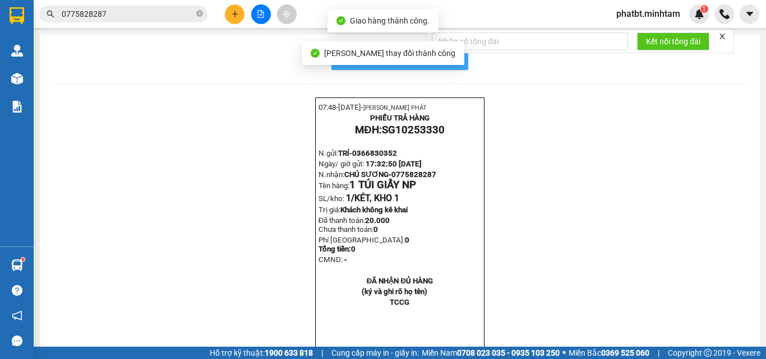
click at [451, 62] on span "In mẫu biên lai tự cấu hình" at bounding box center [406, 59] width 105 height 14
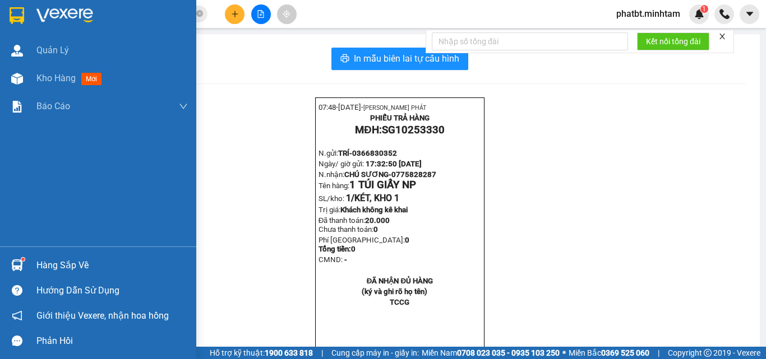
click at [45, 262] on div "Hàng sắp về" at bounding box center [111, 265] width 151 height 17
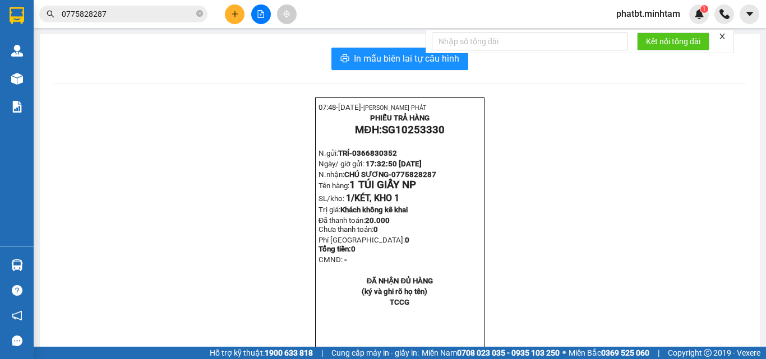
click at [265, 77] on section "Kết quả tìm kiếm ( 1 ) Bộ lọc Mã ĐH Trạng thái Món hàng Tổng cước Chưa cước Nhã…" at bounding box center [383, 179] width 766 height 359
click at [256, 15] on button at bounding box center [261, 14] width 20 height 20
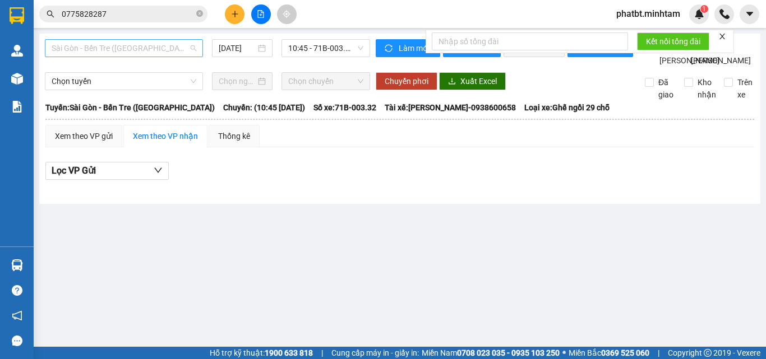
click at [131, 49] on span "Sài Gòn - Bến Tre (CN)" at bounding box center [124, 48] width 145 height 17
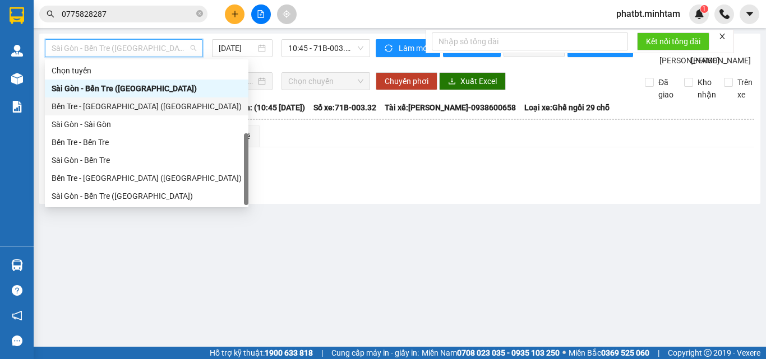
scroll to position [18, 0]
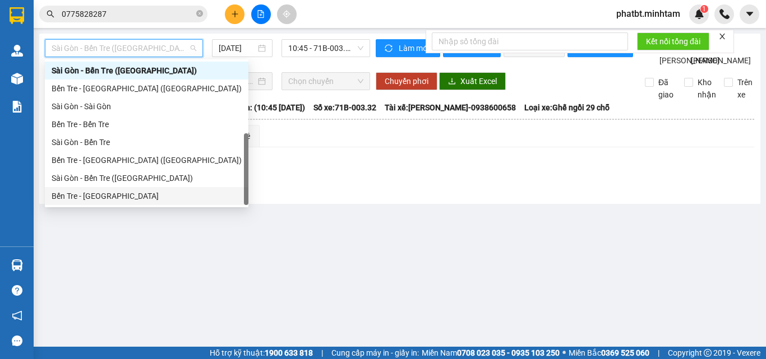
click at [95, 196] on div "Bến Tre - Sài Gòn" at bounding box center [147, 196] width 190 height 12
type input "13/10/2025"
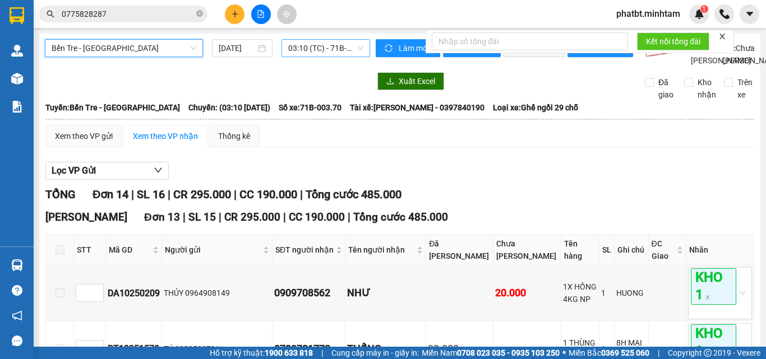
click at [310, 48] on span "03:10 (TC) - 71B-003.70" at bounding box center [325, 48] width 75 height 17
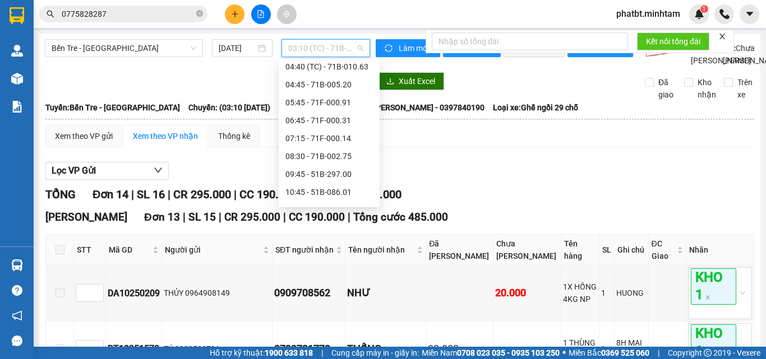
scroll to position [57, 0]
click at [336, 99] on div "04:45 - 71B-005.20" at bounding box center [328, 104] width 87 height 12
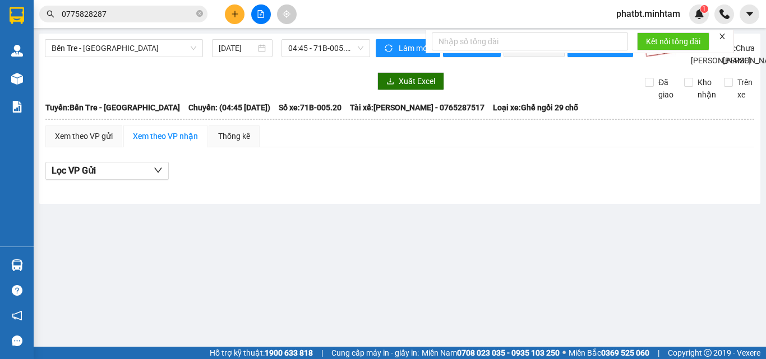
click at [127, 61] on div "Bến Tre - Sài Gòn 13/10/2025 04:45 - 71B-005.20" at bounding box center [207, 52] width 325 height 27
click at [140, 49] on span "Bến Tre - Sài Gòn" at bounding box center [124, 48] width 145 height 17
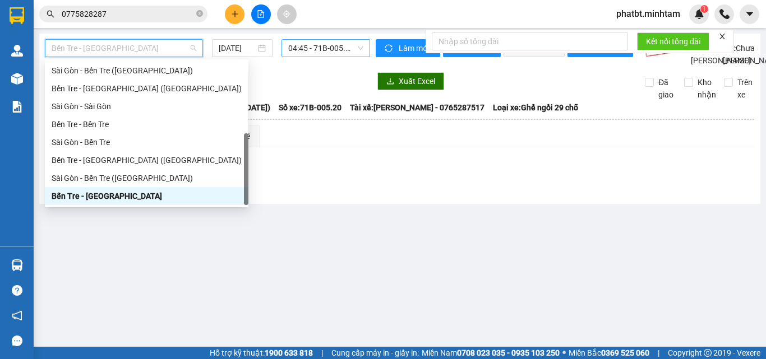
click at [322, 48] on span "04:45 - 71B-005.20" at bounding box center [325, 48] width 75 height 17
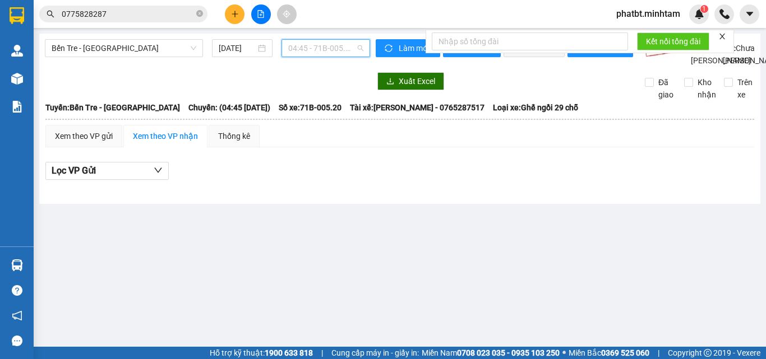
click at [302, 47] on span "04:45 - 71B-005.20" at bounding box center [325, 48] width 75 height 17
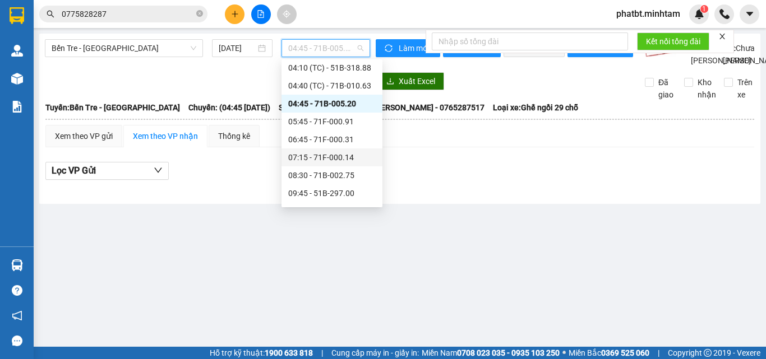
click at [341, 160] on div "07:15 - 71F-000.14" at bounding box center [331, 157] width 87 height 12
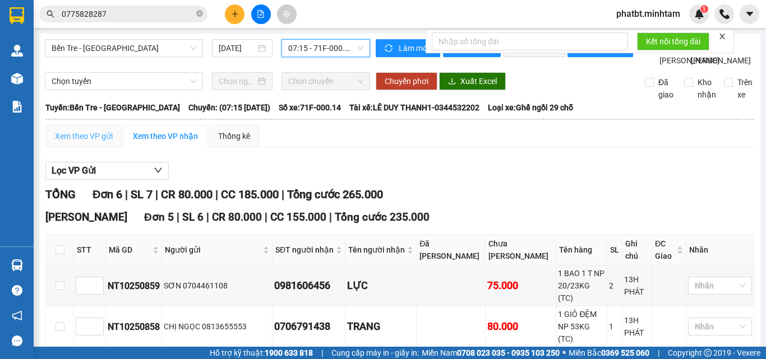
click at [84, 147] on div "Xem theo VP gửi" at bounding box center [83, 136] width 77 height 22
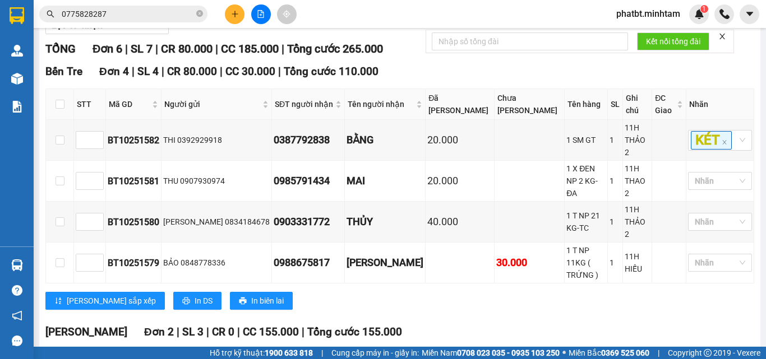
scroll to position [270, 0]
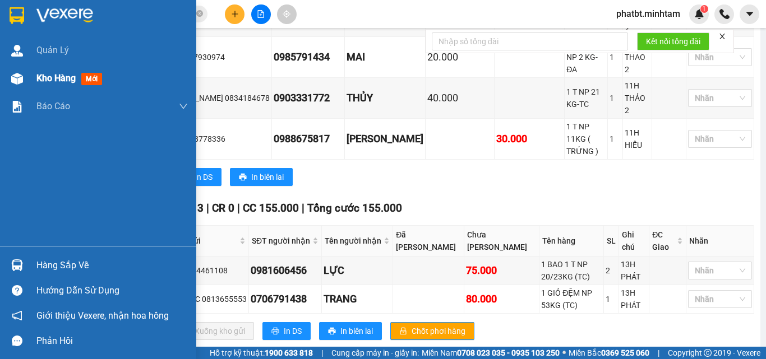
click at [35, 75] on div "Kho hàng mới" at bounding box center [98, 78] width 196 height 28
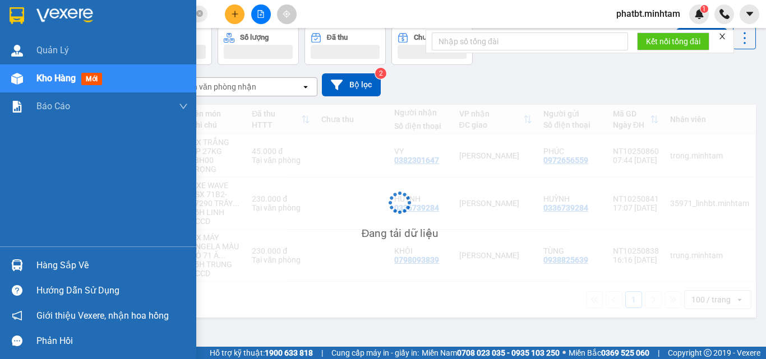
scroll to position [52, 0]
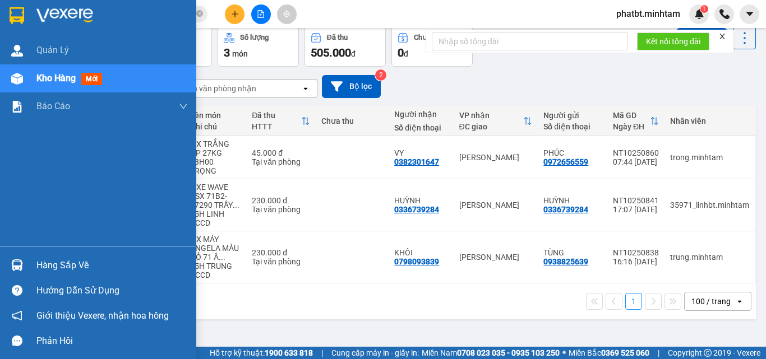
click at [67, 264] on div "Hàng sắp về" at bounding box center [111, 265] width 151 height 17
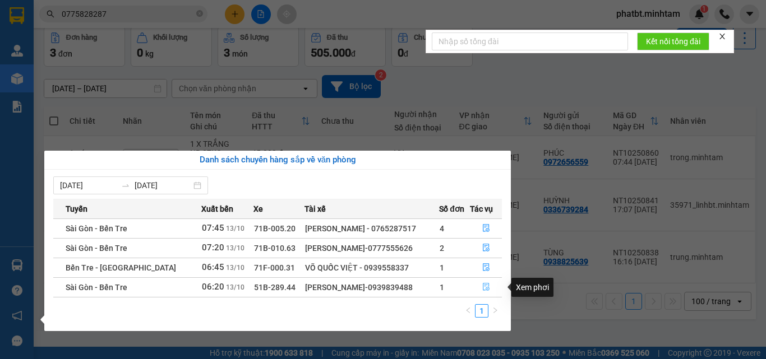
click at [485, 289] on icon "file-done" at bounding box center [486, 287] width 8 height 8
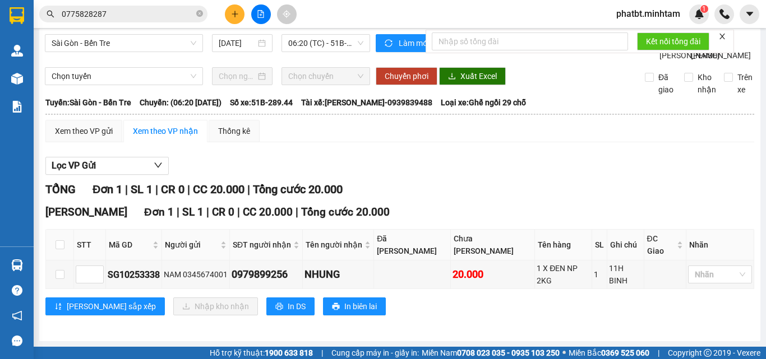
scroll to position [11, 0]
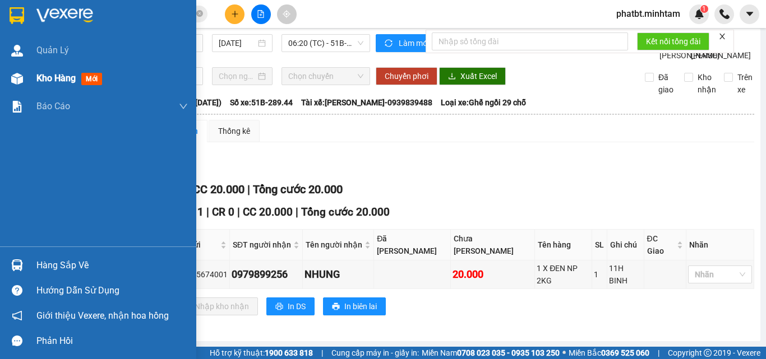
click at [30, 77] on div "Kho hàng mới" at bounding box center [98, 78] width 196 height 28
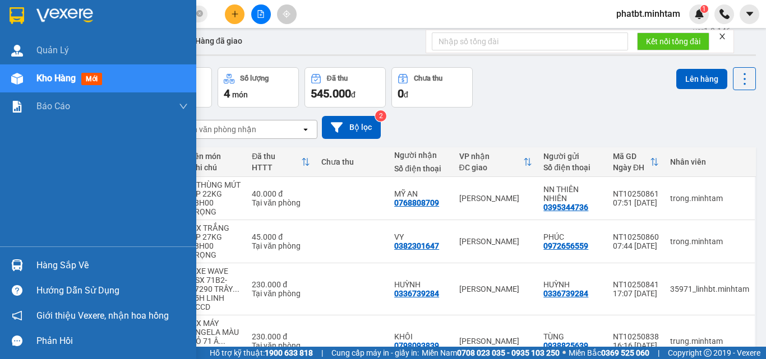
click at [51, 267] on div "Hàng sắp về" at bounding box center [111, 265] width 151 height 17
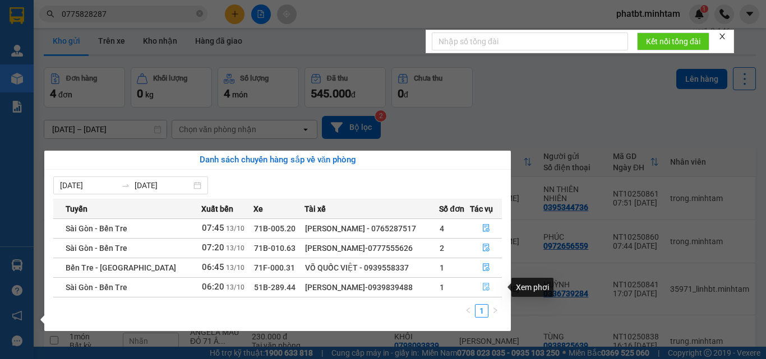
click at [484, 290] on icon "file-done" at bounding box center [486, 287] width 8 height 8
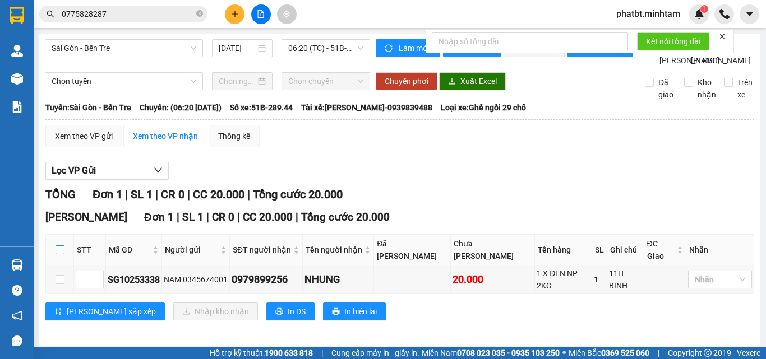
click at [57, 255] on input "checkbox" at bounding box center [60, 250] width 9 height 9
checkbox input "true"
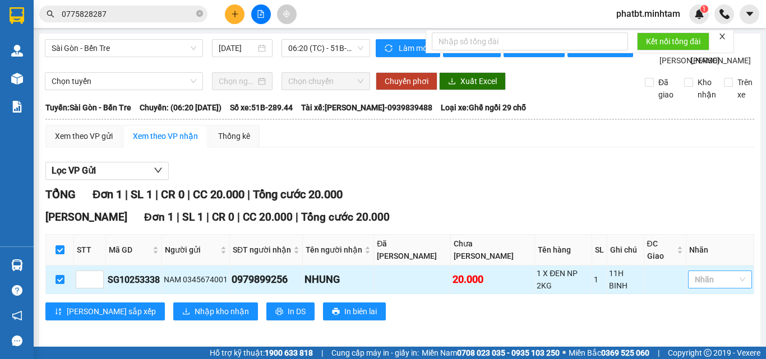
click at [698, 287] on div at bounding box center [714, 279] width 47 height 13
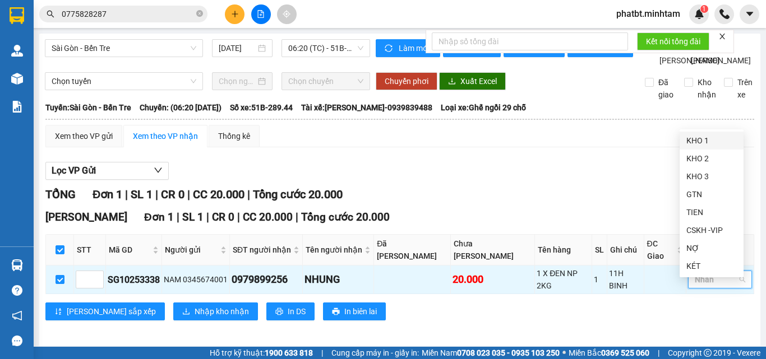
click at [709, 143] on div "KHO 1" at bounding box center [711, 141] width 50 height 12
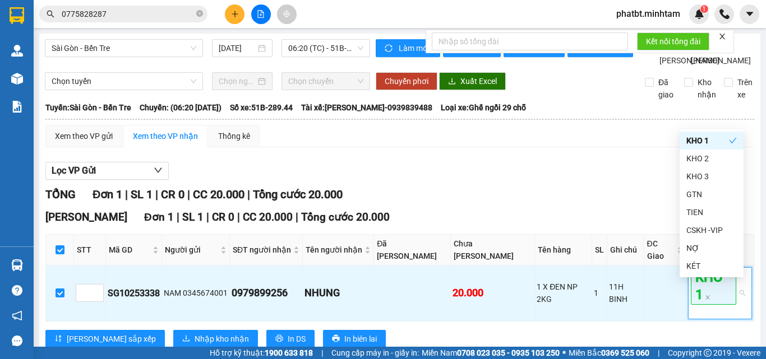
click at [435, 204] on div "TỔNG Đơn 1 | SL 1 | CR 0 | CC 20.000 | Tổng cước 20.000" at bounding box center [399, 194] width 709 height 17
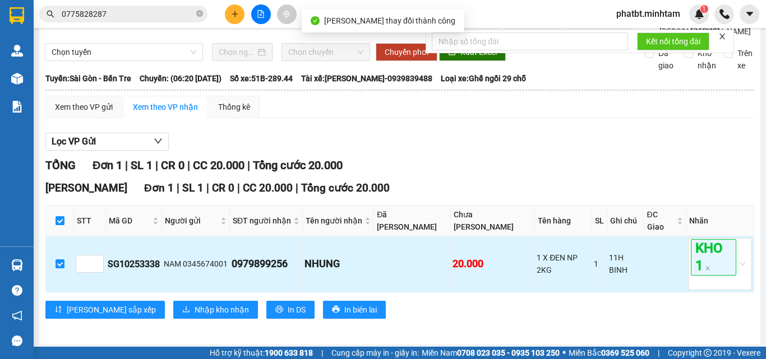
scroll to position [45, 0]
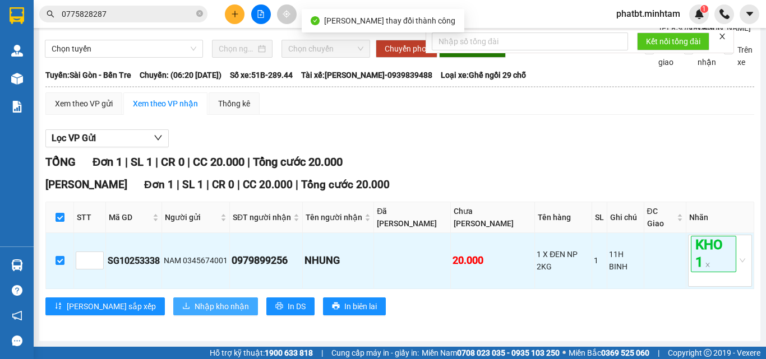
click at [173, 299] on button "Nhập kho nhận" at bounding box center [215, 307] width 85 height 18
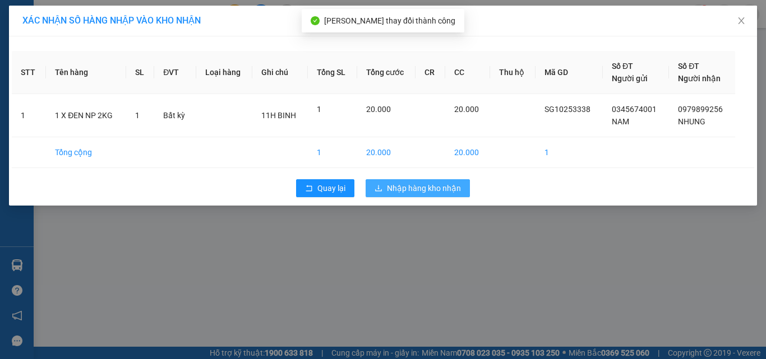
click at [417, 183] on span "Nhập hàng kho nhận" at bounding box center [424, 188] width 74 height 12
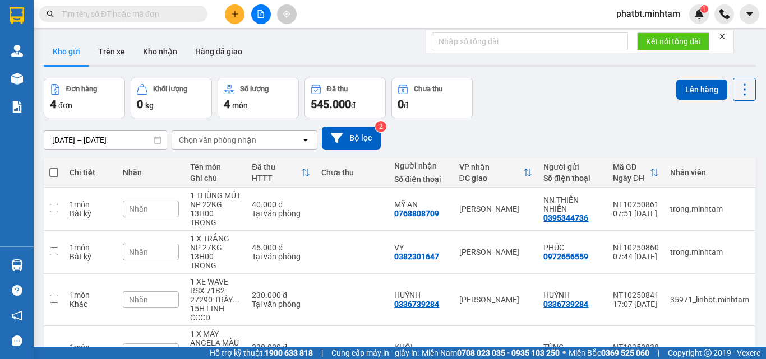
click at [636, 19] on span "phatbt.minhtam" at bounding box center [648, 14] width 82 height 14
click at [635, 31] on span "Đăng xuất" at bounding box center [652, 35] width 59 height 12
